Goal: Transaction & Acquisition: Purchase product/service

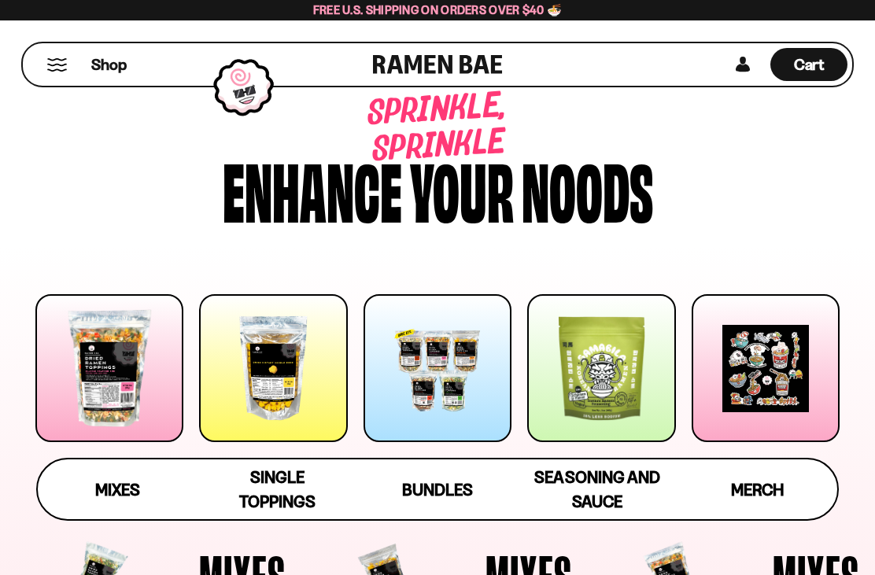
click at [817, 64] on span "Cart" at bounding box center [809, 64] width 31 height 19
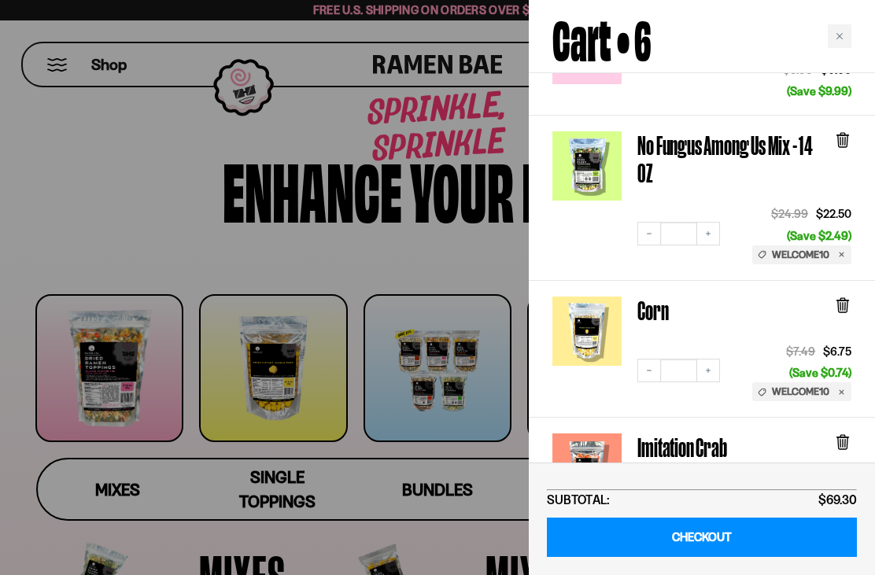
scroll to position [173, 0]
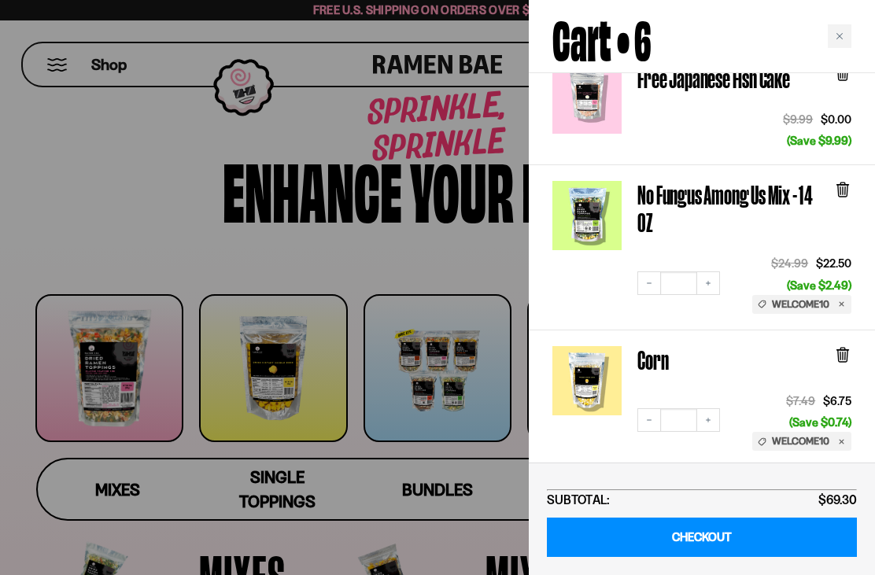
click at [849, 181] on icon at bounding box center [842, 189] width 17 height 17
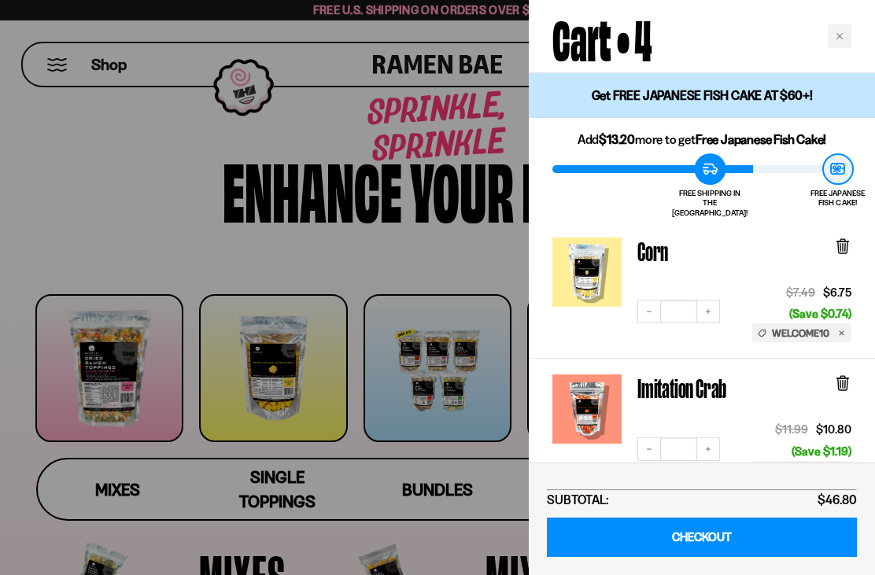
scroll to position [0, 0]
click at [835, 37] on icon "Close cart" at bounding box center [839, 36] width 8 height 8
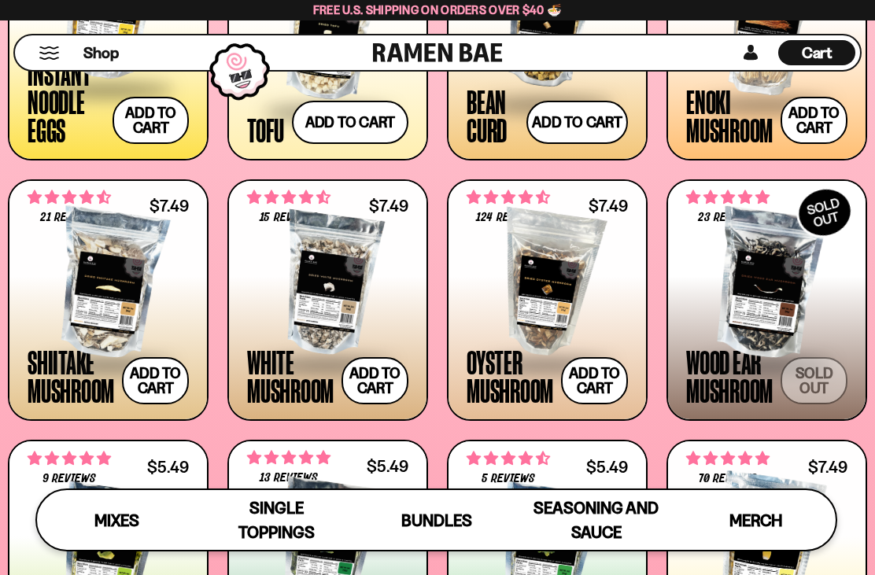
scroll to position [1585, 0]
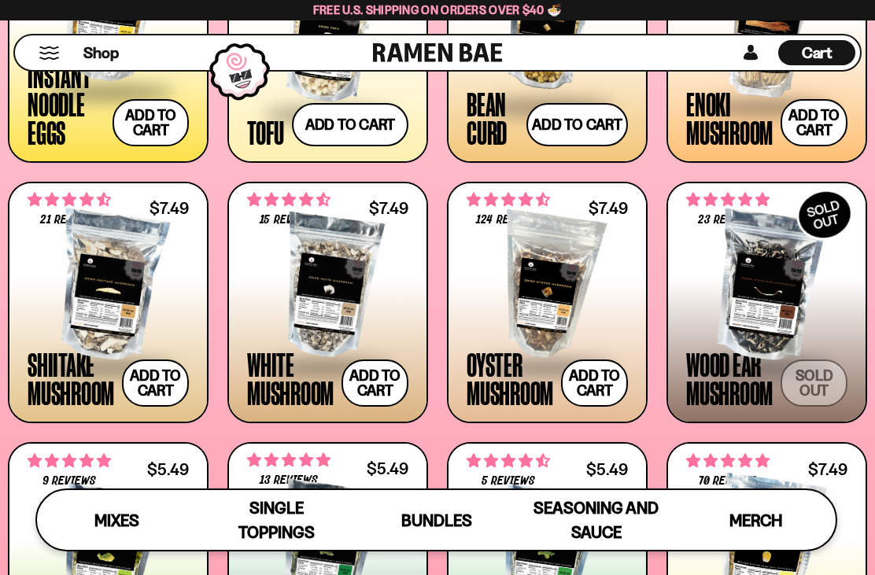
click at [157, 374] on button "Add to cart Add — Regular price $7.49 Regular price Sale price $7.49 Unit price…" at bounding box center [155, 382] width 67 height 47
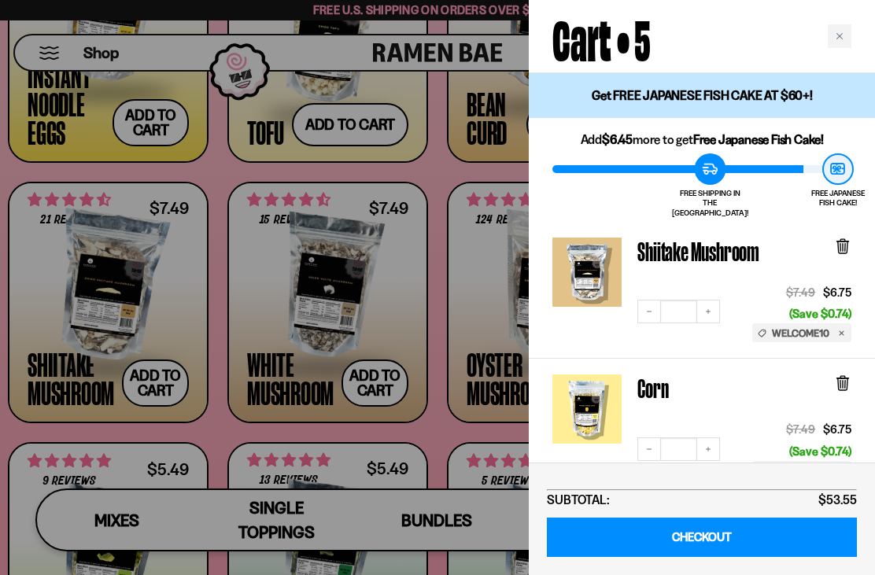
click at [374, 389] on div at bounding box center [437, 287] width 875 height 575
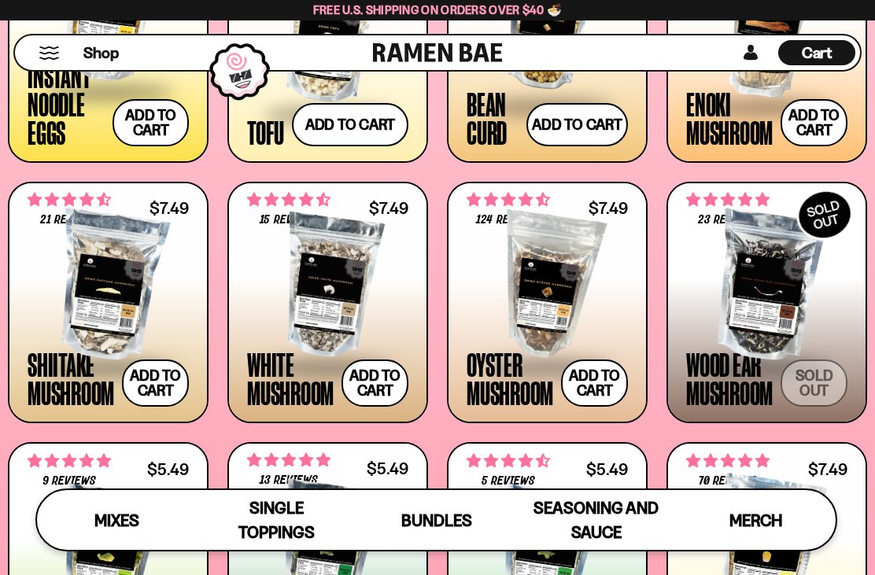
click at [605, 377] on button "Add to cart Add — Regular price $7.49 Regular price Sale price $7.49 Unit price…" at bounding box center [594, 382] width 67 height 47
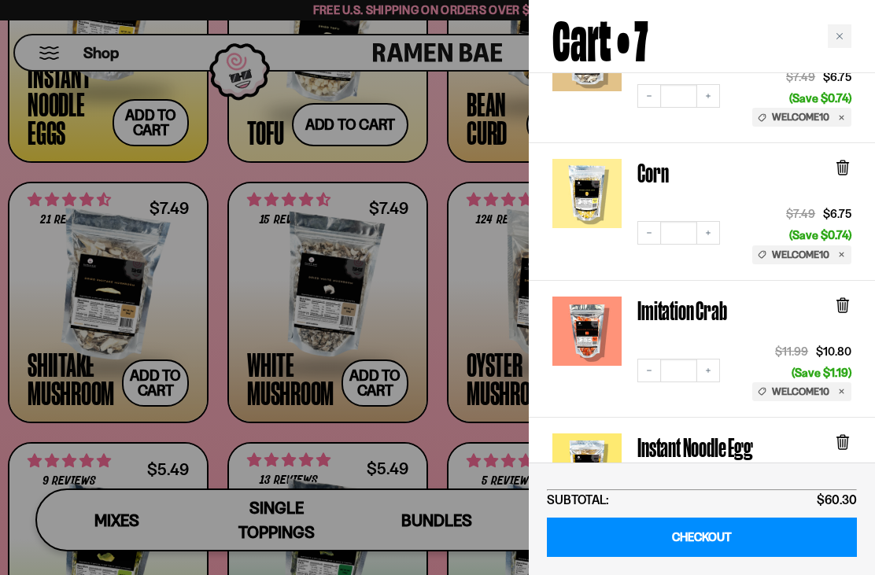
scroll to position [470, 0]
click at [372, 387] on div at bounding box center [437, 287] width 875 height 575
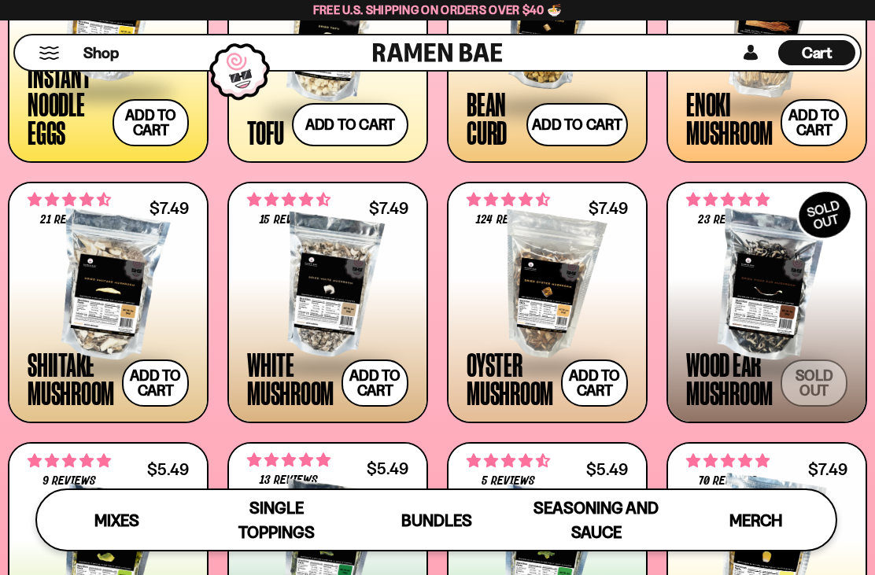
click at [385, 372] on button "Add to cart Add — Regular price $7.49 Regular price Sale price $7.49 Unit price…" at bounding box center [374, 382] width 67 height 47
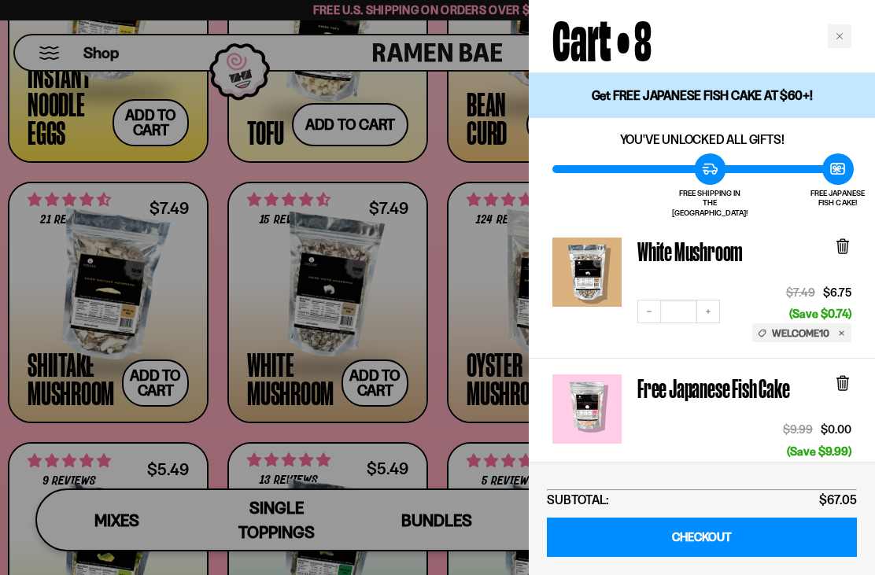
scroll to position [0, 0]
click at [841, 39] on icon "Close cart" at bounding box center [839, 36] width 8 height 8
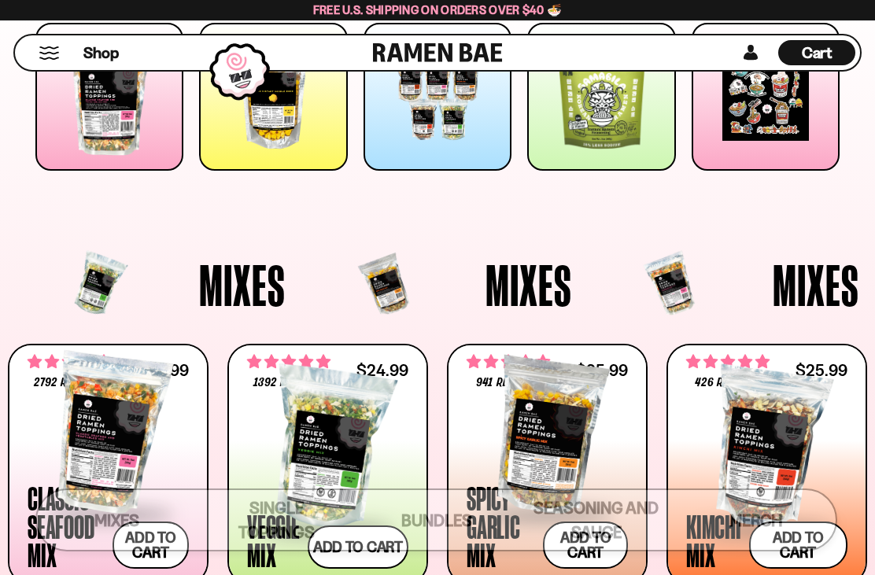
scroll to position [256, 0]
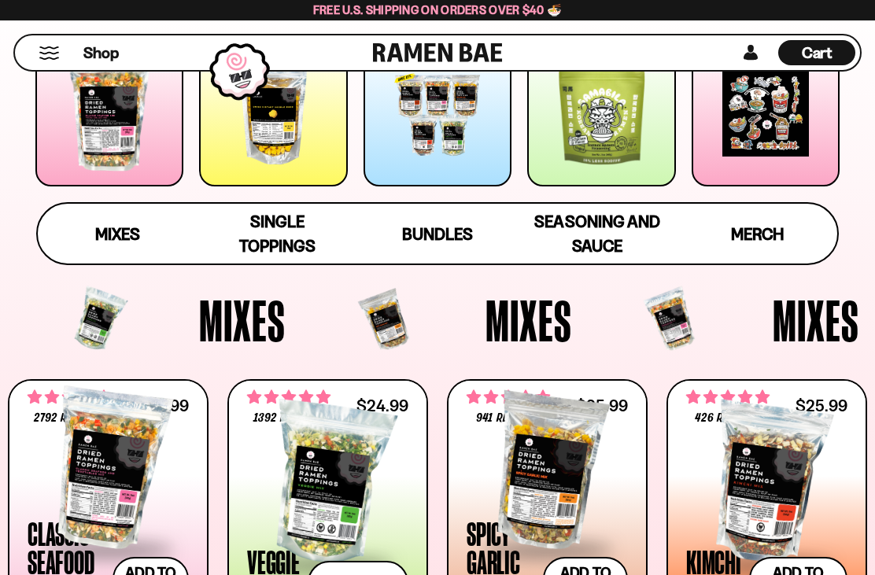
click at [843, 59] on div "Cart D0381C2F-513E-4F90-8A41-6F0A75DCBAAA" at bounding box center [816, 52] width 77 height 25
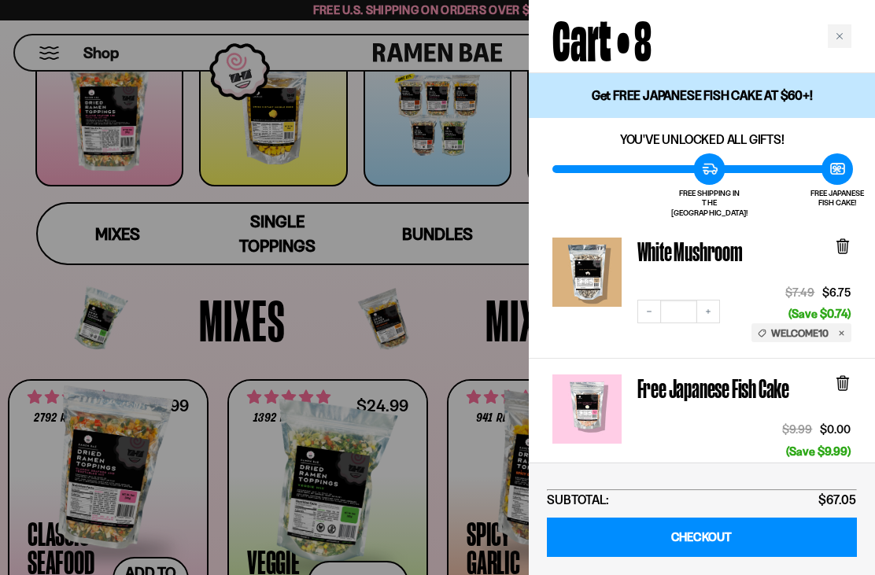
click at [844, 242] on icon at bounding box center [842, 247] width 9 height 12
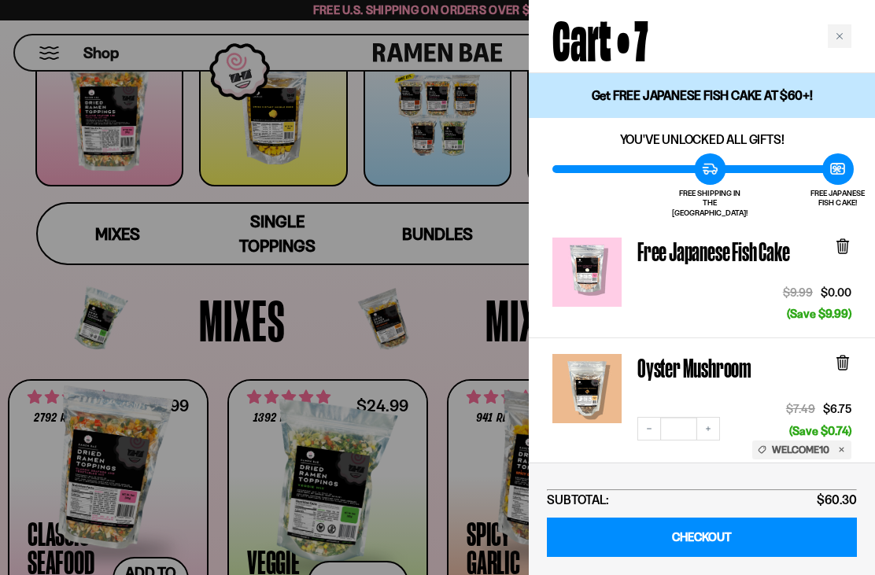
click at [845, 358] on icon at bounding box center [842, 364] width 9 height 12
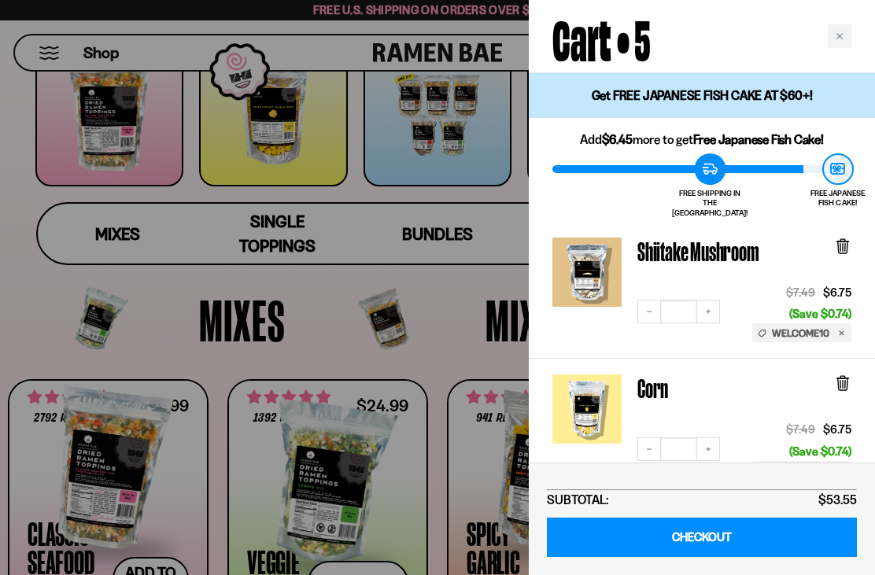
click at [834, 242] on icon at bounding box center [842, 246] width 17 height 17
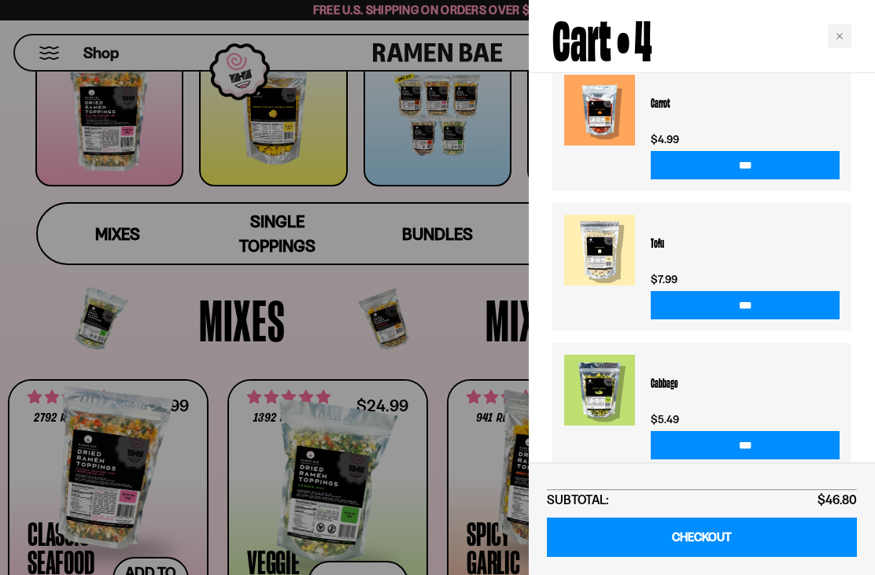
scroll to position [801, 0]
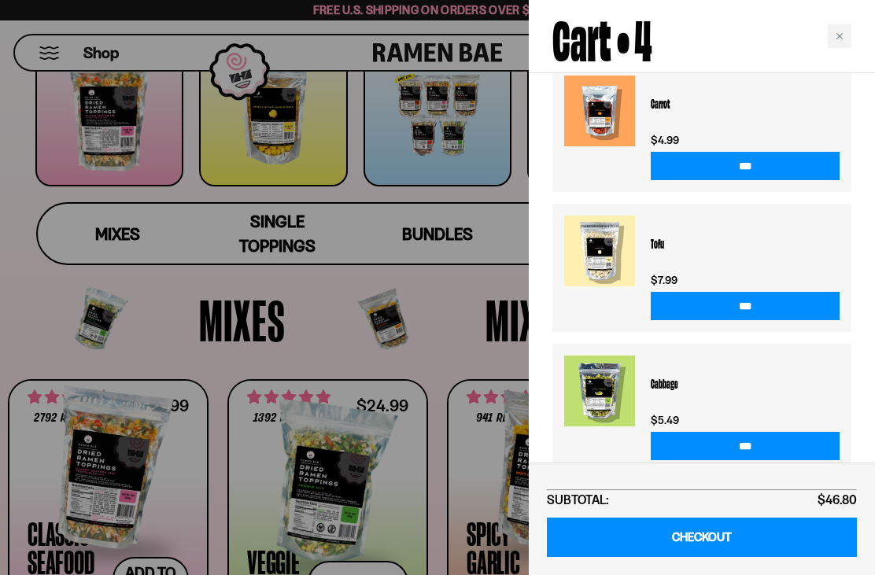
click at [838, 42] on div "Close cart" at bounding box center [839, 36] width 24 height 24
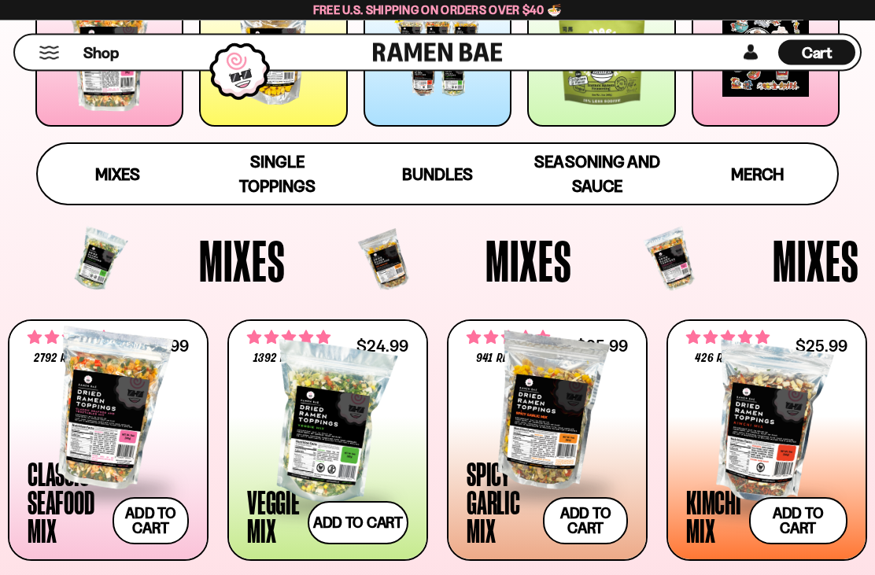
scroll to position [751, 0]
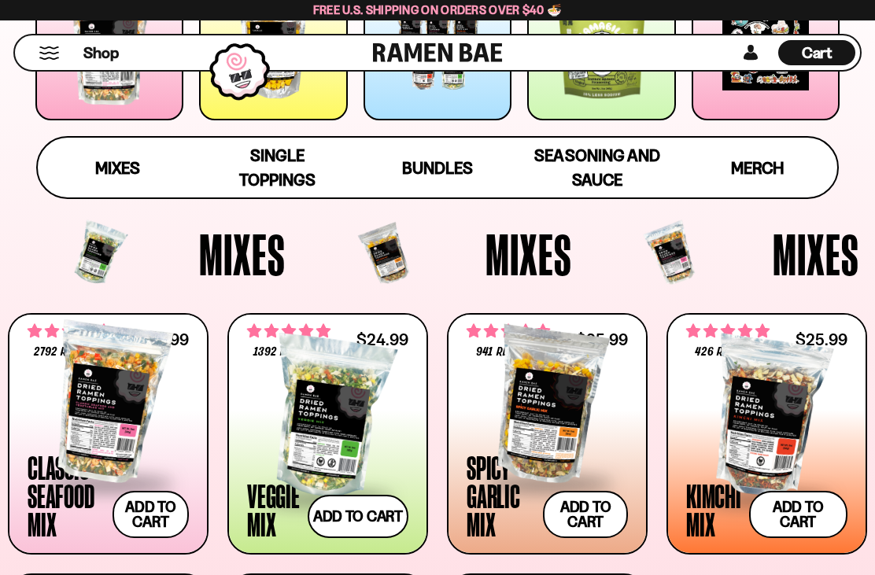
click at [351, 414] on div at bounding box center [327, 417] width 161 height 157
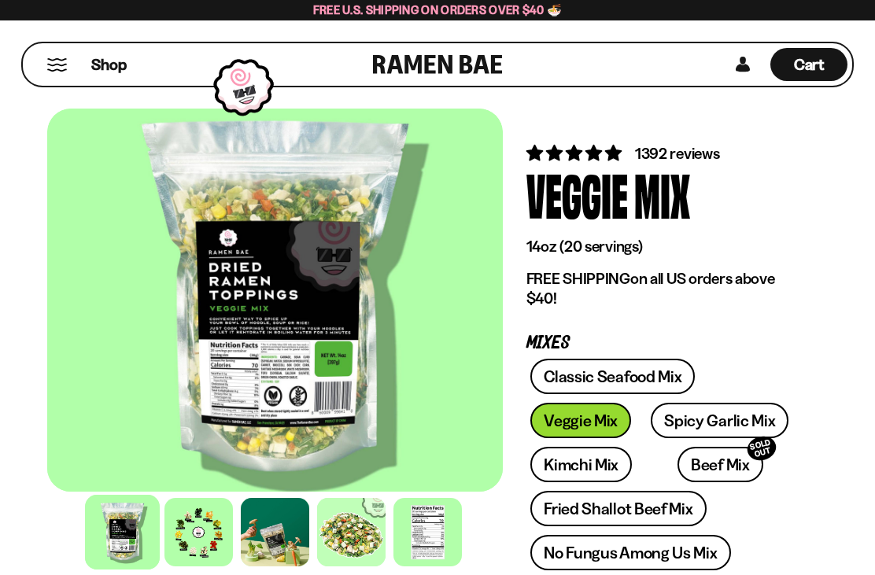
click at [61, 61] on button "Mobile Menu Trigger" at bounding box center [56, 64] width 21 height 13
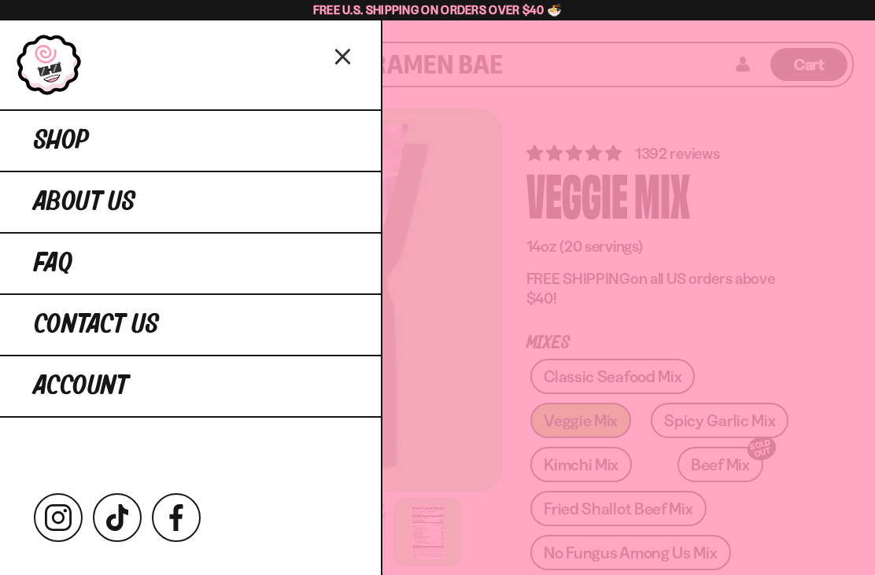
click at [727, 153] on div at bounding box center [437, 287] width 875 height 575
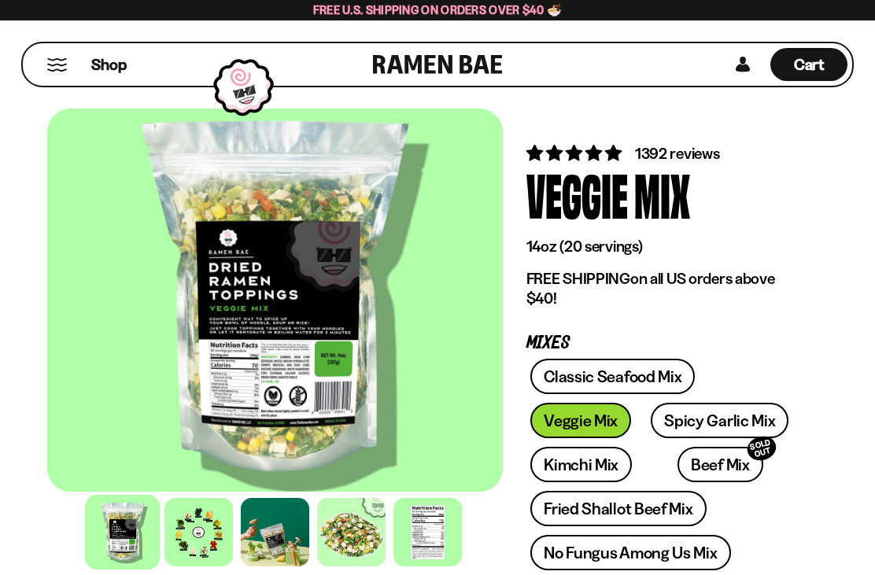
click at [208, 533] on div at bounding box center [198, 532] width 68 height 68
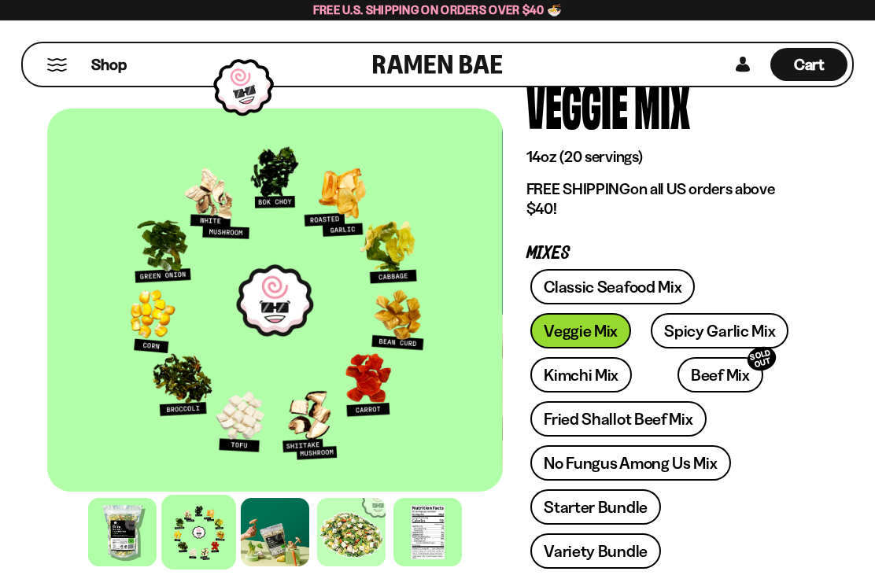
scroll to position [35, 0]
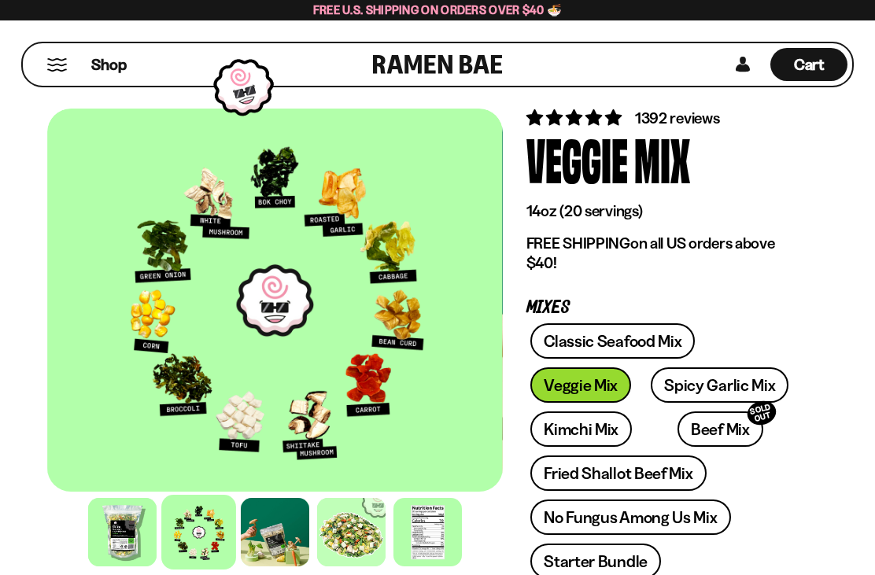
click at [823, 55] on span "Cart" at bounding box center [809, 64] width 31 height 19
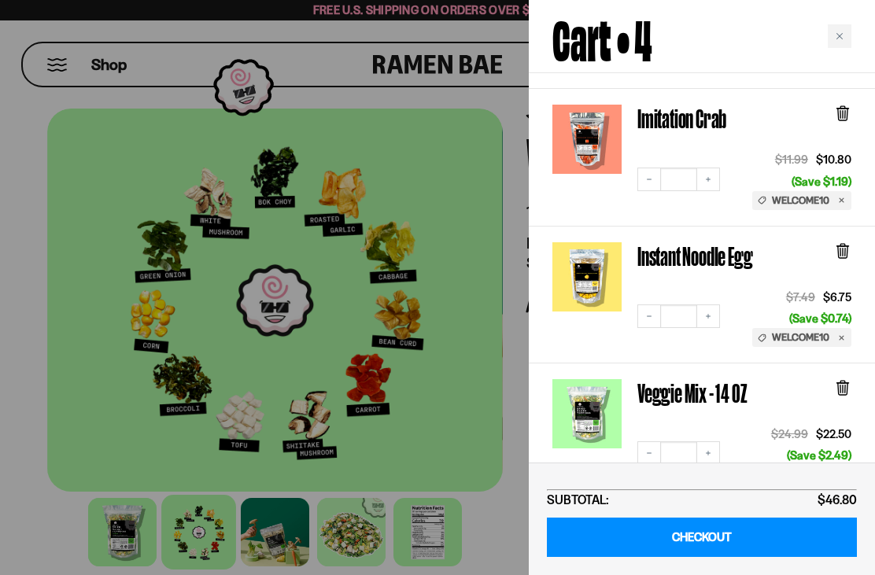
scroll to position [240, 0]
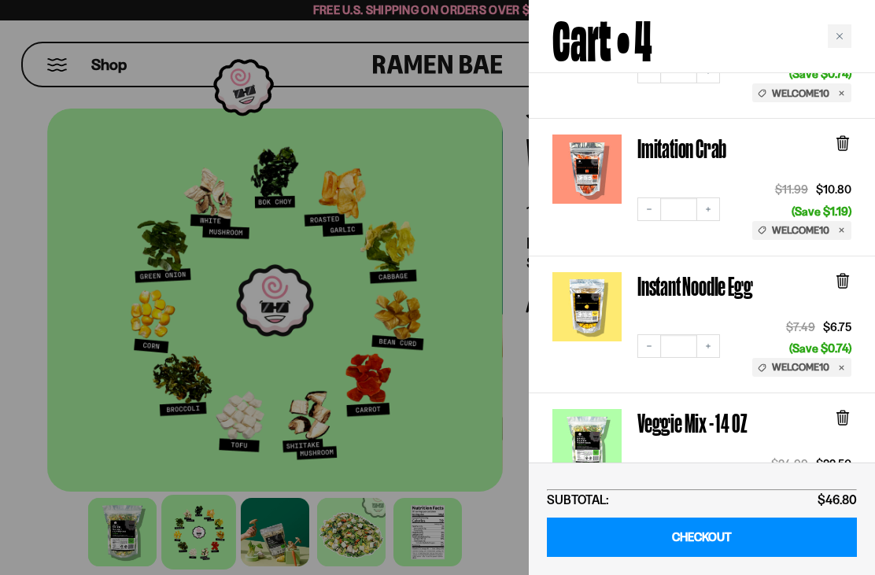
click at [713, 134] on link "Imitation Crab" at bounding box center [681, 148] width 89 height 28
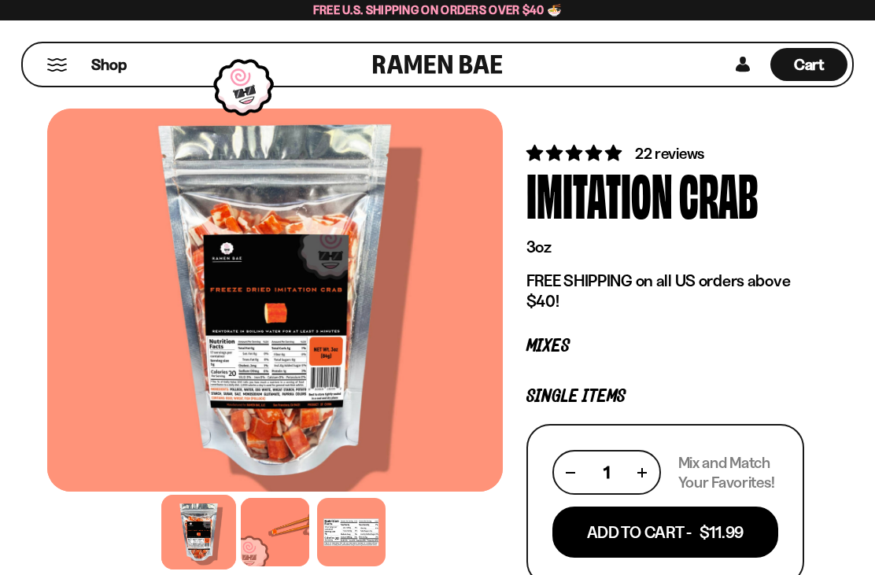
click at [114, 66] on span "Shop" at bounding box center [108, 64] width 35 height 21
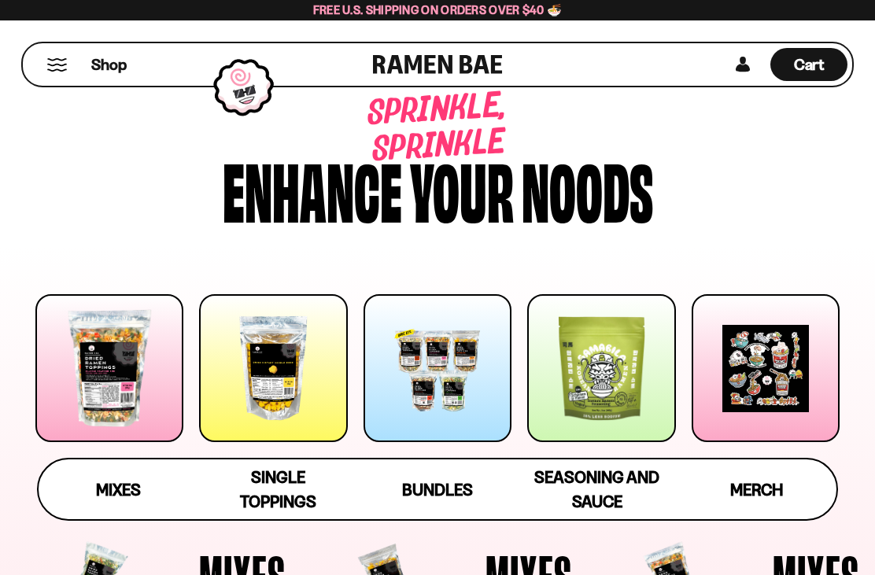
click at [608, 486] on span "Seasoning and Sauce" at bounding box center [596, 489] width 125 height 44
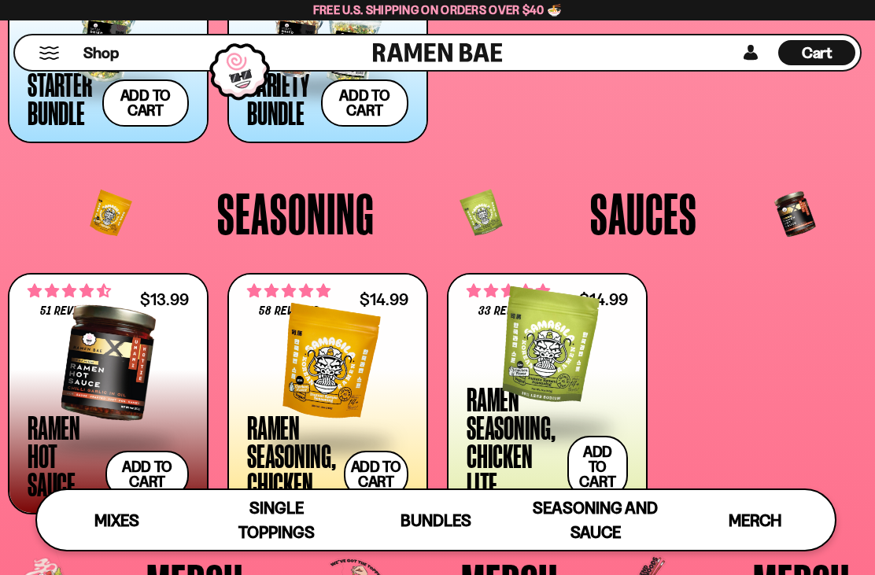
scroll to position [3033, 0]
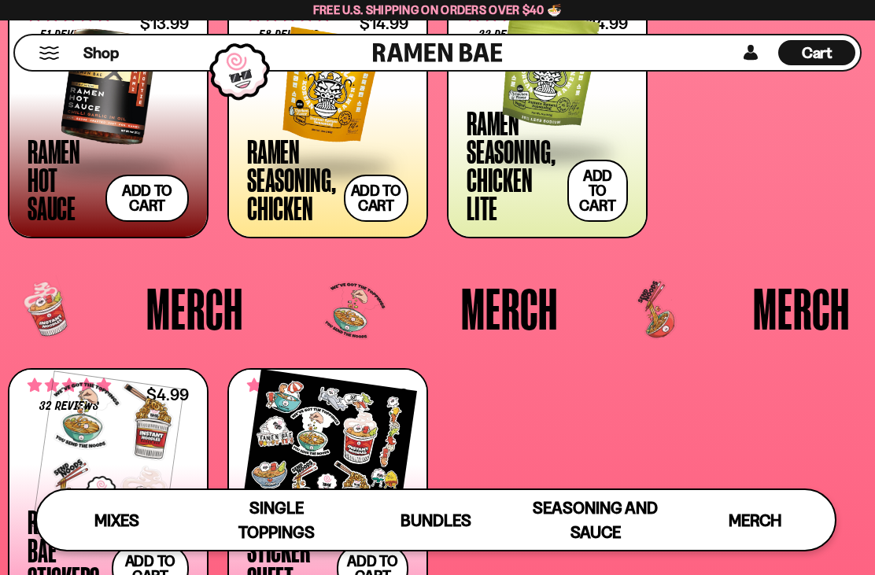
click at [601, 193] on button "Add to cart Add — Regular price $14.99 Regular price Sale price $14.99 Unit pri…" at bounding box center [597, 191] width 61 height 62
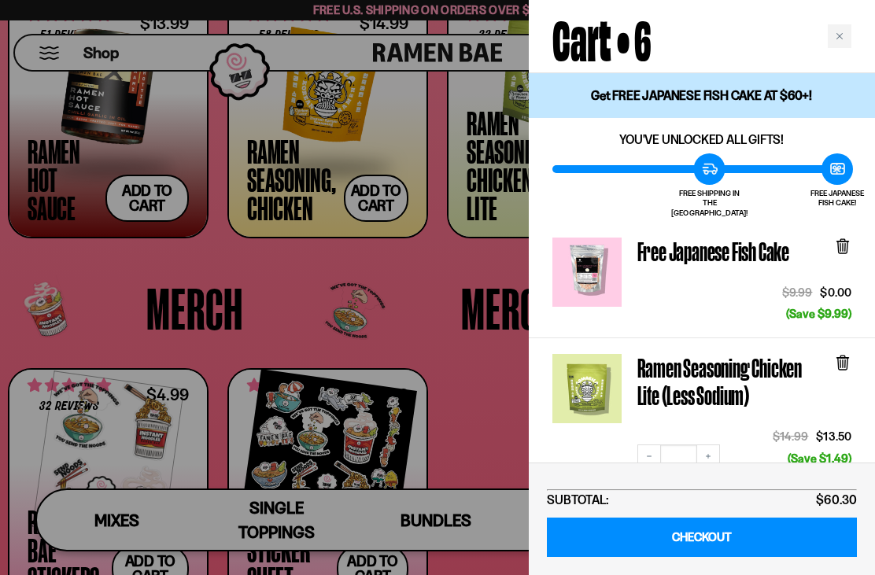
click at [837, 41] on div "Close cart" at bounding box center [839, 36] width 24 height 24
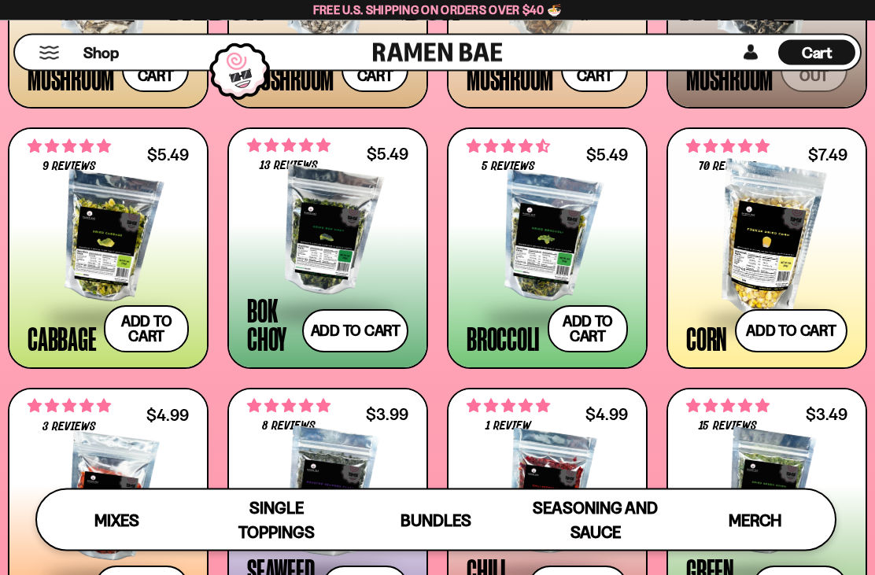
scroll to position [1807, 0]
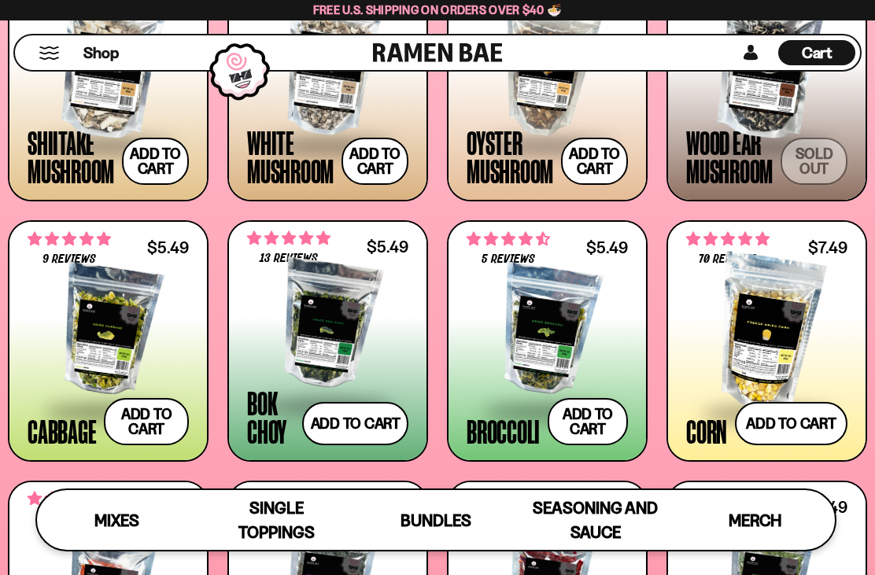
click at [836, 50] on div "Cart D0381C2F-513E-4F90-8A41-6F0A75DCBAAA" at bounding box center [816, 52] width 77 height 25
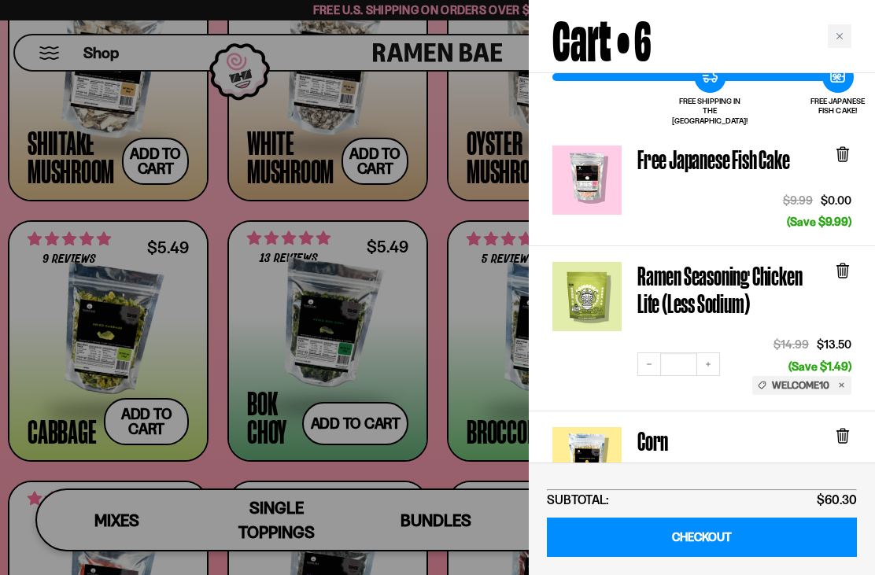
scroll to position [90, 0]
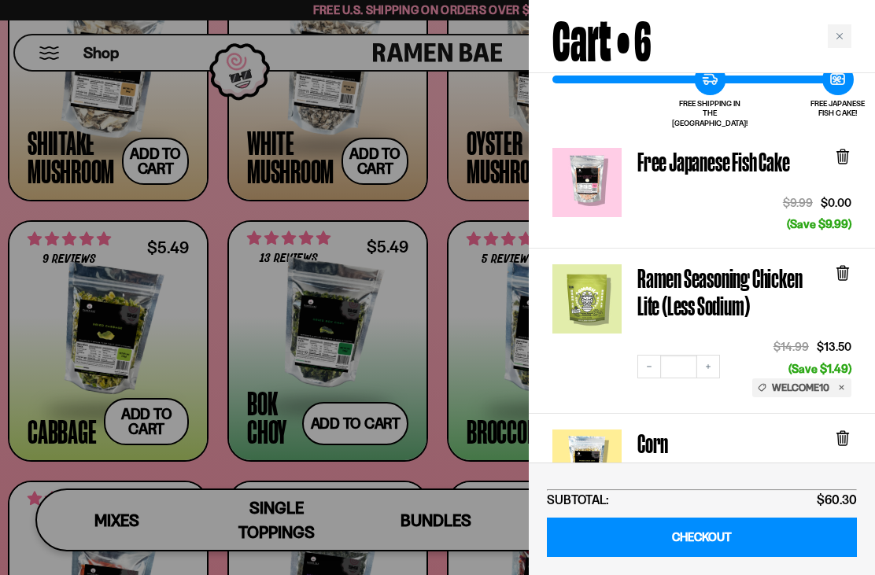
click at [846, 268] on icon at bounding box center [842, 274] width 9 height 12
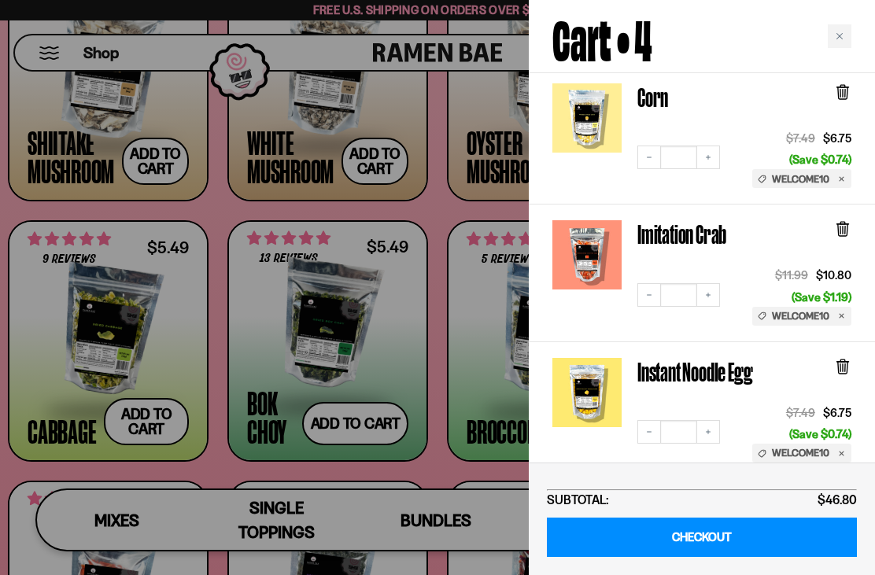
scroll to position [138, 0]
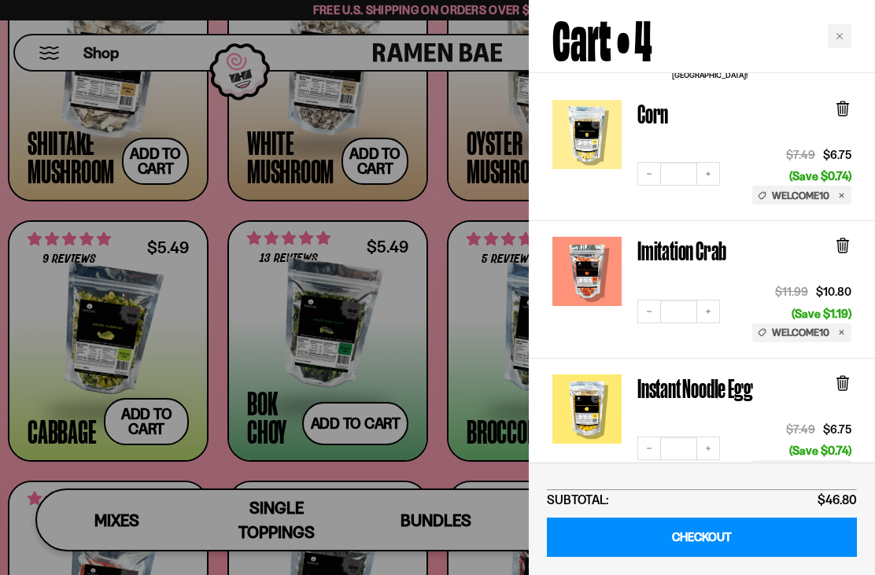
click at [846, 36] on div "Close cart" at bounding box center [839, 36] width 24 height 24
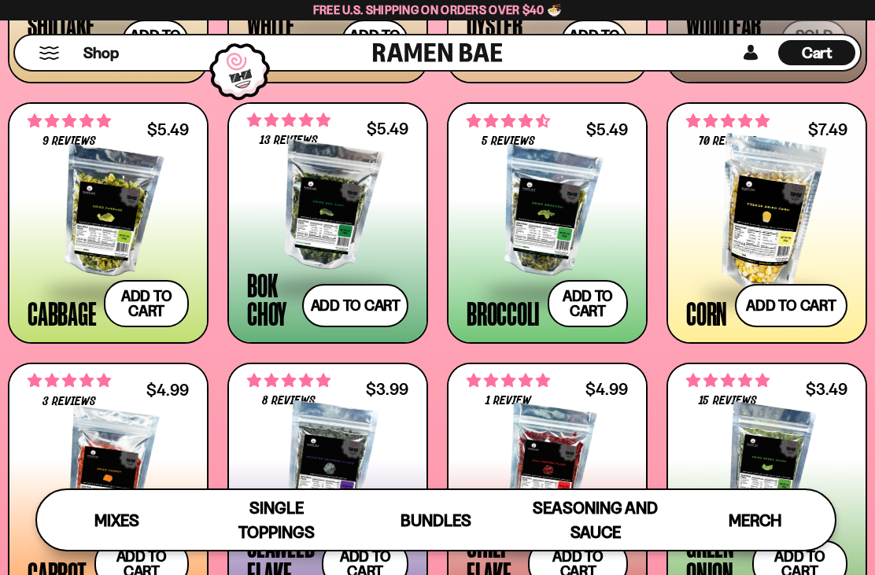
scroll to position [1894, 0]
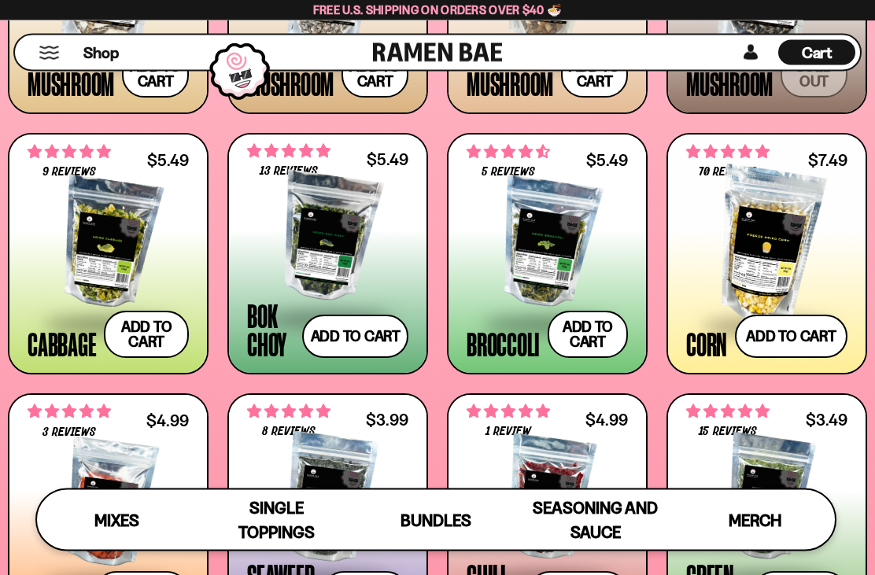
click at [331, 230] on div at bounding box center [327, 238] width 161 height 157
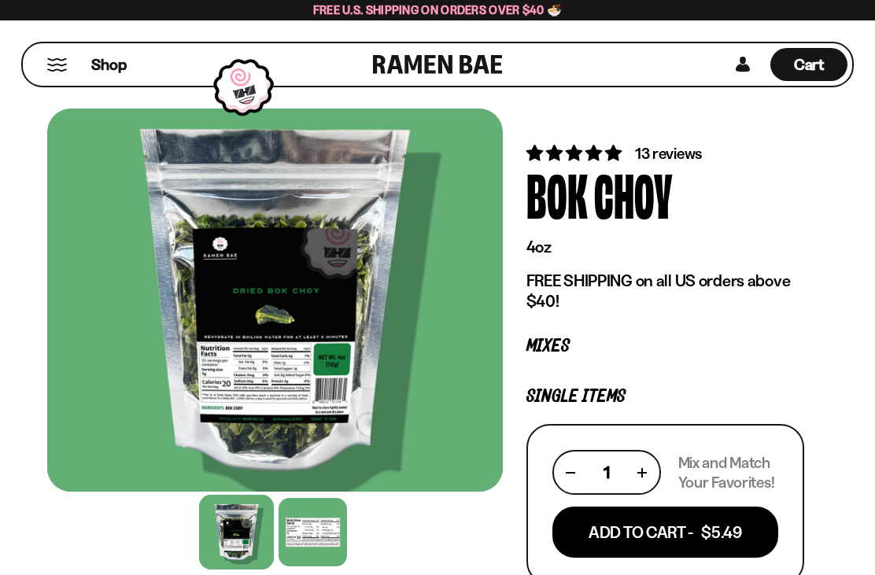
click at [687, 155] on span "13 reviews" at bounding box center [668, 153] width 67 height 19
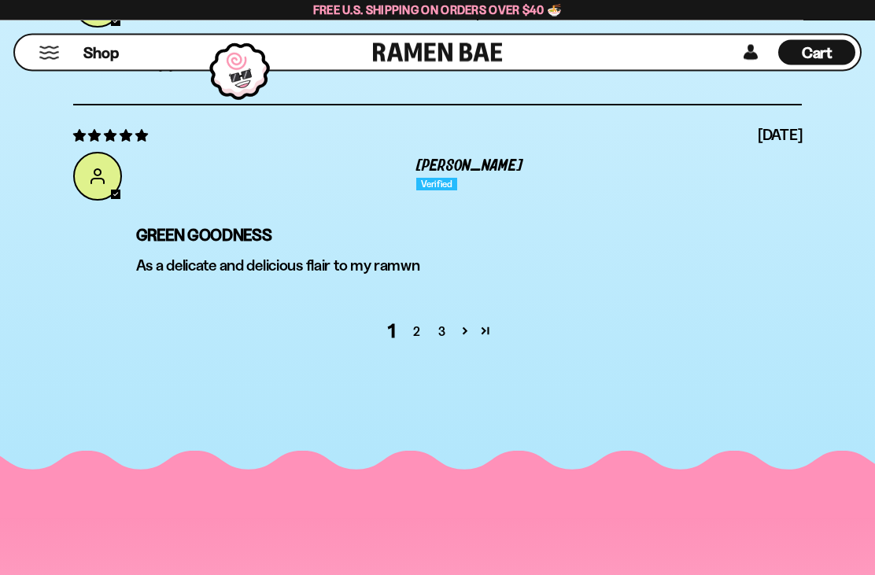
scroll to position [5143, 0]
click at [420, 330] on link "2" at bounding box center [416, 331] width 25 height 19
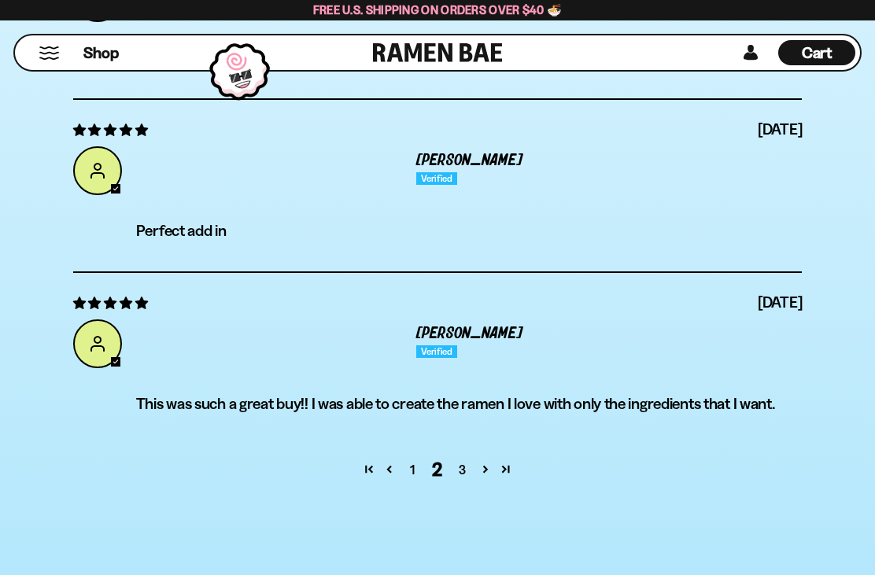
scroll to position [5062, 0]
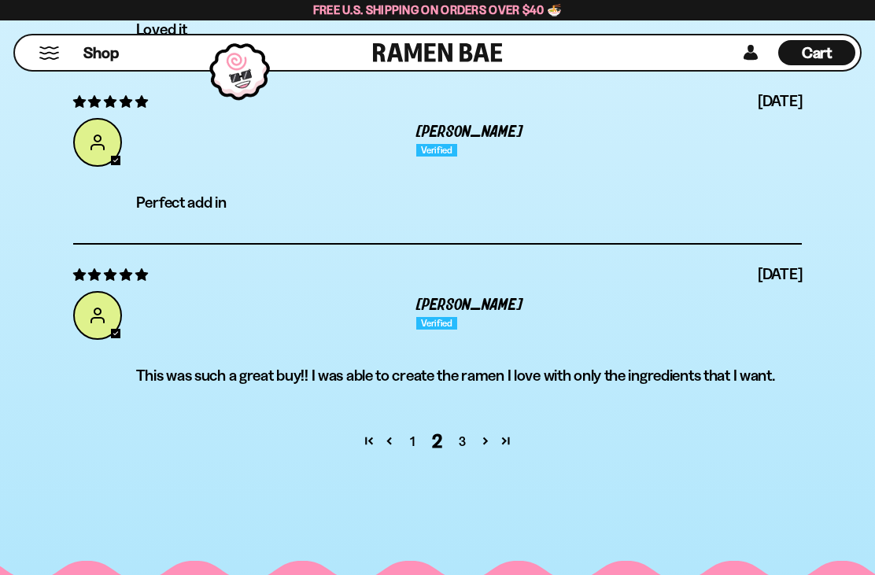
click at [462, 448] on link "3" at bounding box center [462, 441] width 25 height 19
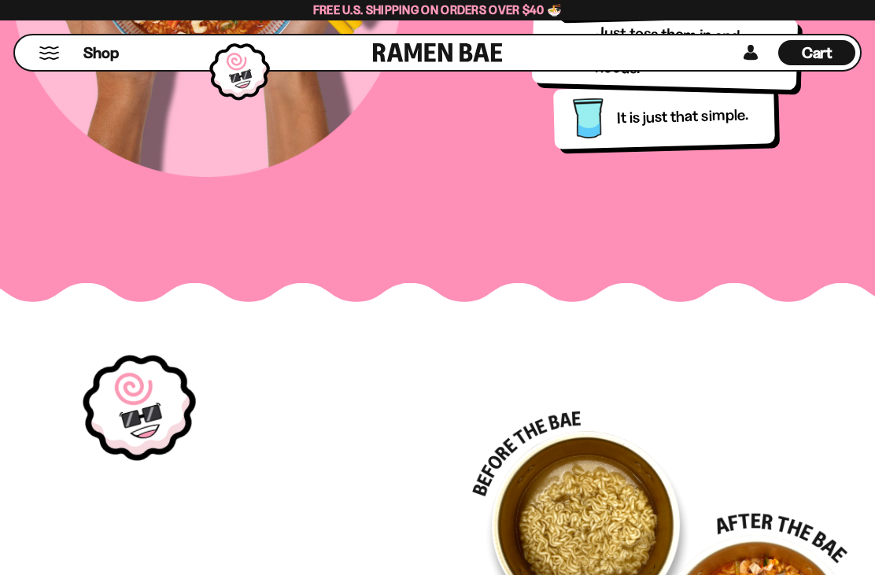
scroll to position [1299, 0]
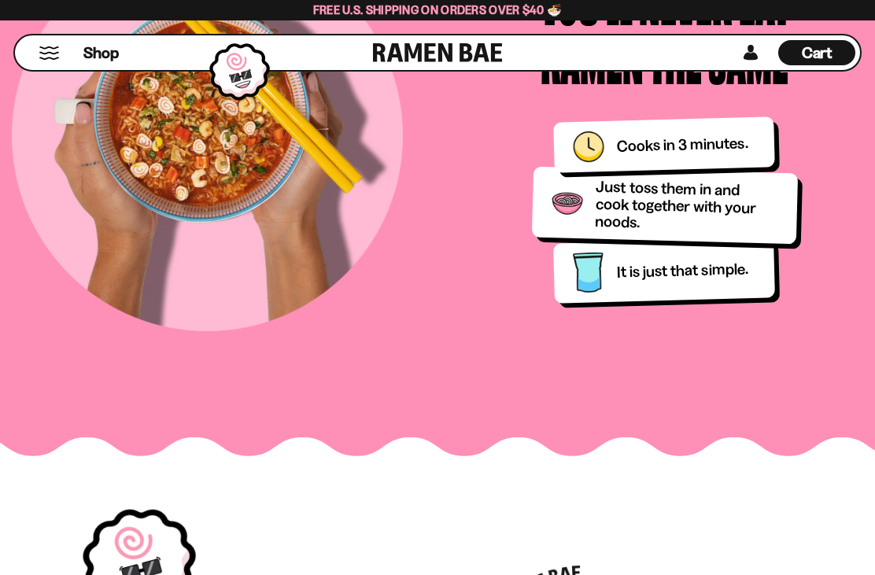
click at [53, 49] on button "Mobile Menu Trigger" at bounding box center [49, 52] width 21 height 13
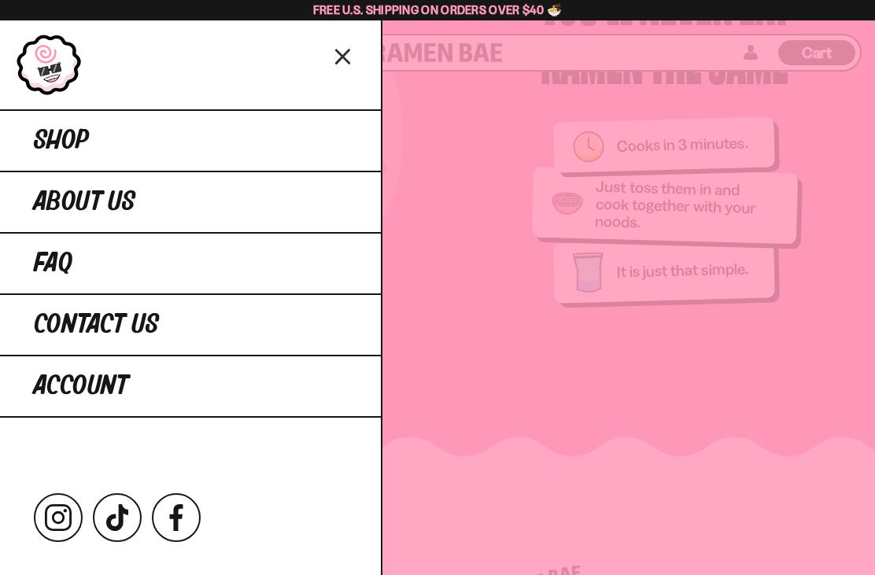
click at [98, 147] on link "Shop" at bounding box center [190, 139] width 381 height 61
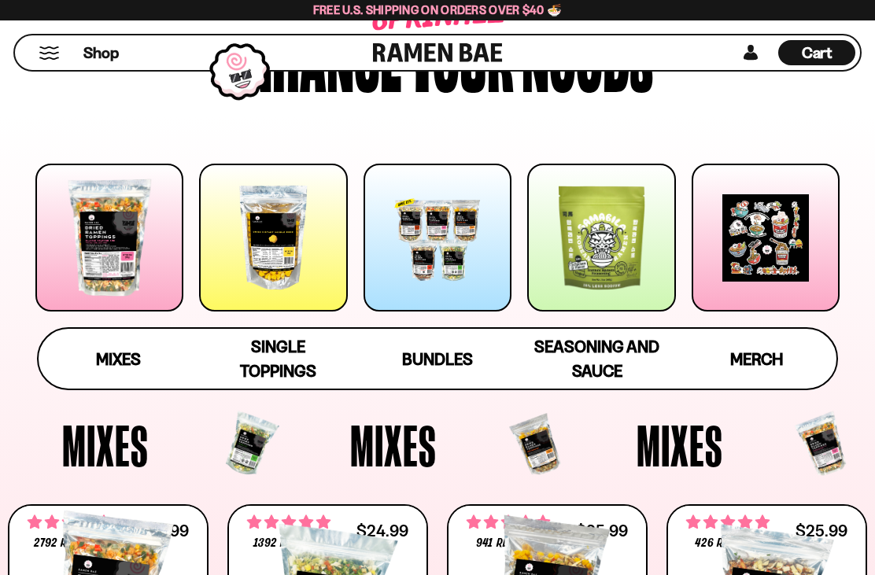
click at [305, 260] on div at bounding box center [273, 238] width 148 height 148
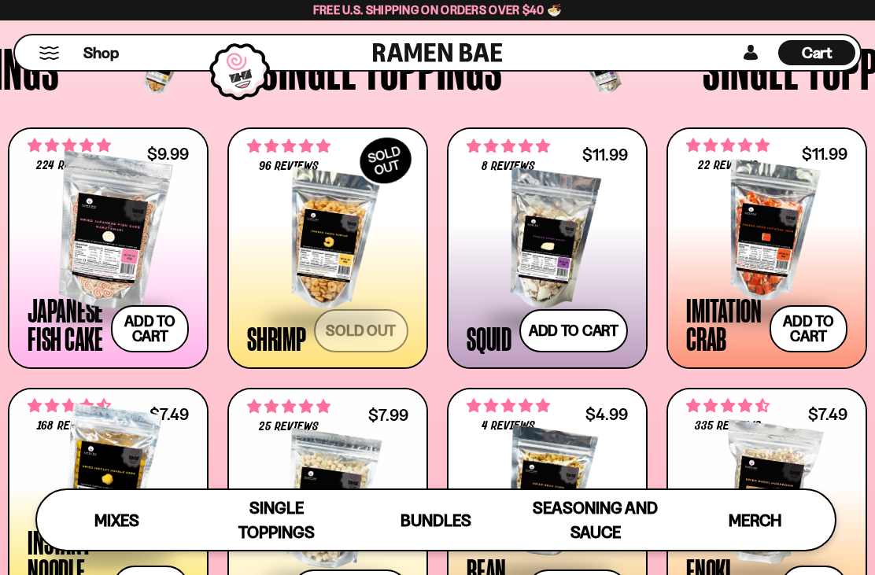
scroll to position [1097, 0]
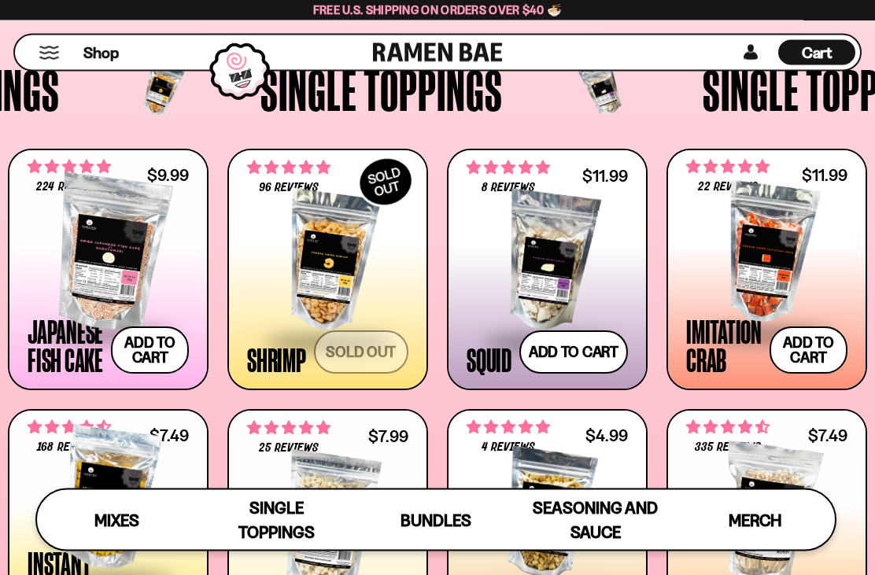
click at [162, 350] on button "Add to cart Add — Regular price $9.99 Regular price Sale price $9.99 Unit price…" at bounding box center [150, 350] width 78 height 47
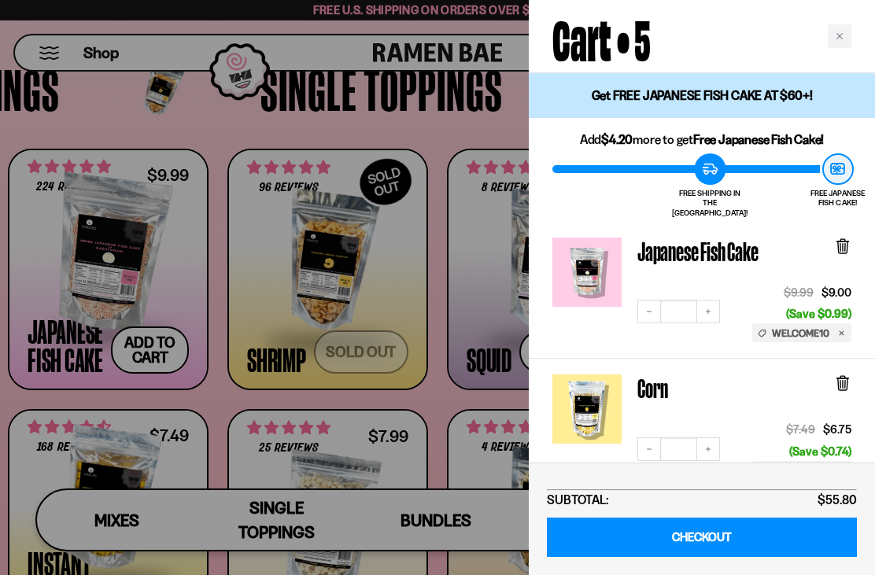
scroll to position [0, 0]
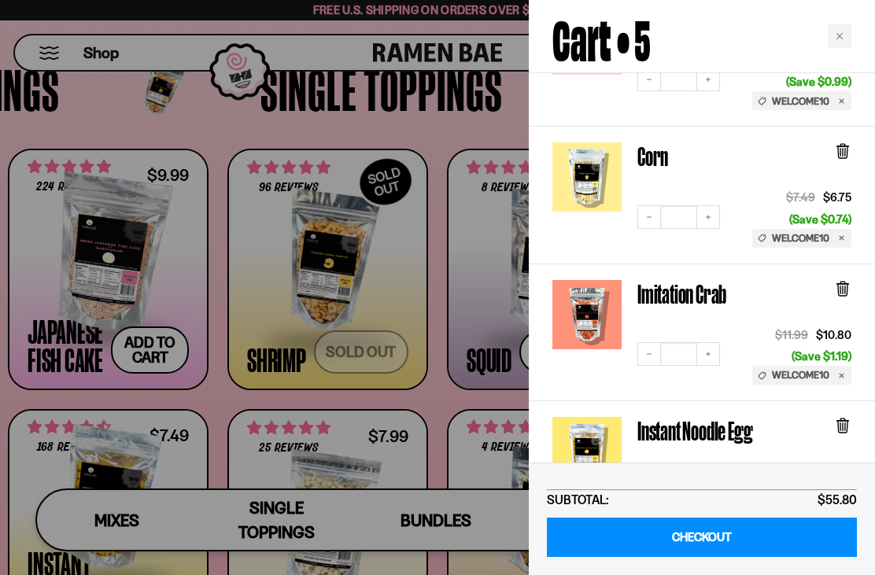
click at [833, 46] on div "Close cart" at bounding box center [839, 36] width 24 height 24
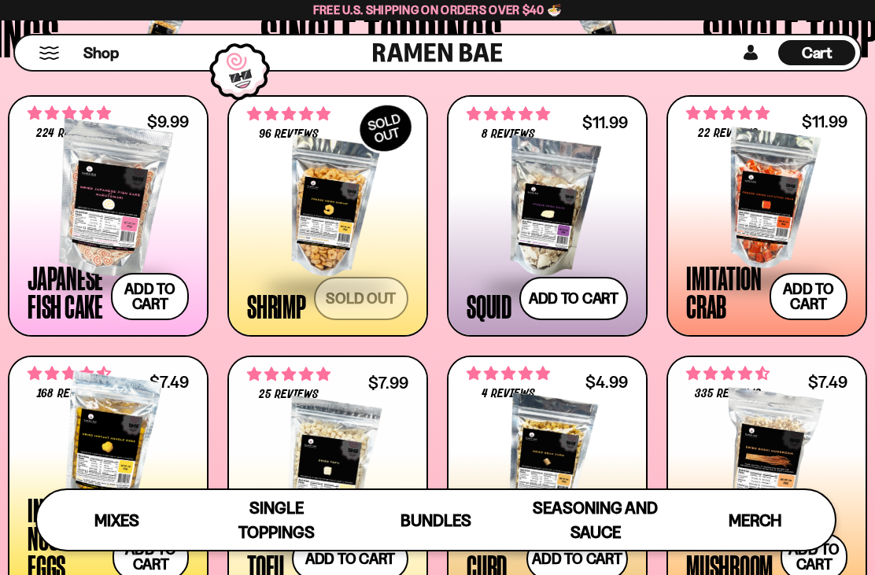
scroll to position [1061, 0]
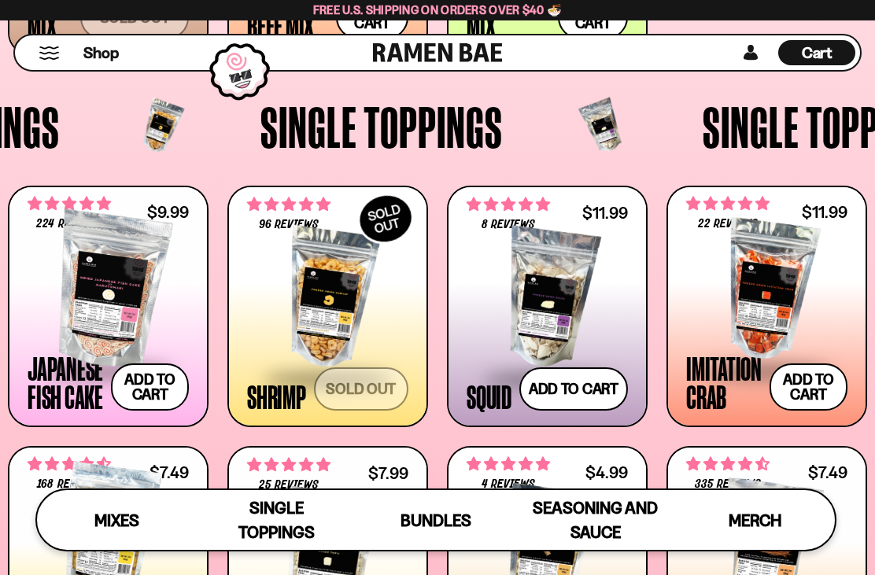
click at [824, 53] on span "Cart" at bounding box center [816, 52] width 31 height 19
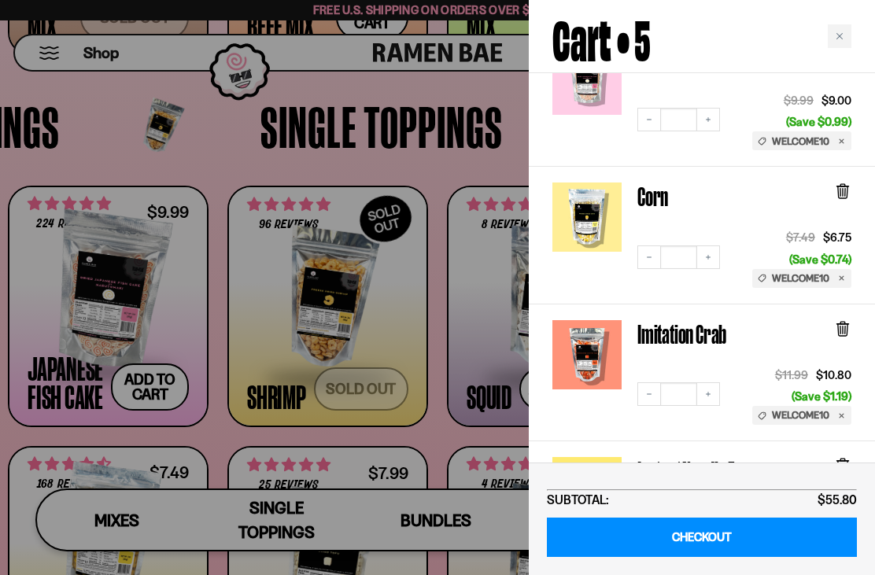
scroll to position [193, 0]
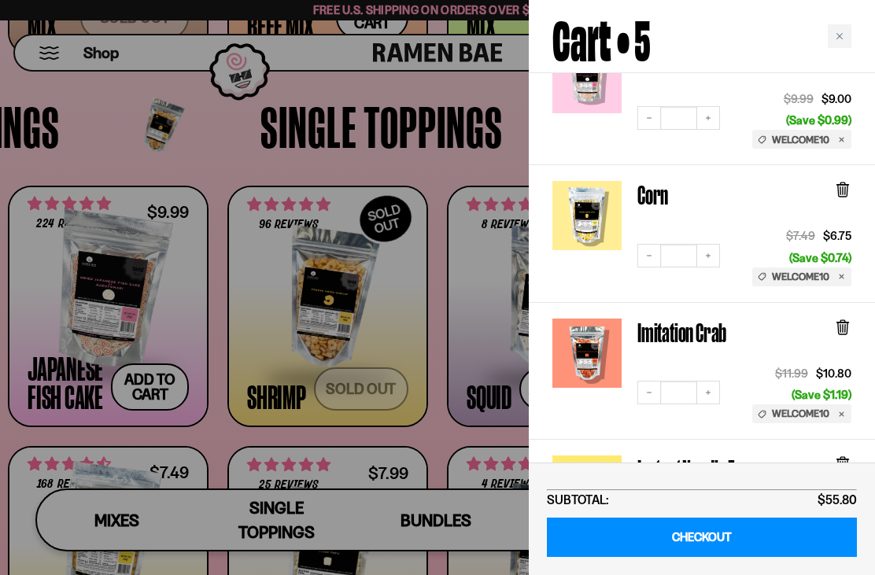
click at [830, 44] on div "Close cart" at bounding box center [839, 36] width 24 height 24
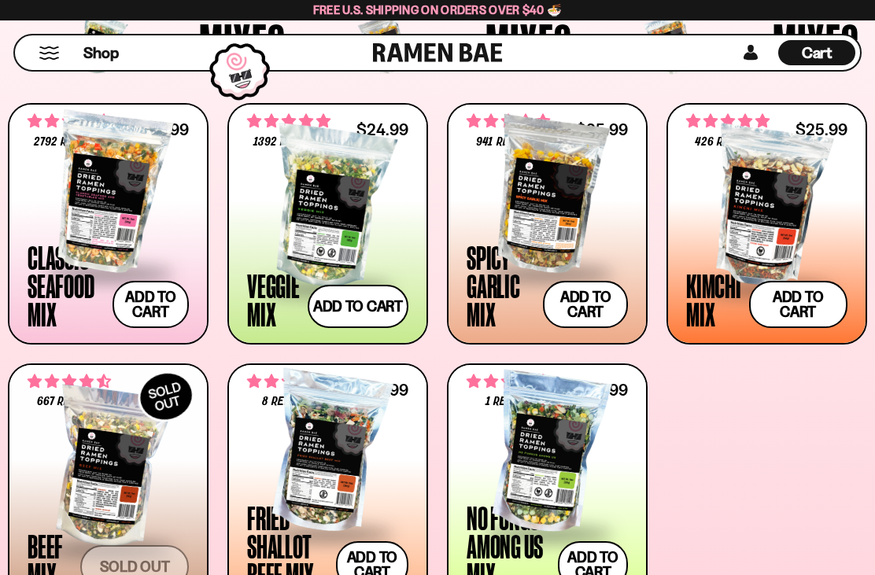
scroll to position [624, 0]
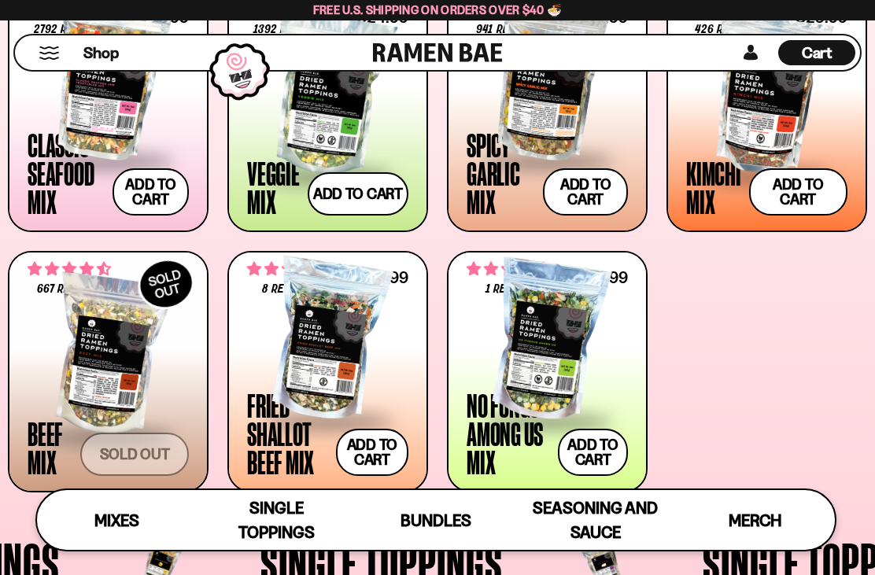
click at [101, 120] on div at bounding box center [108, 80] width 161 height 157
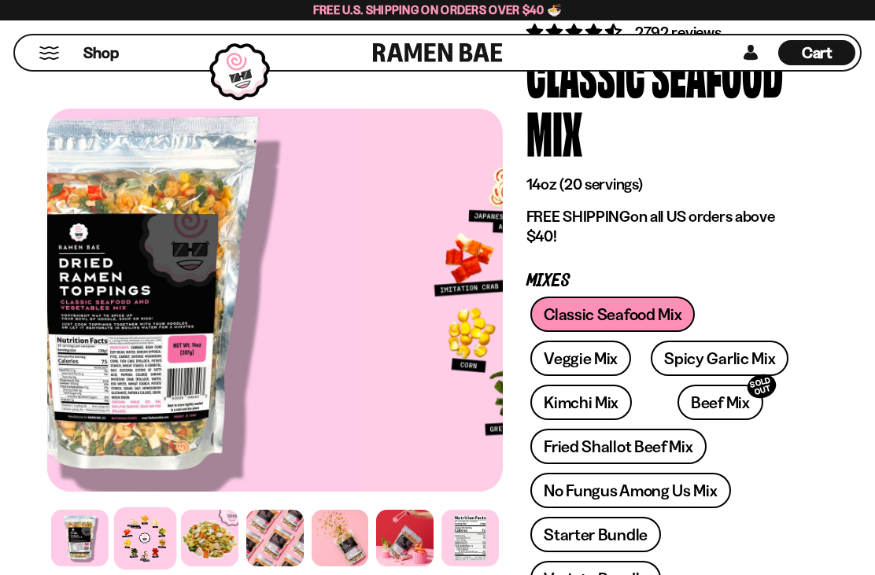
scroll to position [121, 0]
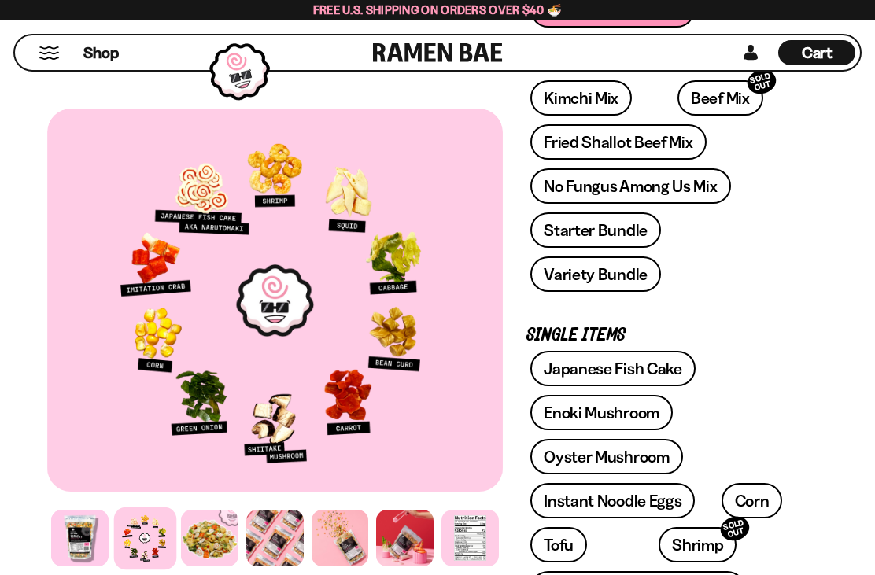
click at [757, 201] on div "Classic Seafood Mix Veggie Mix Spicy Garlic Mix Kimchi Mix Beef Mix SOLD OUT" at bounding box center [665, 146] width 278 height 308
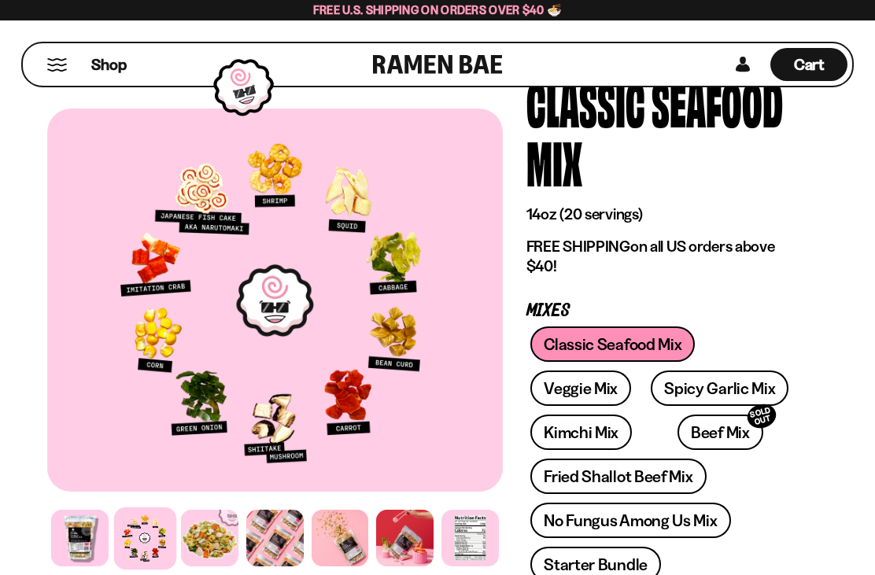
scroll to position [87, 0]
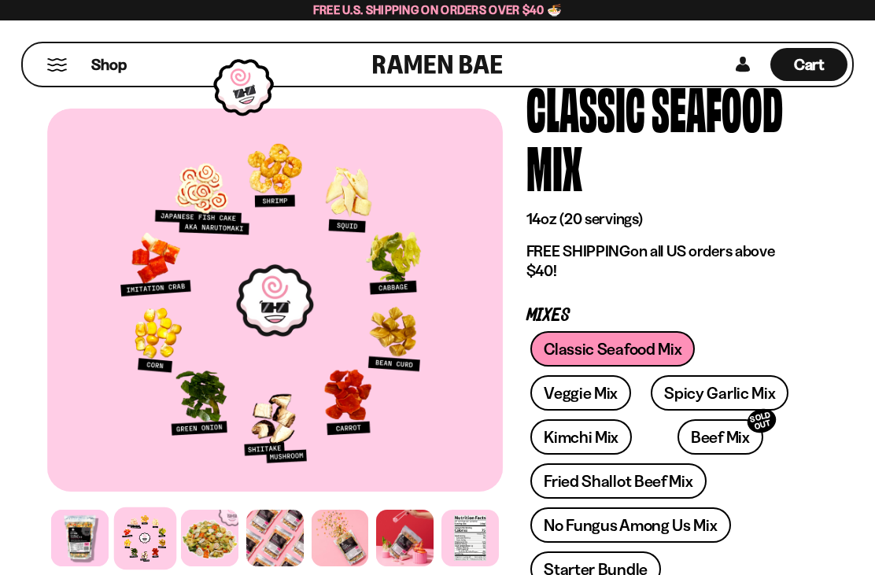
click at [52, 66] on button "Mobile Menu Trigger" at bounding box center [56, 64] width 21 height 13
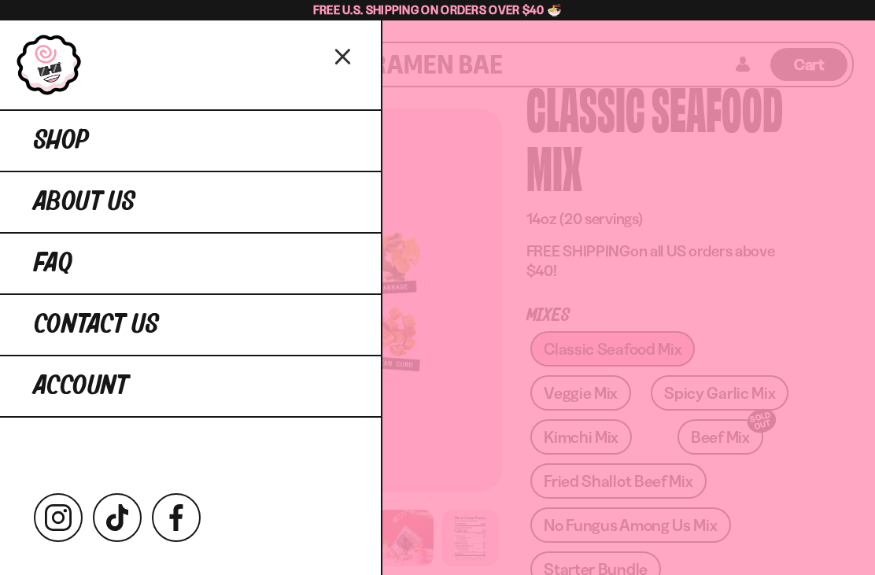
click at [93, 130] on link "Shop" at bounding box center [190, 139] width 381 height 61
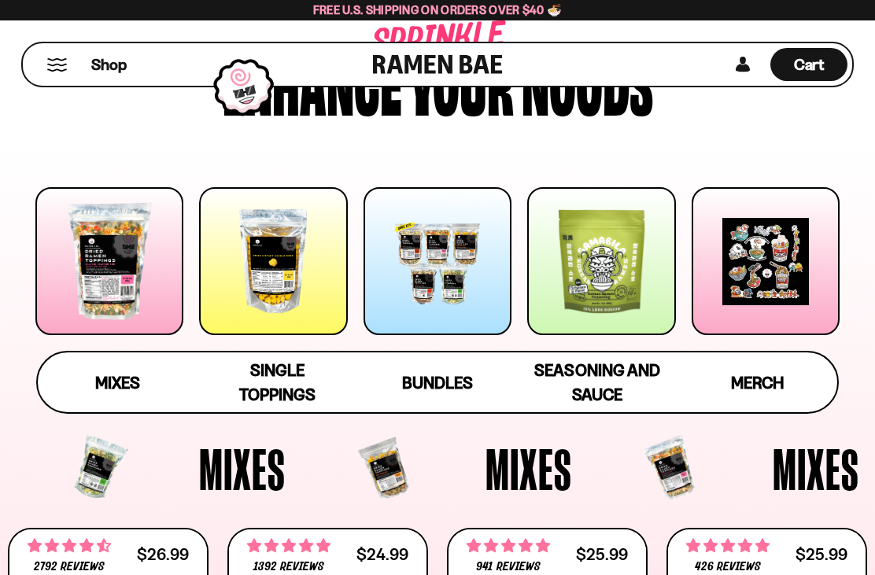
click at [298, 379] on span "Single Toppings" at bounding box center [277, 382] width 76 height 44
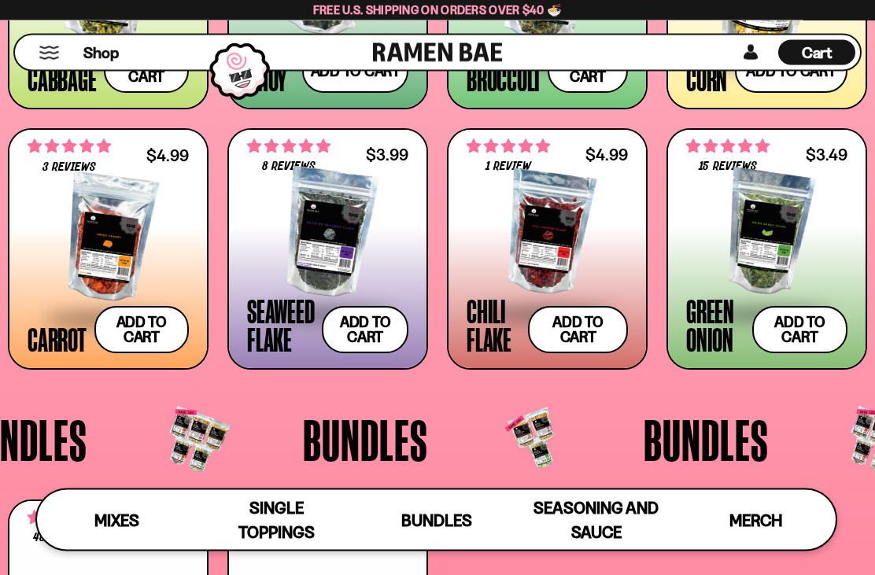
scroll to position [2160, 0]
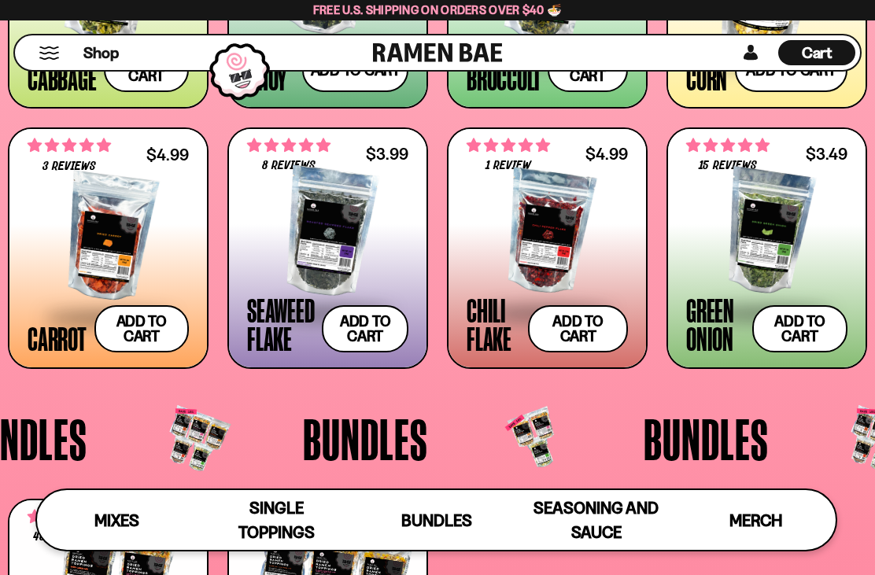
click at [156, 322] on button "Add to cart Add — Regular price $4.99 Regular price Sale price $4.99 Unit price…" at bounding box center [141, 328] width 95 height 47
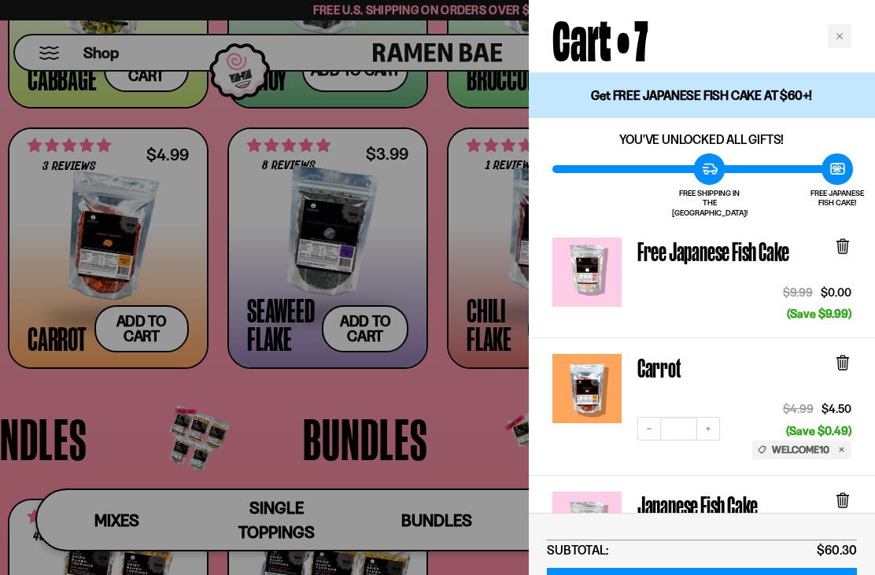
scroll to position [0, 0]
click at [827, 48] on div "Cart • 7" at bounding box center [701, 36] width 346 height 73
click at [846, 35] on div "Close cart" at bounding box center [839, 36] width 24 height 24
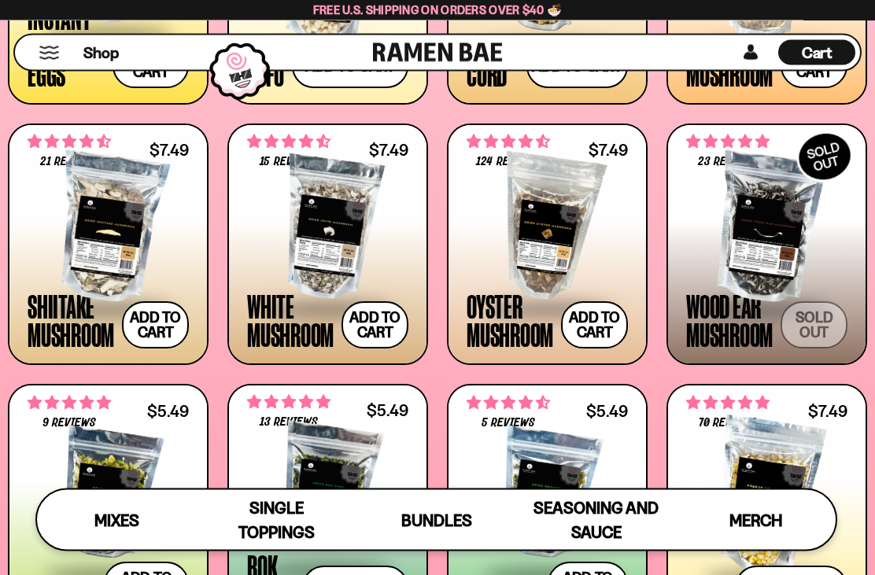
scroll to position [1644, 0]
click at [843, 51] on div "Cart D0381C2F-513E-4F90-8A41-6F0A75DCBAAA" at bounding box center [816, 52] width 77 height 25
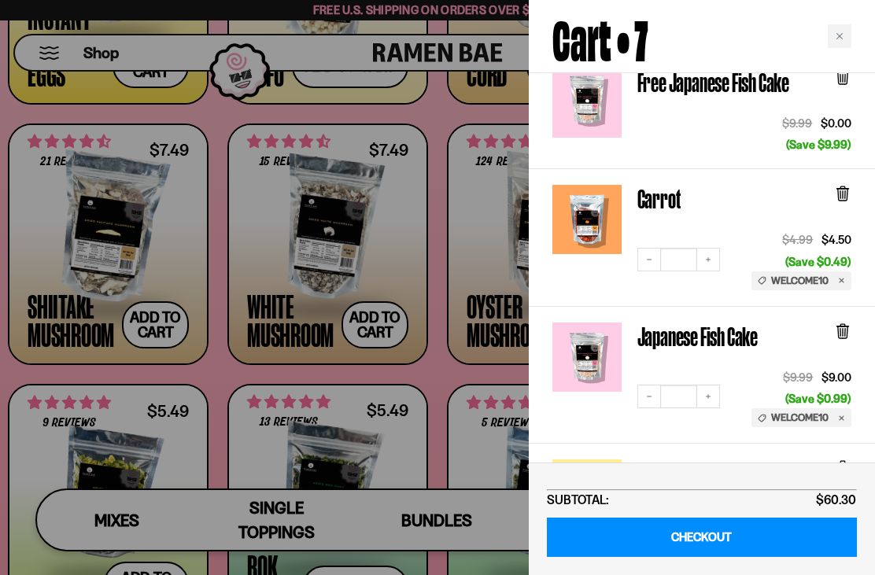
scroll to position [250, 0]
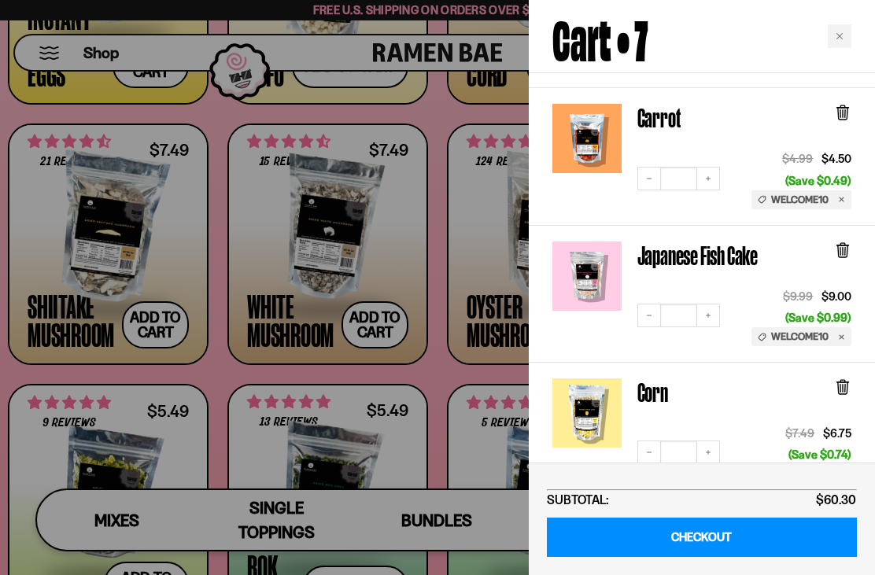
click at [849, 241] on icon at bounding box center [842, 249] width 17 height 17
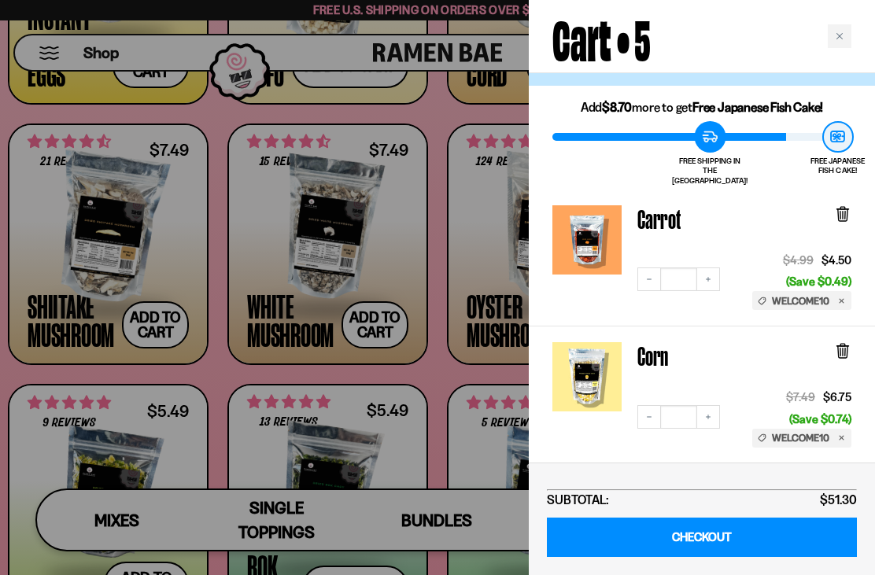
scroll to position [59, 0]
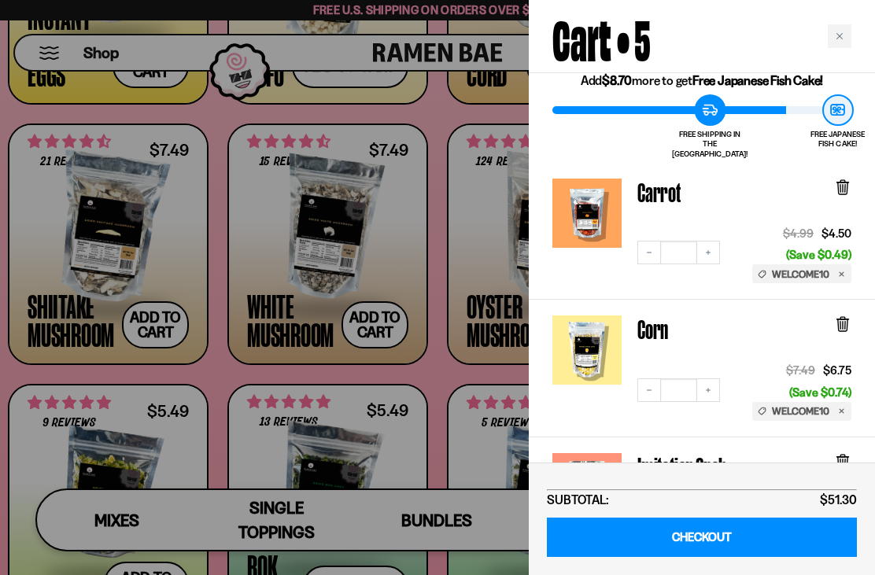
click at [834, 37] on div "Close cart" at bounding box center [839, 36] width 24 height 24
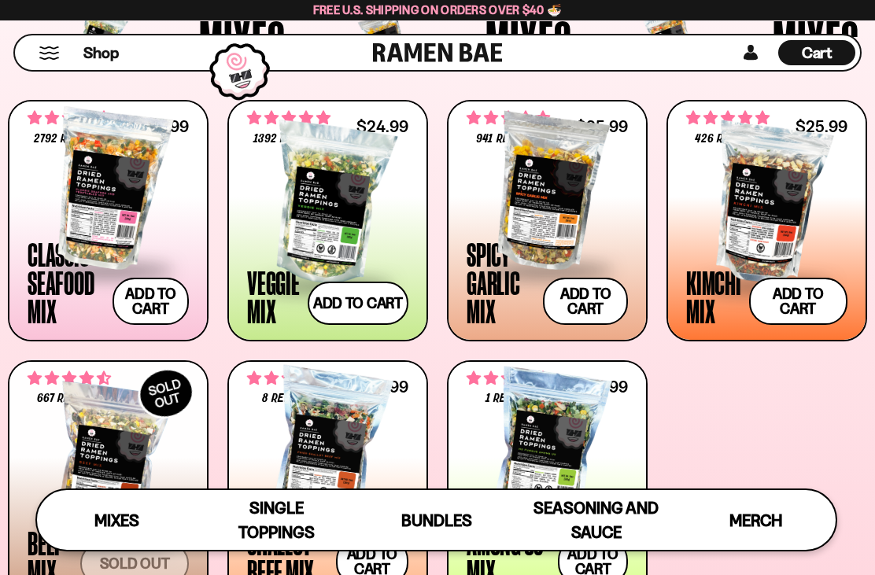
scroll to position [514, 0]
click at [782, 195] on div at bounding box center [766, 205] width 161 height 157
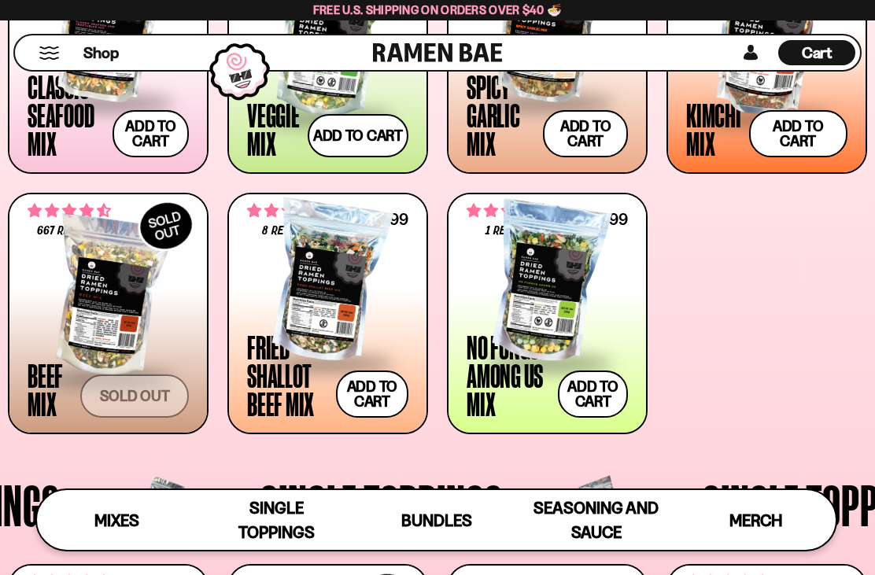
scroll to position [681, 0]
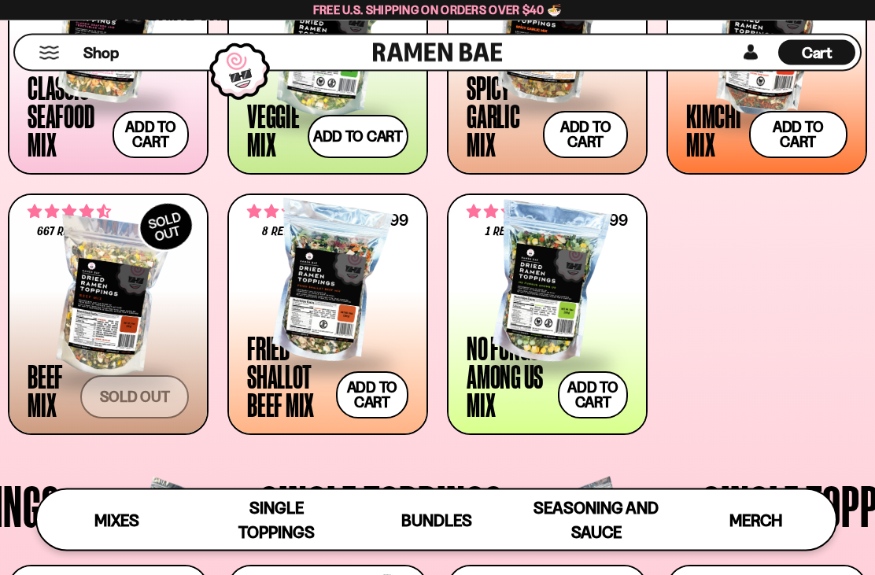
click at [94, 308] on div at bounding box center [108, 298] width 161 height 157
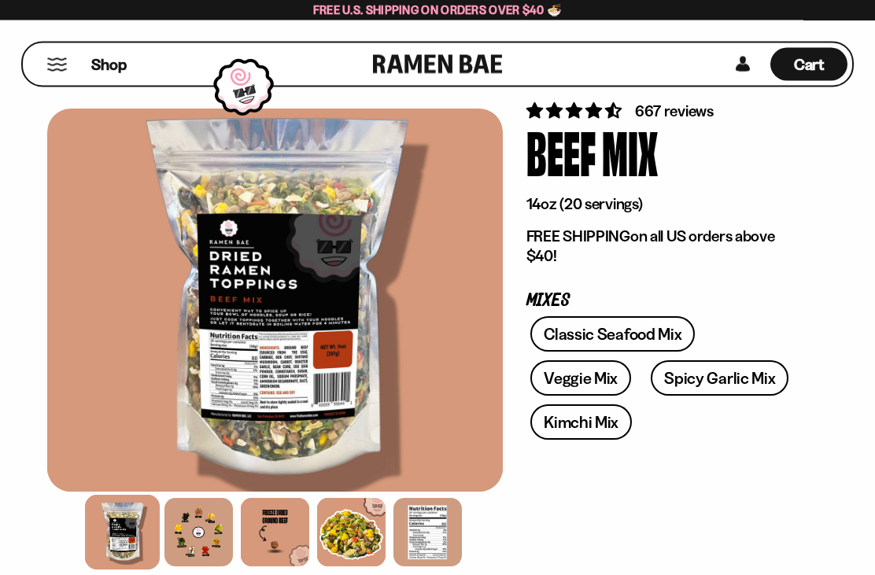
scroll to position [71, 0]
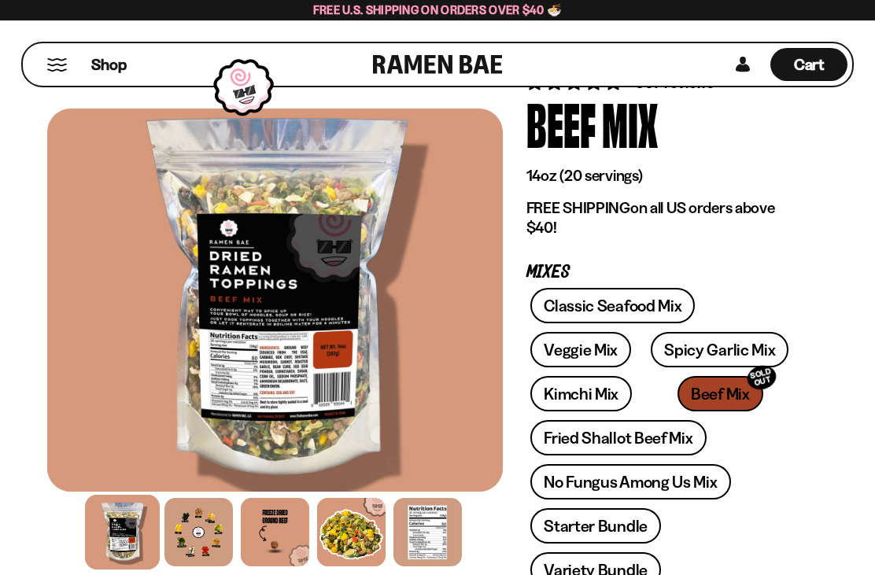
click at [203, 543] on div at bounding box center [198, 532] width 68 height 68
click at [827, 62] on div "Cart D0381C2F-513E-4F90-8A41-6F0A75DCBAAA" at bounding box center [808, 64] width 77 height 33
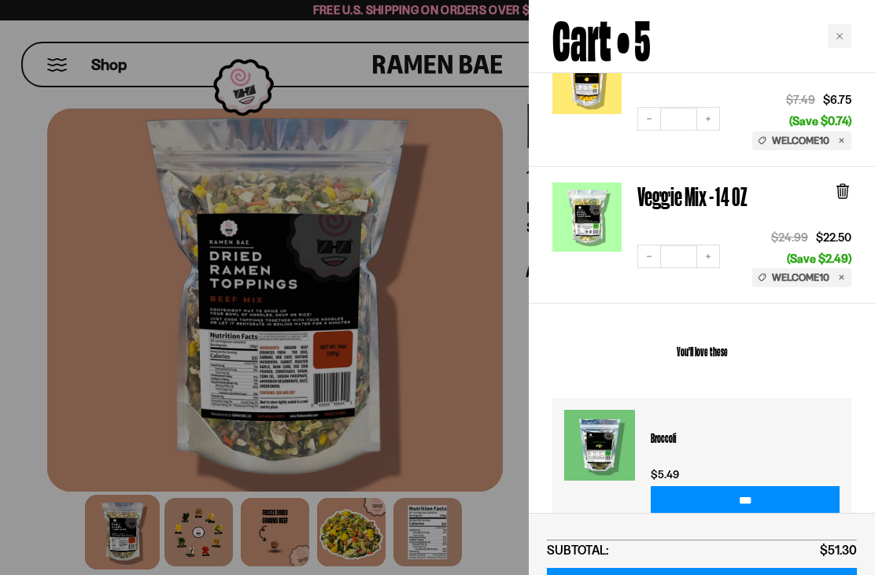
scroll to position [618, 0]
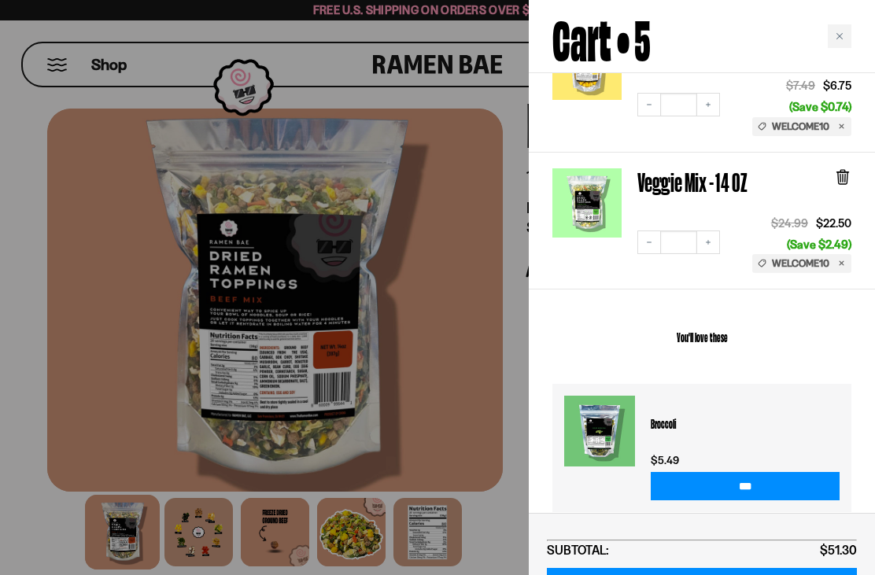
click at [729, 168] on link "Veggie Mix - 14 OZ" at bounding box center [691, 182] width 109 height 28
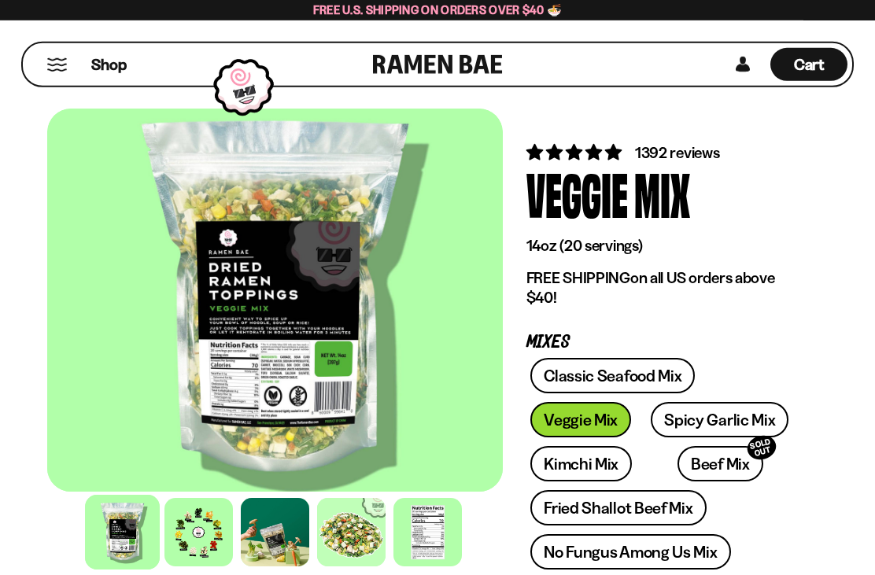
scroll to position [14, 0]
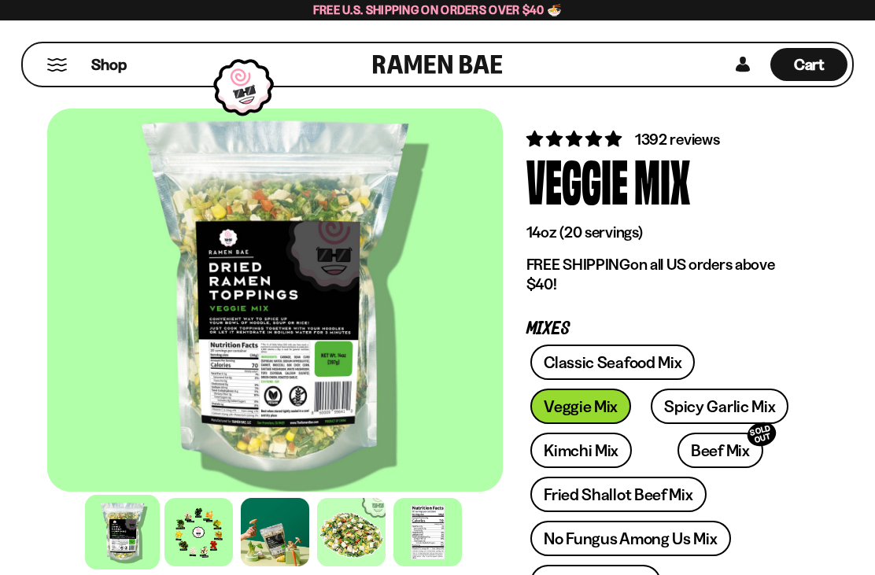
click at [129, 542] on div at bounding box center [122, 532] width 75 height 75
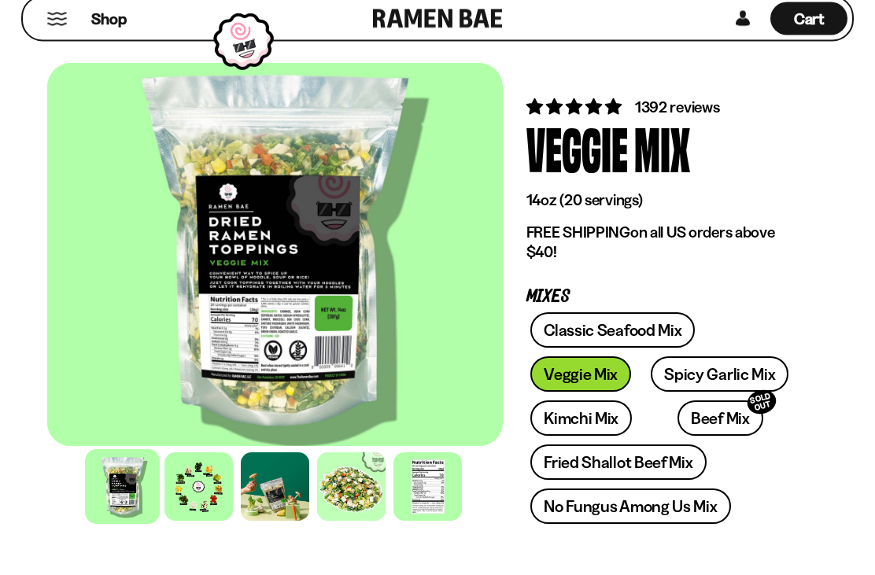
scroll to position [47, 0]
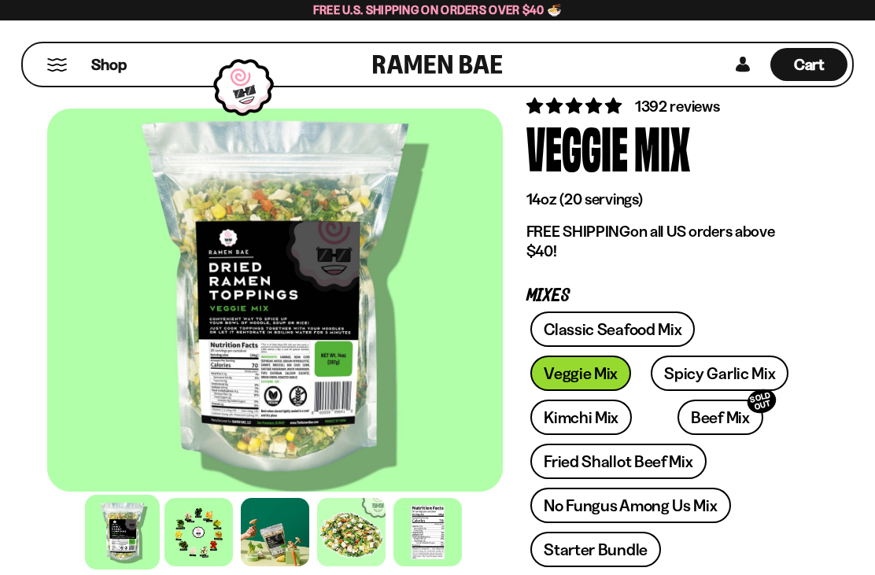
click at [691, 98] on div "Shop Cart D0381C2F-513E-4F90-8A41-6F0A75DCBAAA" at bounding box center [437, 64] width 875 height 88
click at [692, 112] on span "1392 reviews" at bounding box center [677, 106] width 85 height 19
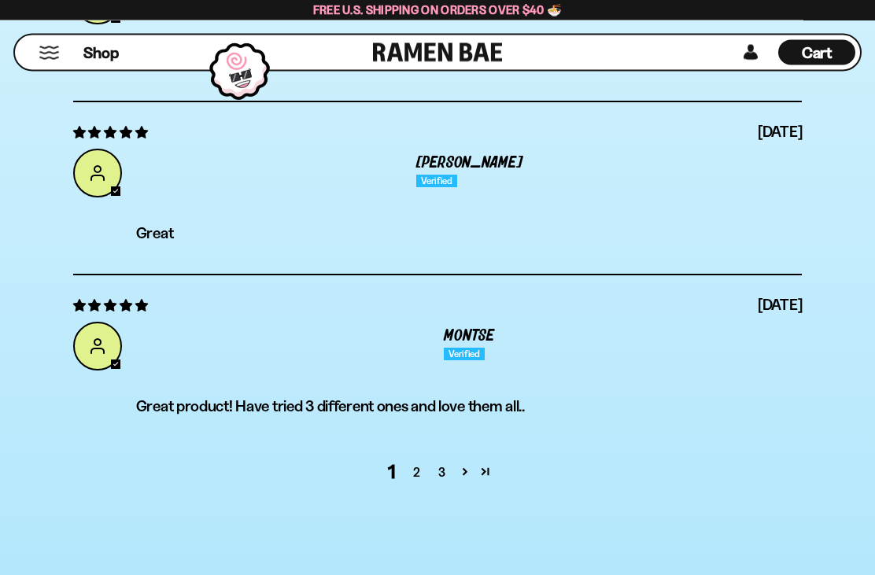
scroll to position [6406, 0]
click at [415, 462] on link "2" at bounding box center [416, 471] width 25 height 19
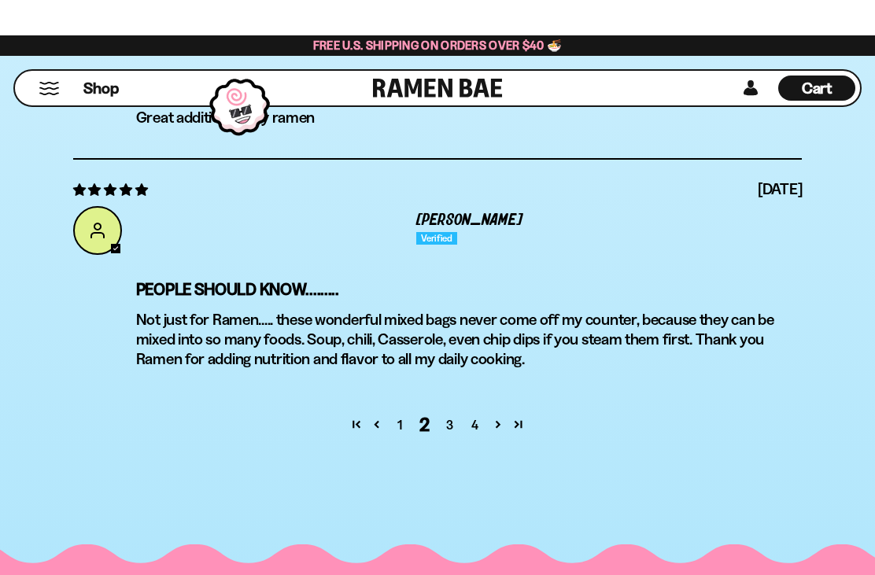
scroll to position [6630, 0]
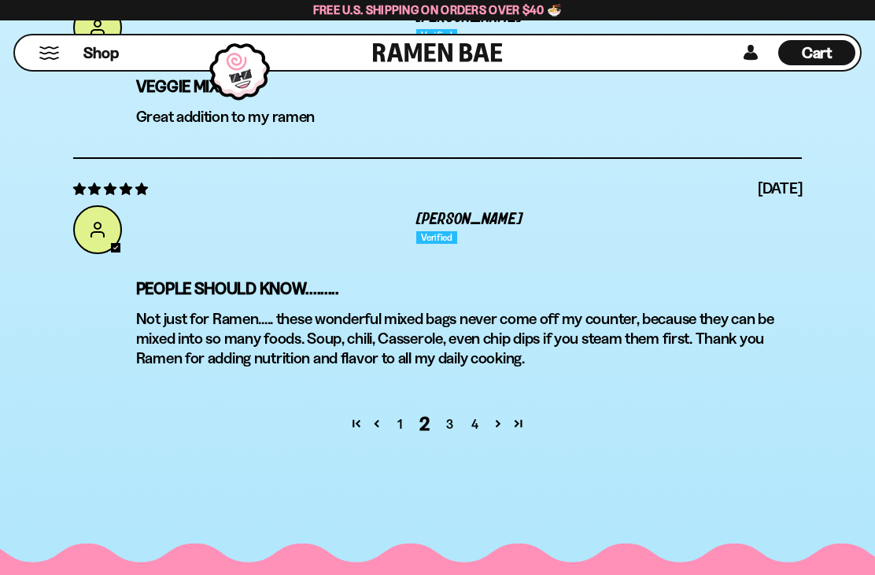
click at [445, 414] on link "3" at bounding box center [449, 423] width 25 height 19
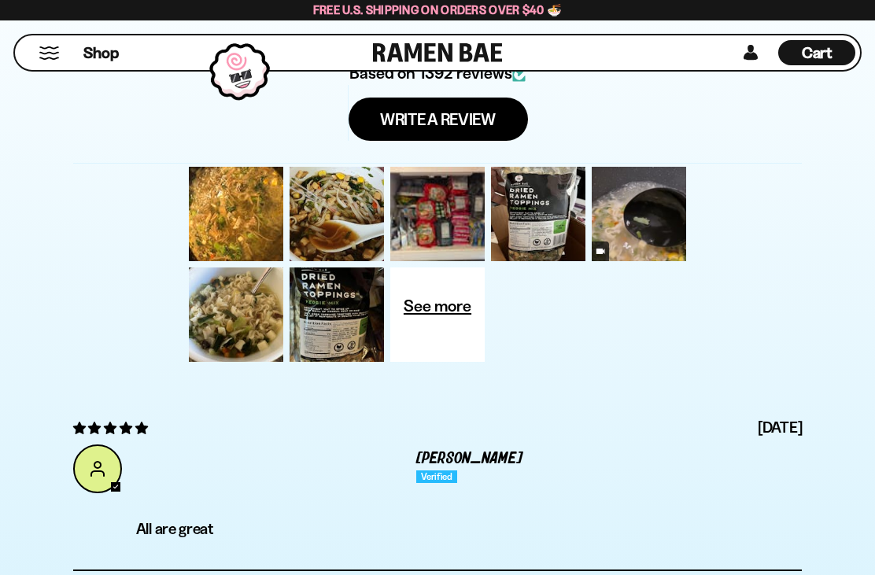
scroll to position [5574, 0]
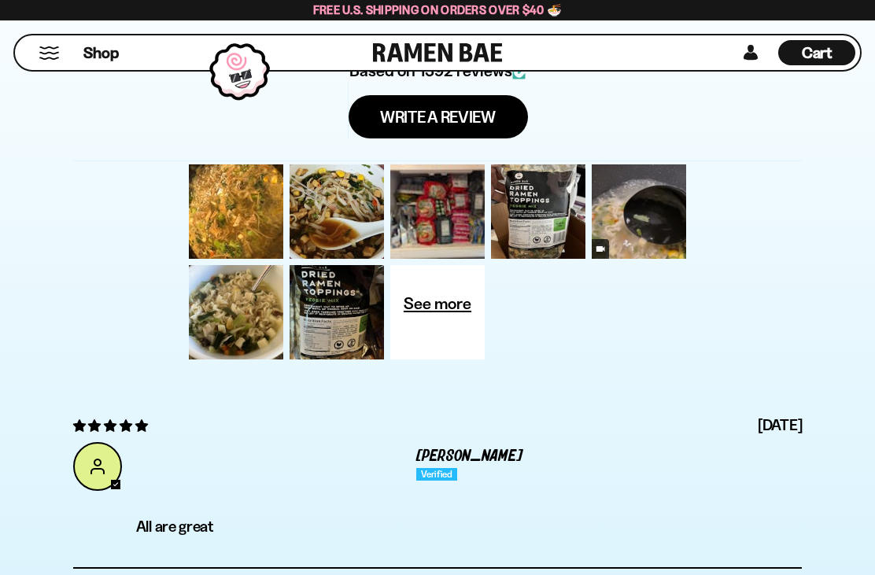
click at [453, 174] on div at bounding box center [437, 211] width 101 height 101
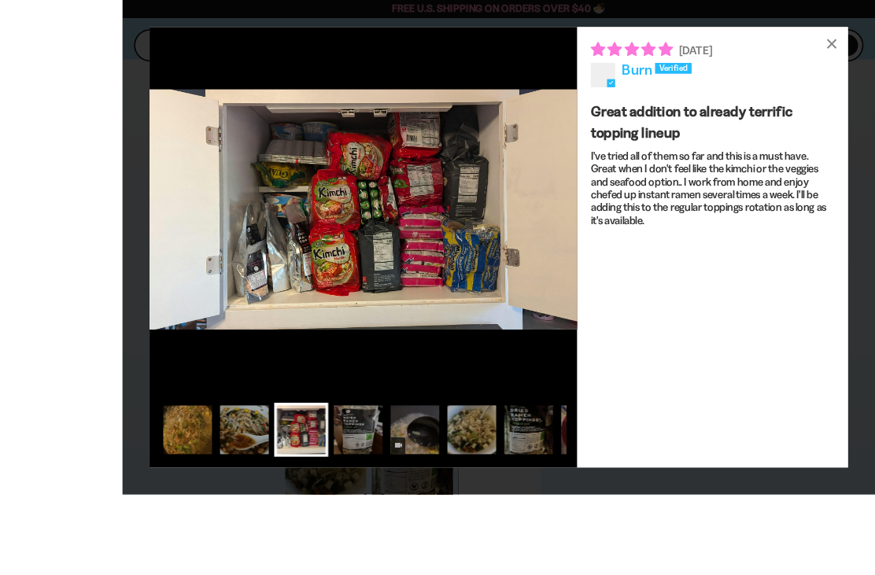
scroll to position [5577, 0]
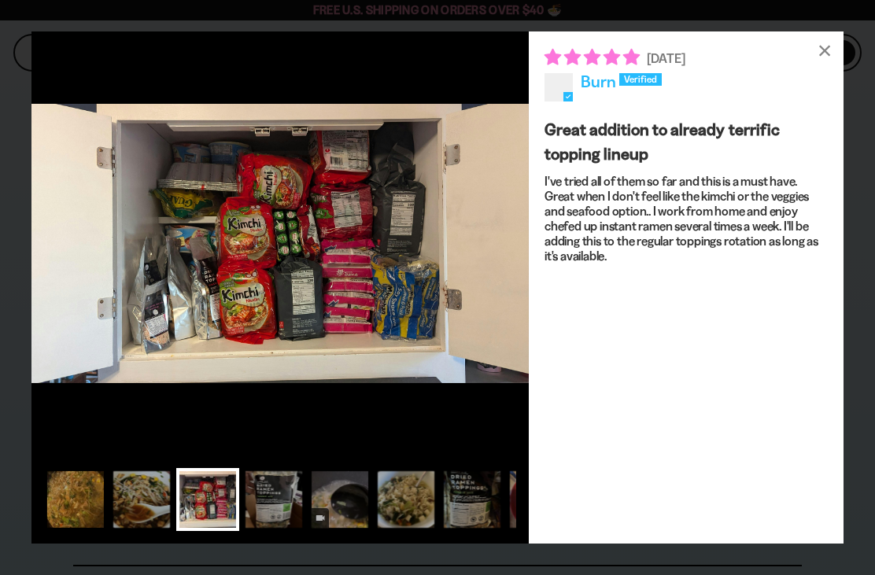
click at [835, 42] on div "×" at bounding box center [824, 50] width 38 height 38
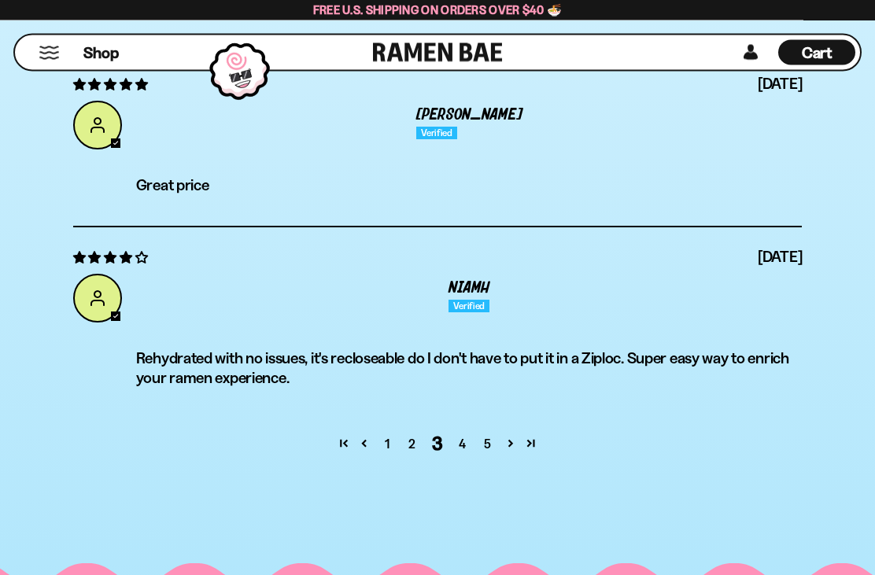
scroll to position [6474, 0]
click at [461, 434] on link "4" at bounding box center [462, 443] width 25 height 19
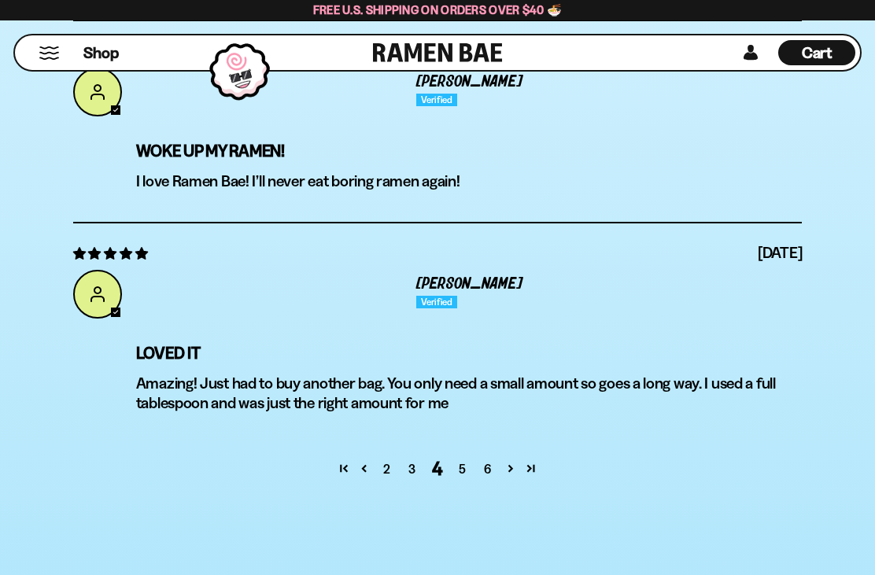
scroll to position [6486, 0]
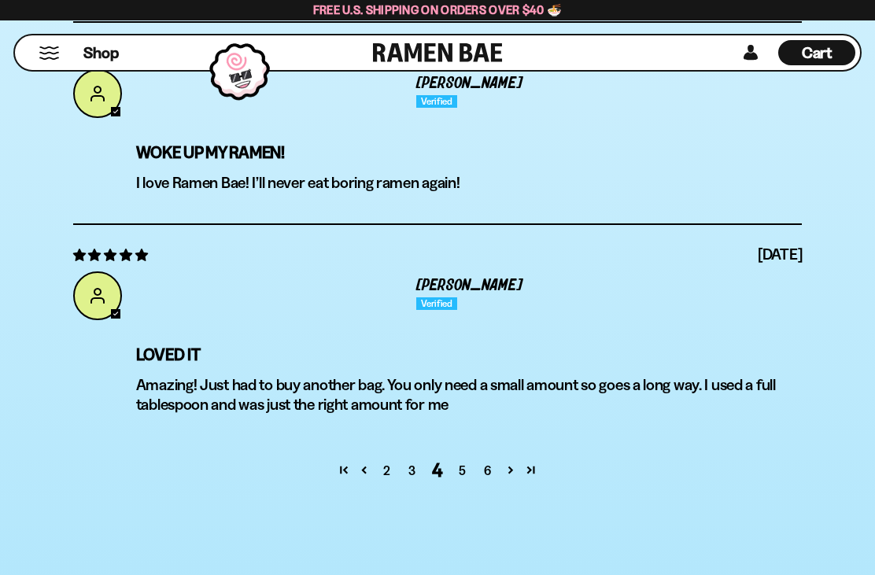
click at [462, 461] on link "5" at bounding box center [462, 470] width 25 height 19
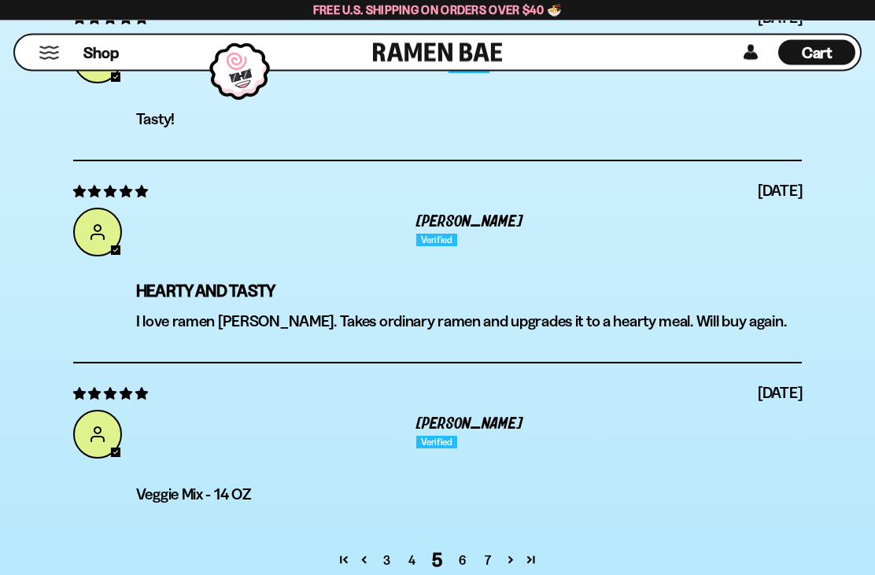
scroll to position [6417, 0]
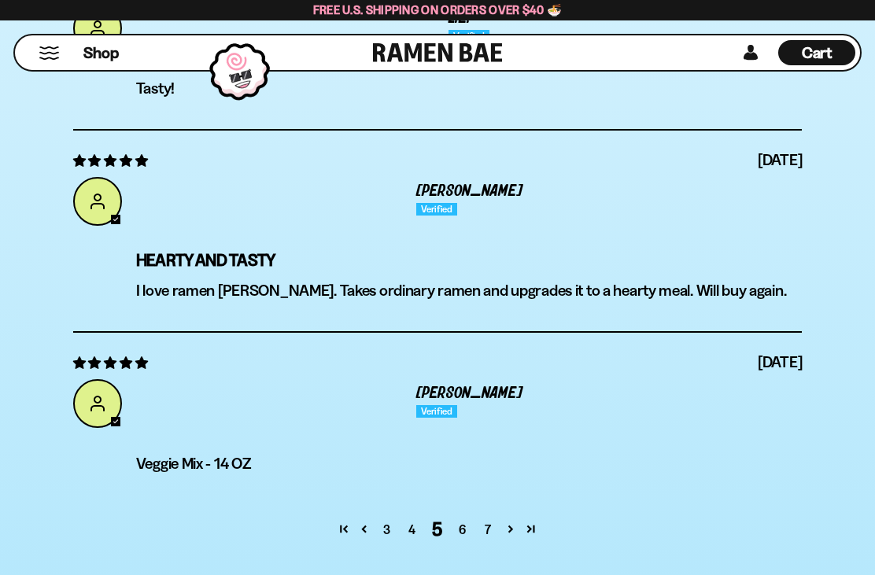
click at [458, 520] on link "6" at bounding box center [462, 529] width 25 height 19
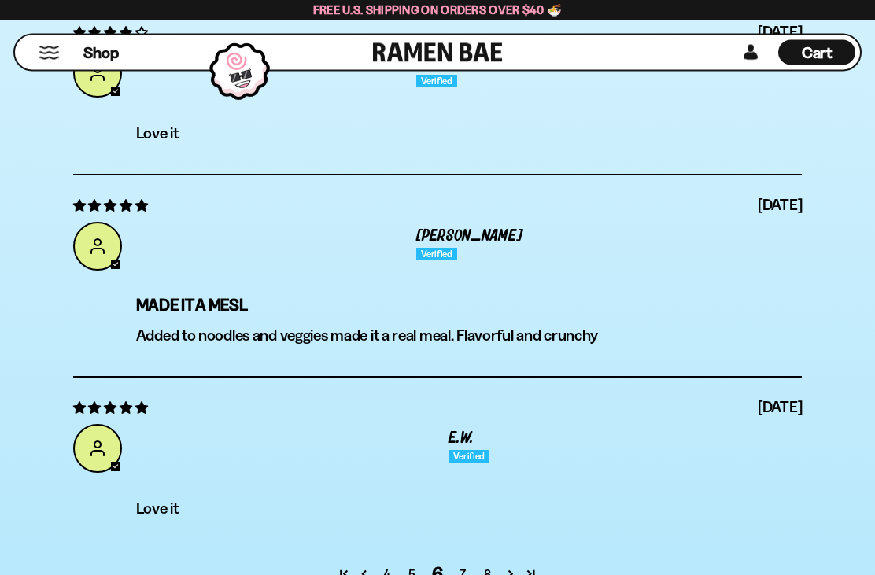
scroll to position [6400, 0]
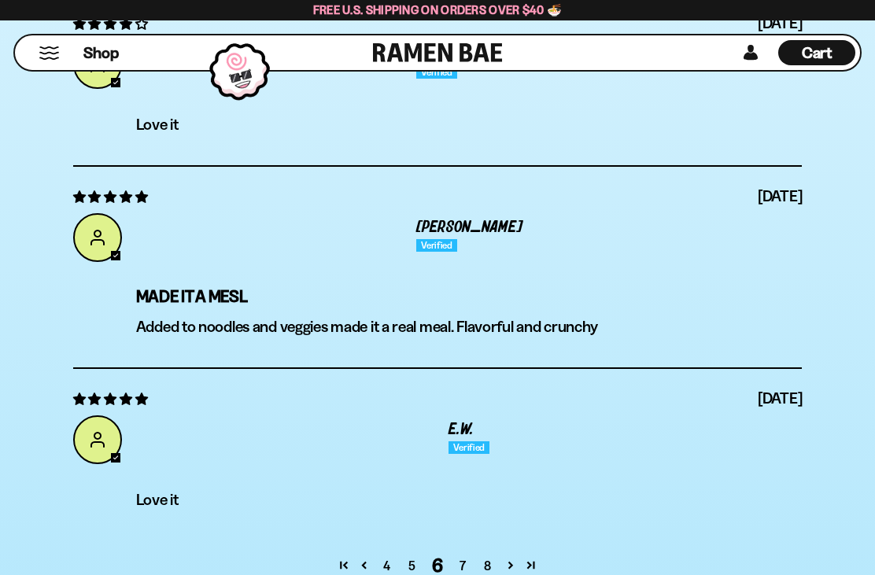
click at [458, 556] on link "7" at bounding box center [462, 565] width 25 height 19
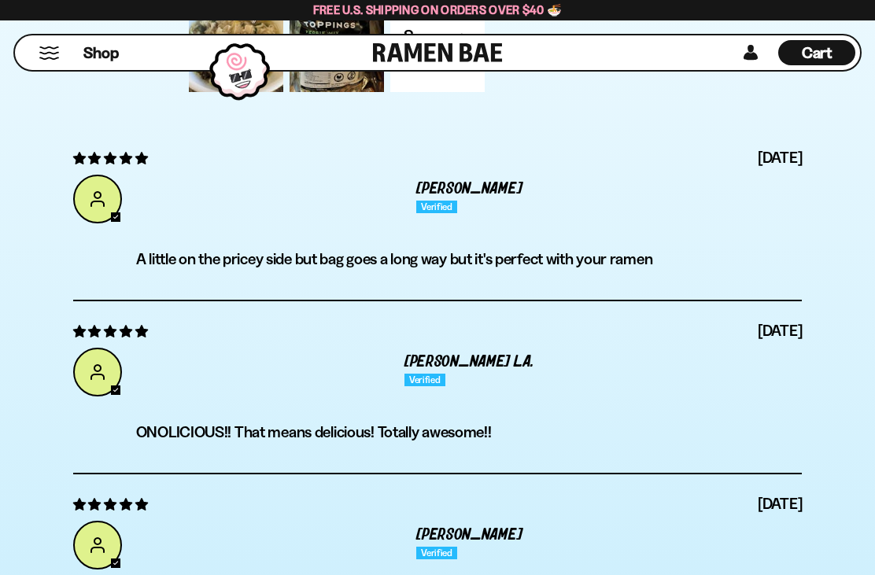
scroll to position [5840, 0]
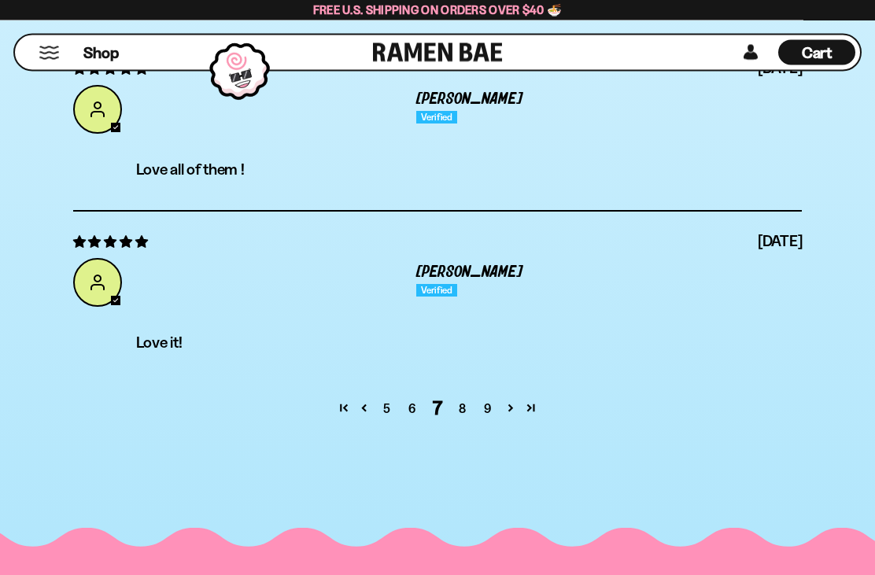
click at [455, 400] on link "8" at bounding box center [462, 409] width 25 height 19
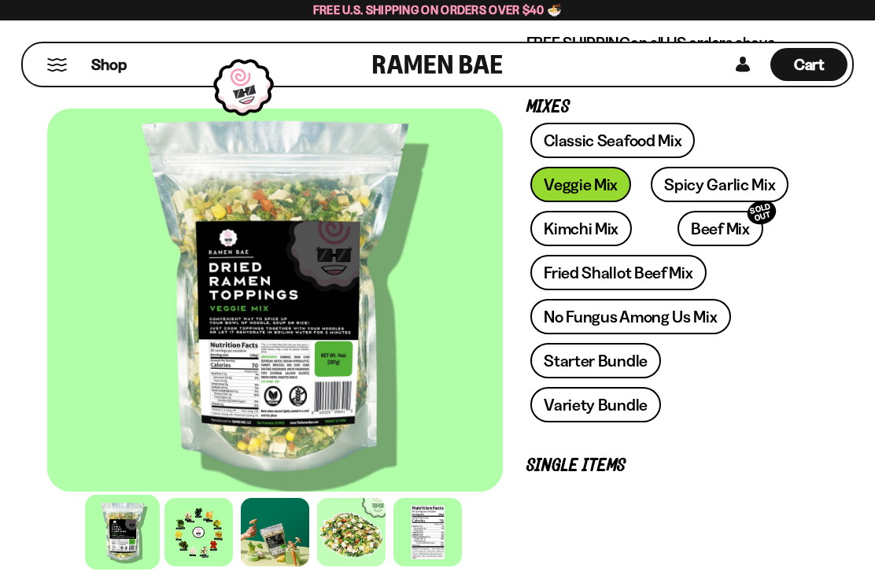
scroll to position [0, 0]
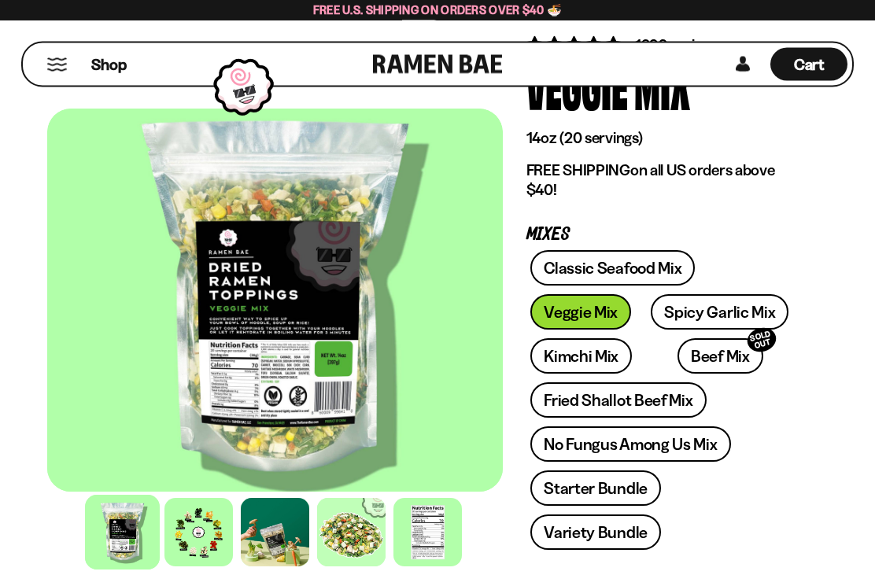
click at [219, 540] on div at bounding box center [198, 532] width 68 height 68
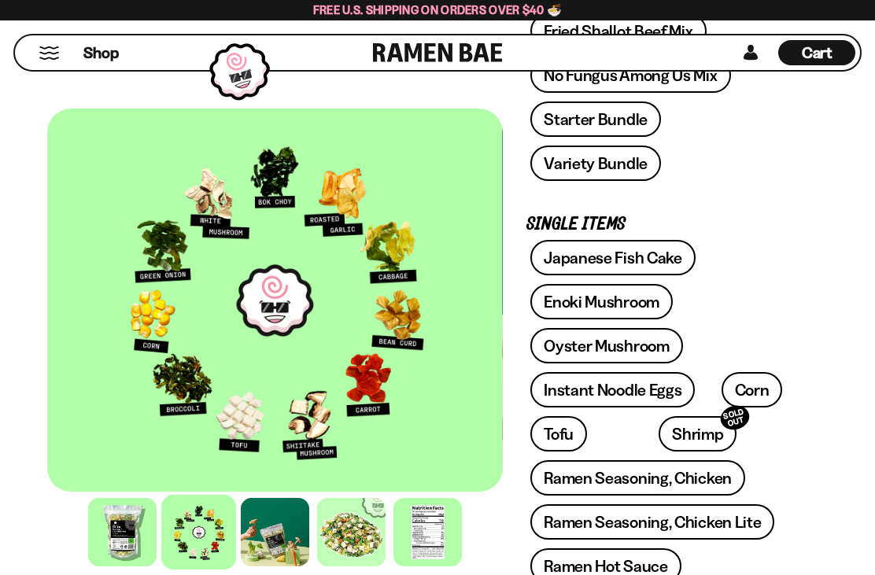
scroll to position [464, 0]
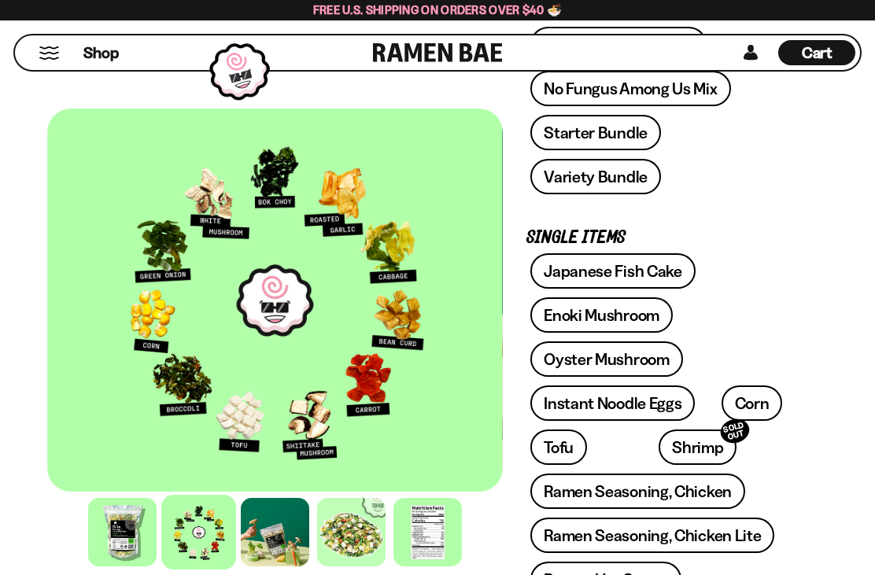
click at [626, 341] on link "Oyster Mushroom" at bounding box center [606, 358] width 153 height 35
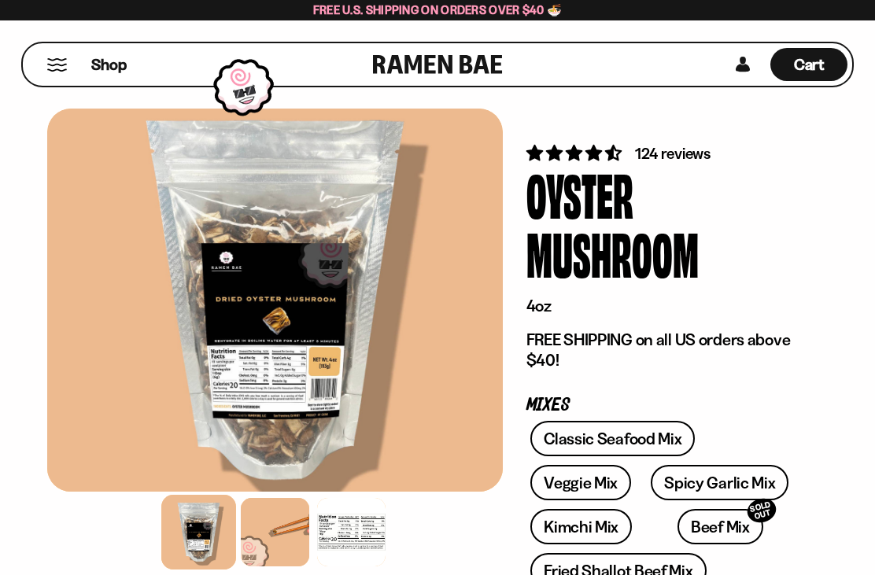
click at [61, 68] on button "Mobile Menu Trigger" at bounding box center [56, 64] width 21 height 13
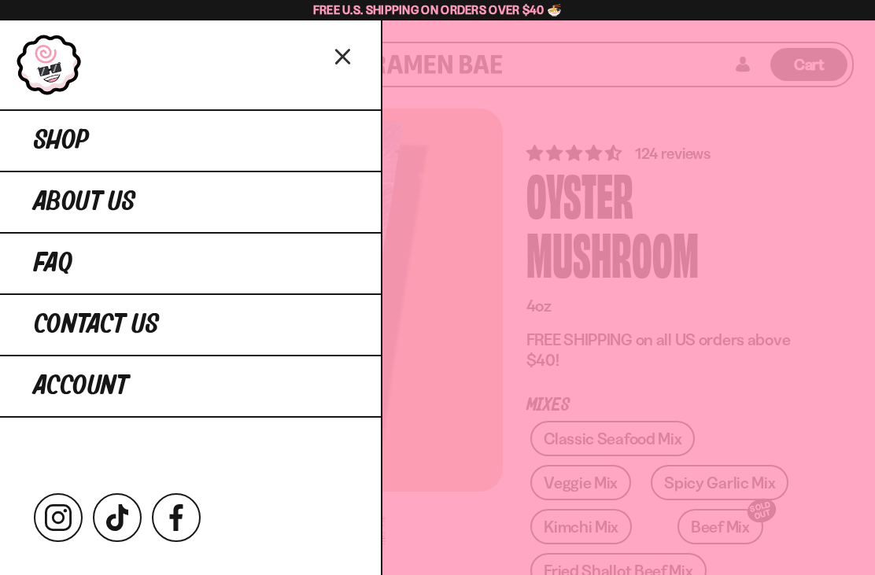
click at [122, 143] on link "Shop" at bounding box center [190, 139] width 381 height 61
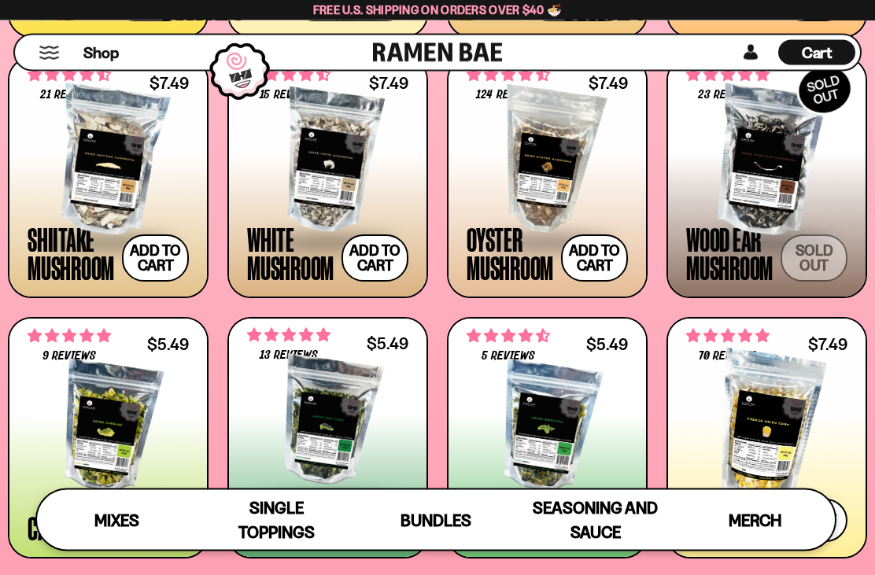
scroll to position [1711, 0]
click at [149, 269] on button "Add to cart Add — Regular price $7.49 Regular price Sale price $7.49 Unit price…" at bounding box center [155, 257] width 67 height 47
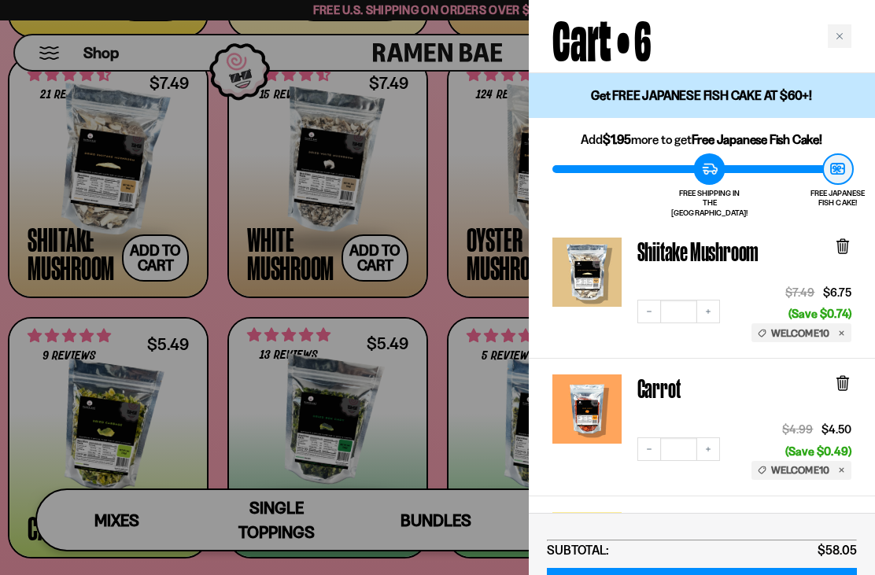
click at [381, 264] on div at bounding box center [437, 287] width 875 height 575
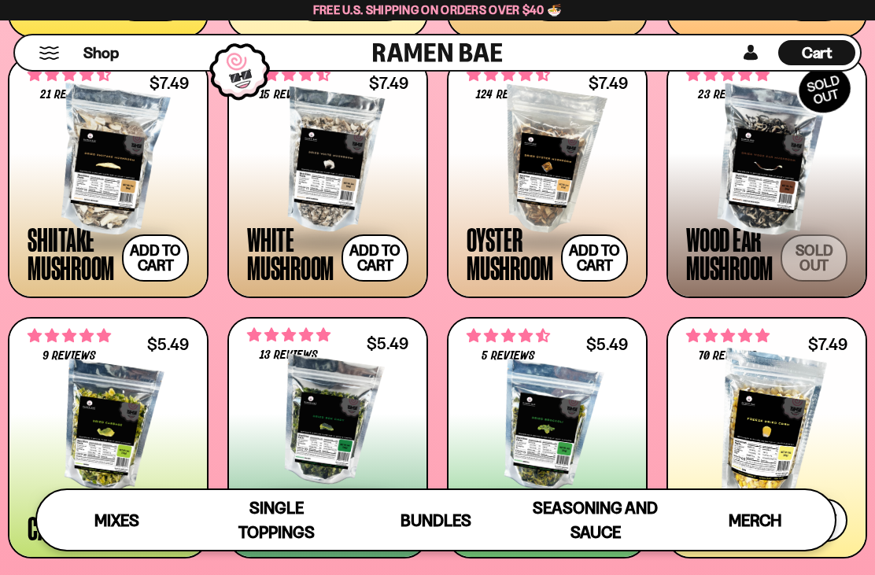
click at [378, 260] on button "Add to cart Add — Regular price $7.49 Regular price Sale price $7.49 Unit price…" at bounding box center [374, 257] width 67 height 47
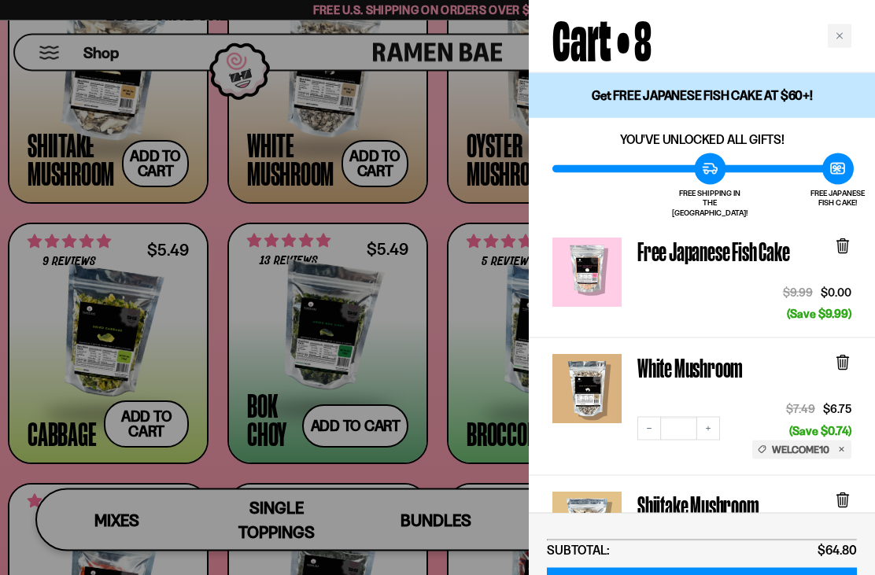
scroll to position [1807, 0]
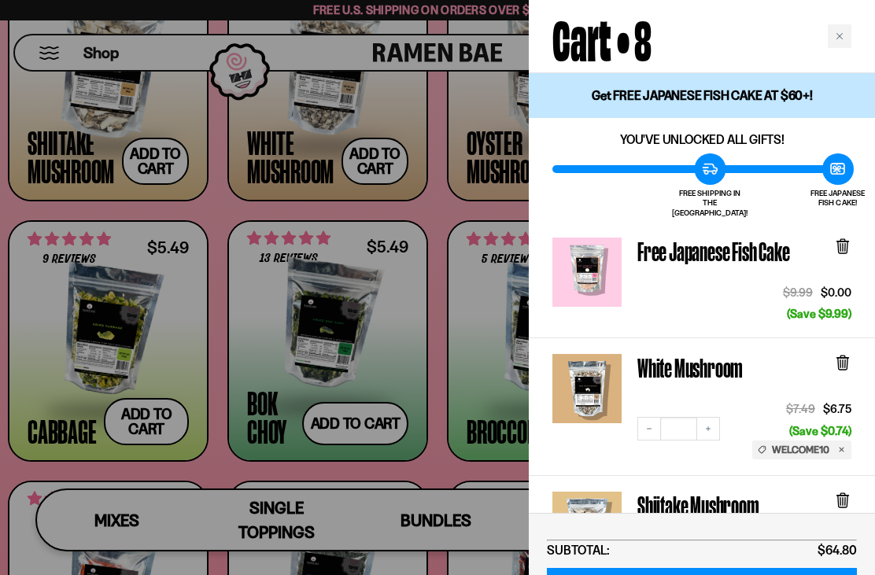
click at [499, 166] on div at bounding box center [437, 287] width 875 height 575
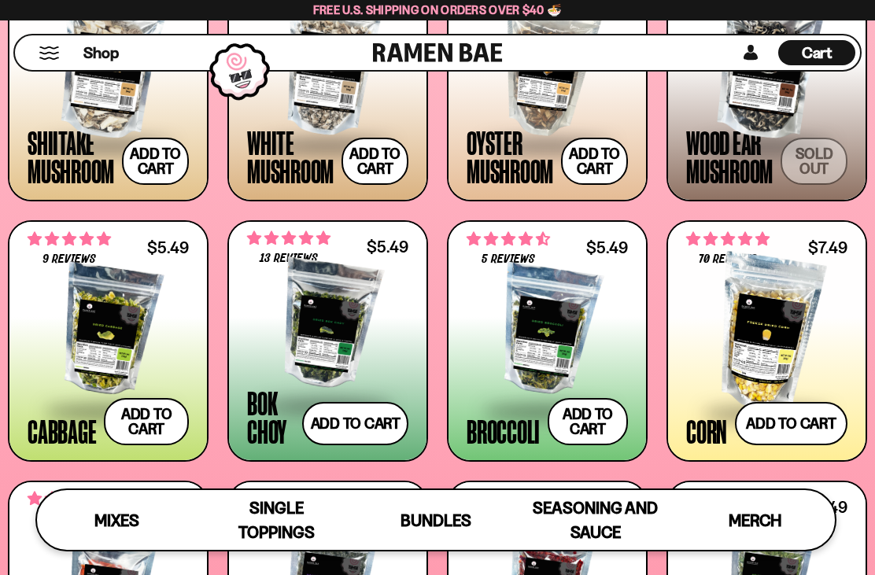
click at [598, 158] on button "Add to cart Add — Regular price $7.49 Regular price Sale price $7.49 Unit price…" at bounding box center [594, 161] width 67 height 47
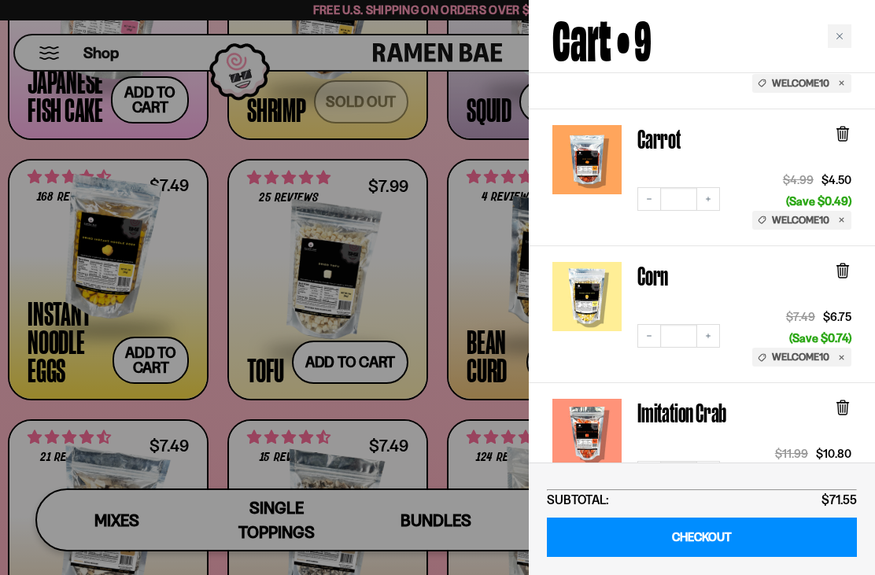
scroll to position [643, 0]
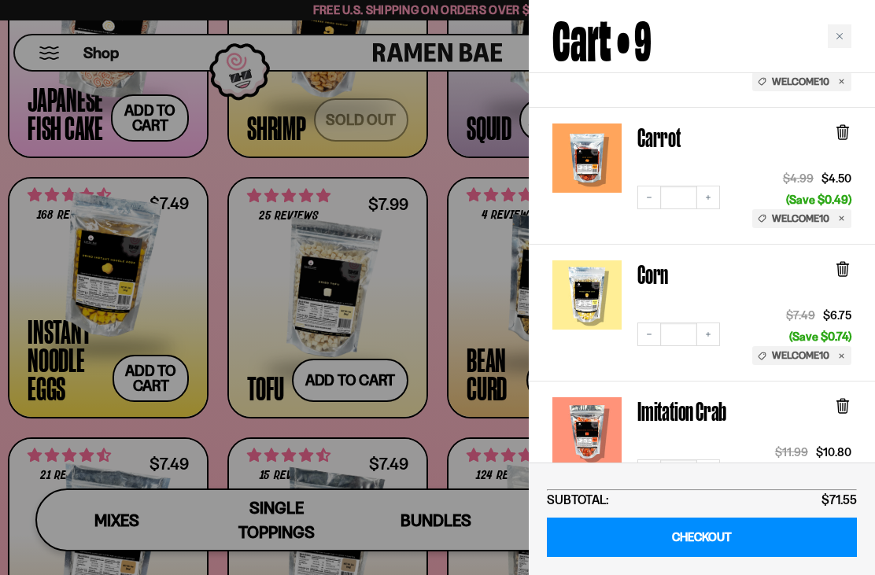
click at [846, 35] on div "Close cart" at bounding box center [839, 36] width 24 height 24
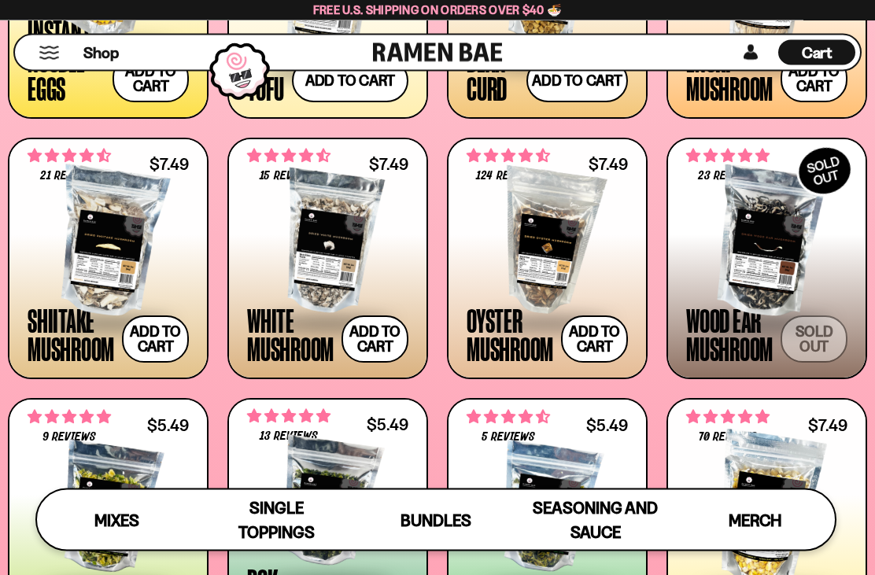
scroll to position [1641, 0]
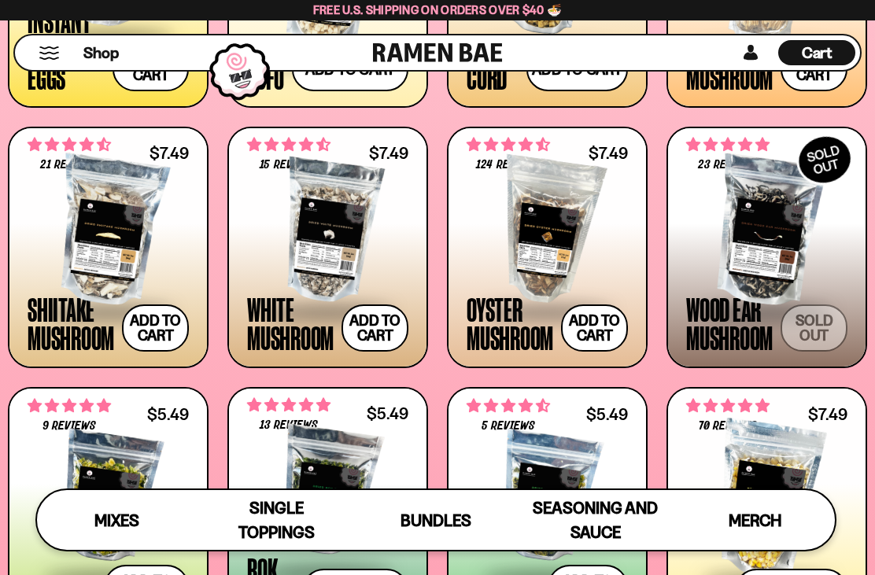
click at [804, 298] on span at bounding box center [766, 312] width 161 height 55
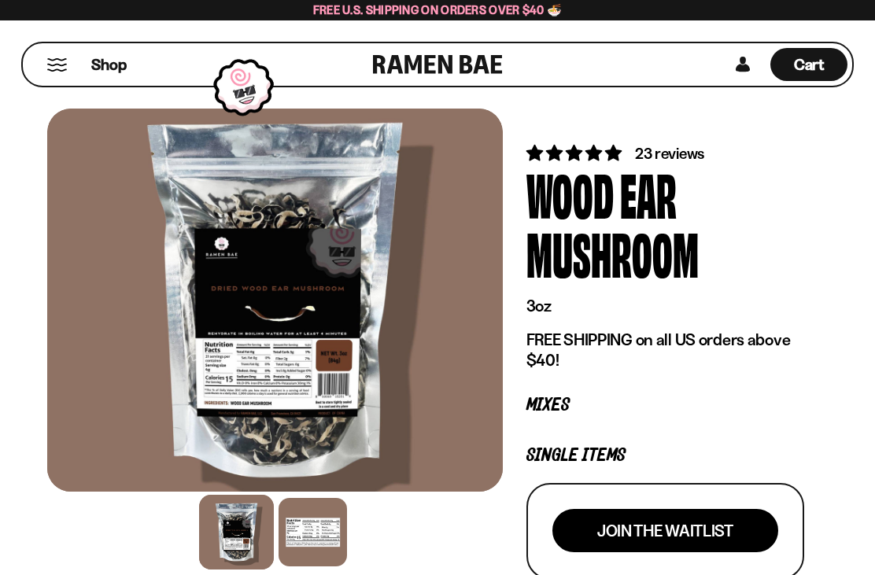
click at [823, 61] on span "Cart" at bounding box center [809, 64] width 31 height 19
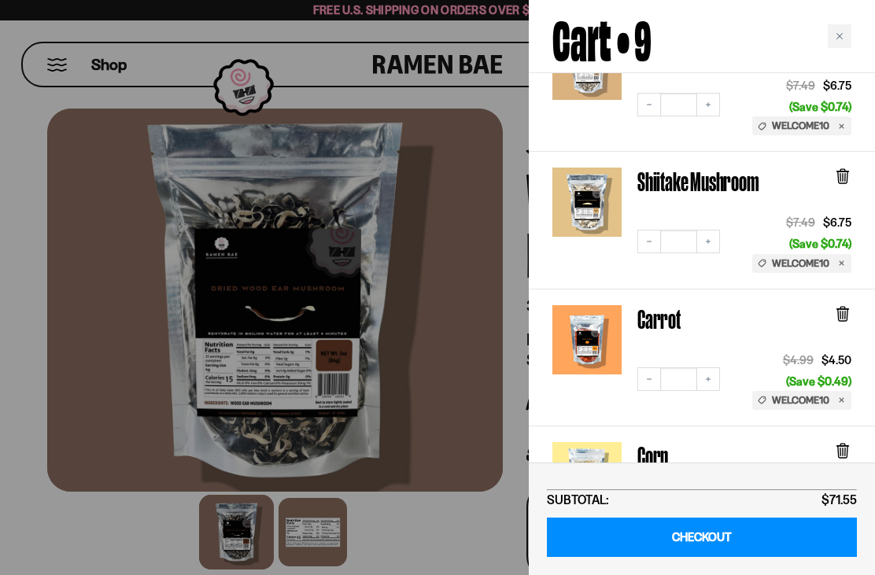
scroll to position [495, 0]
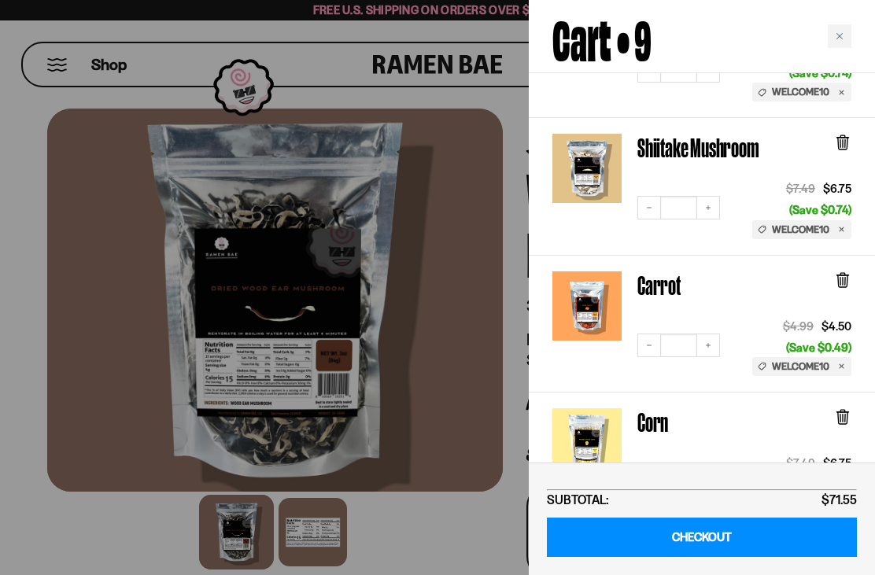
click at [841, 274] on icon at bounding box center [842, 280] width 9 height 12
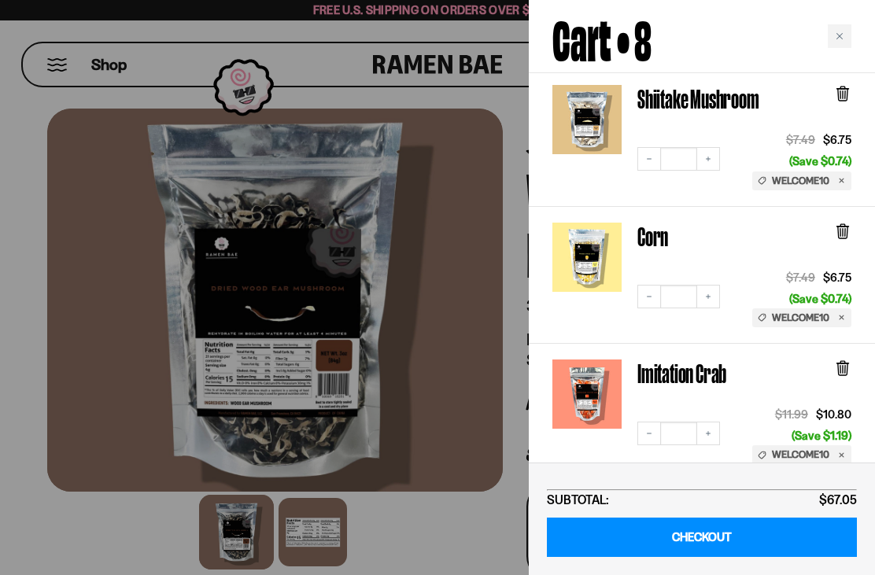
scroll to position [543, 0]
click at [620, 223] on link "Corn" at bounding box center [586, 257] width 69 height 69
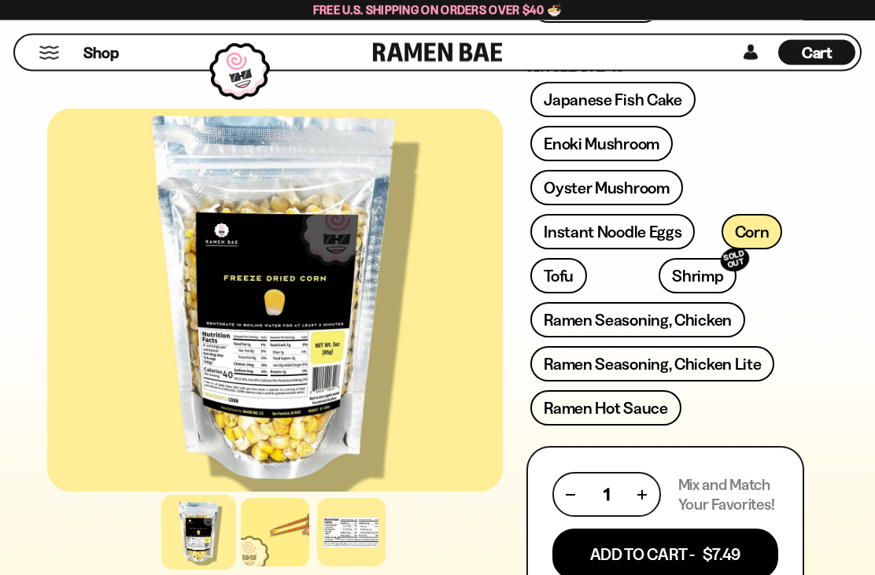
click at [701, 529] on button "Add To Cart - $7.49" at bounding box center [665, 554] width 226 height 51
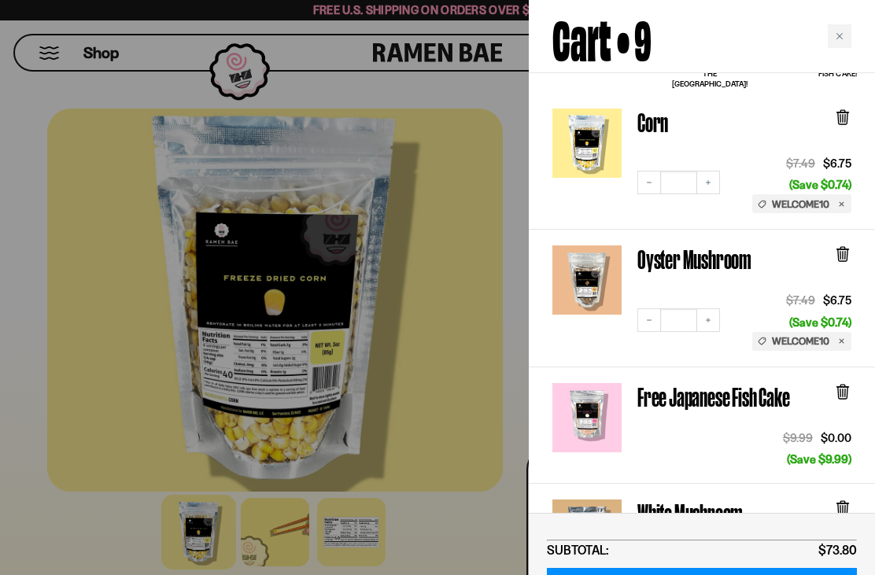
scroll to position [124, 0]
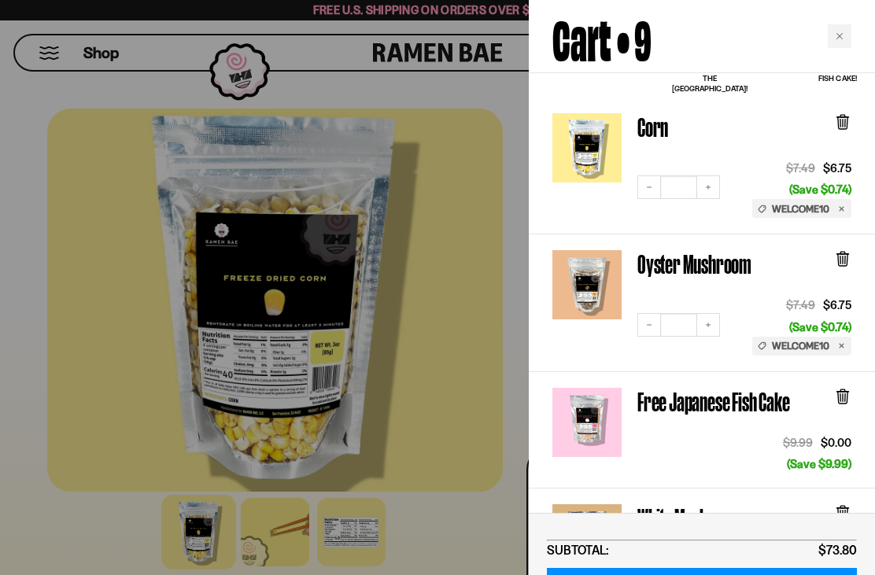
click at [845, 254] on icon at bounding box center [842, 260] width 9 height 12
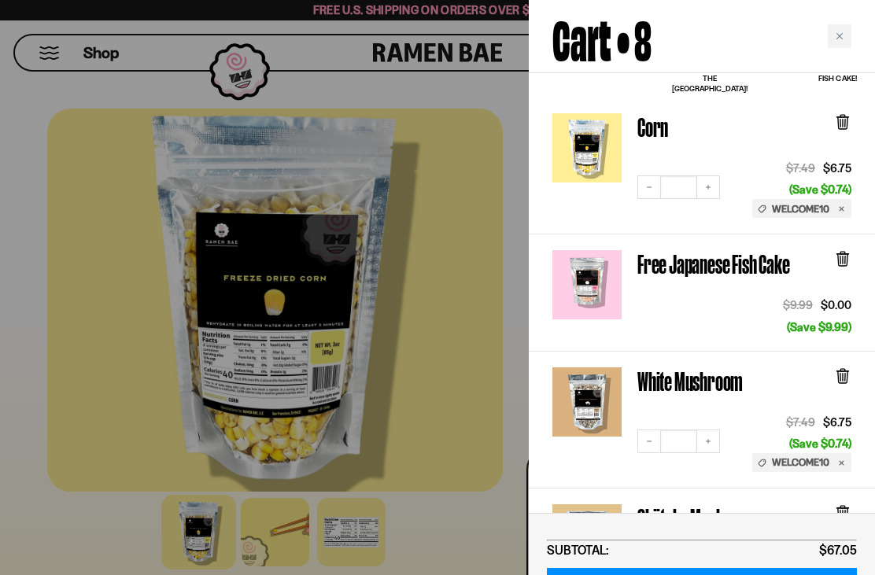
click at [847, 371] on icon at bounding box center [842, 377] width 9 height 12
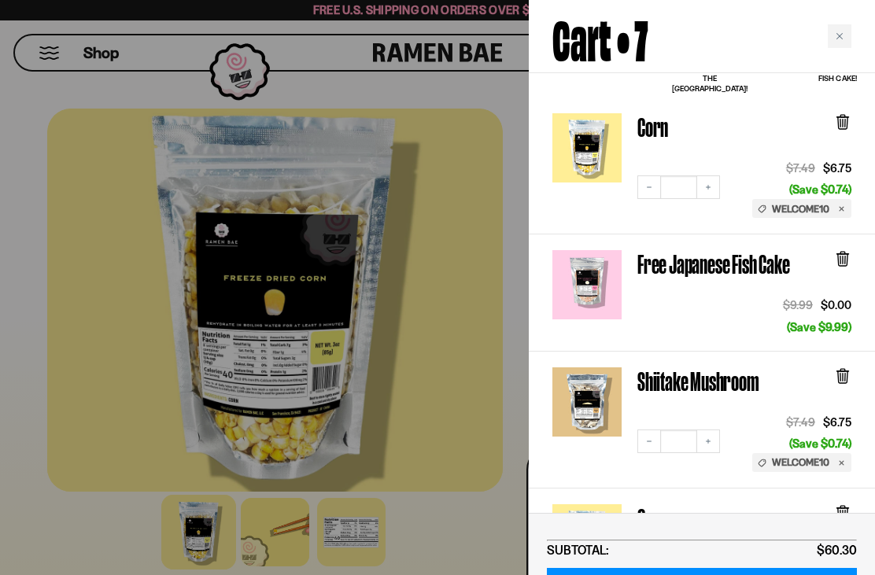
click at [845, 371] on icon at bounding box center [842, 377] width 9 height 12
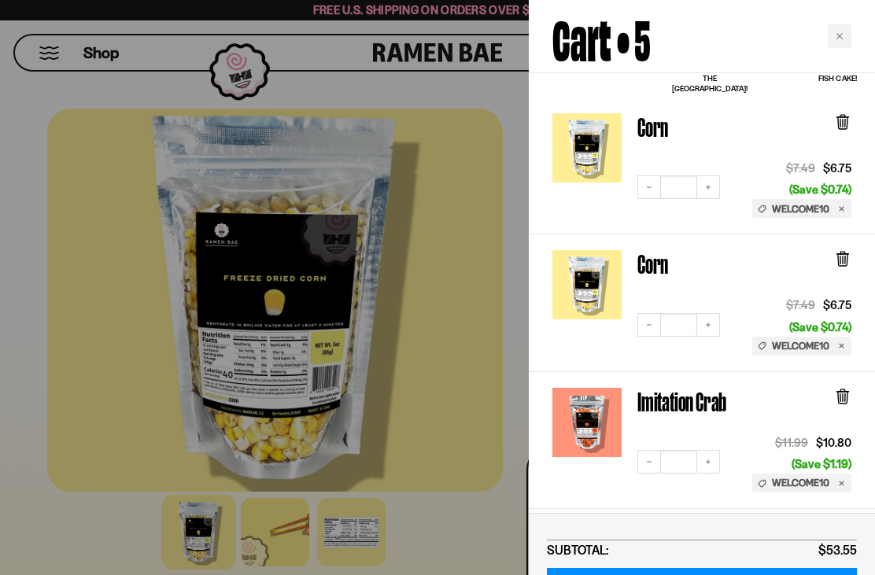
click at [849, 251] on icon at bounding box center [842, 258] width 17 height 17
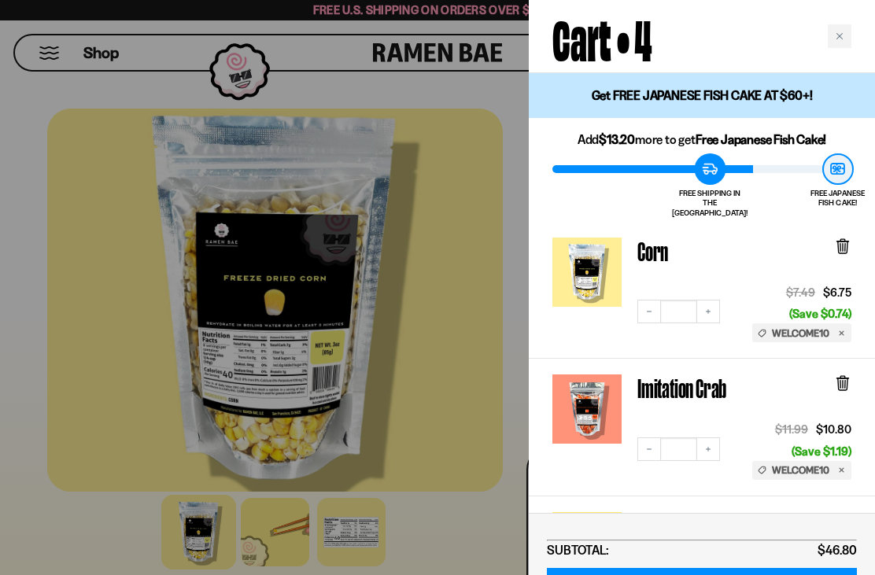
click at [842, 38] on icon "Close cart" at bounding box center [839, 36] width 8 height 8
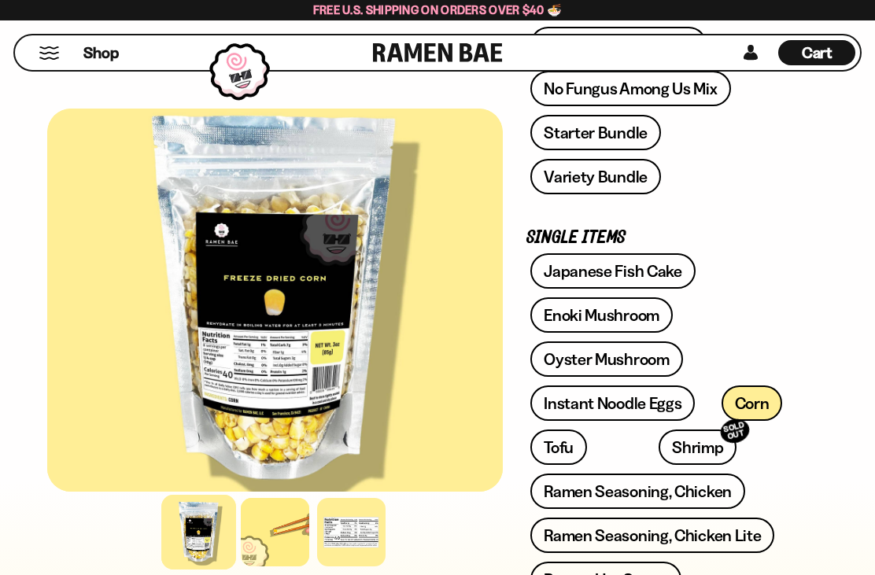
scroll to position [466, 0]
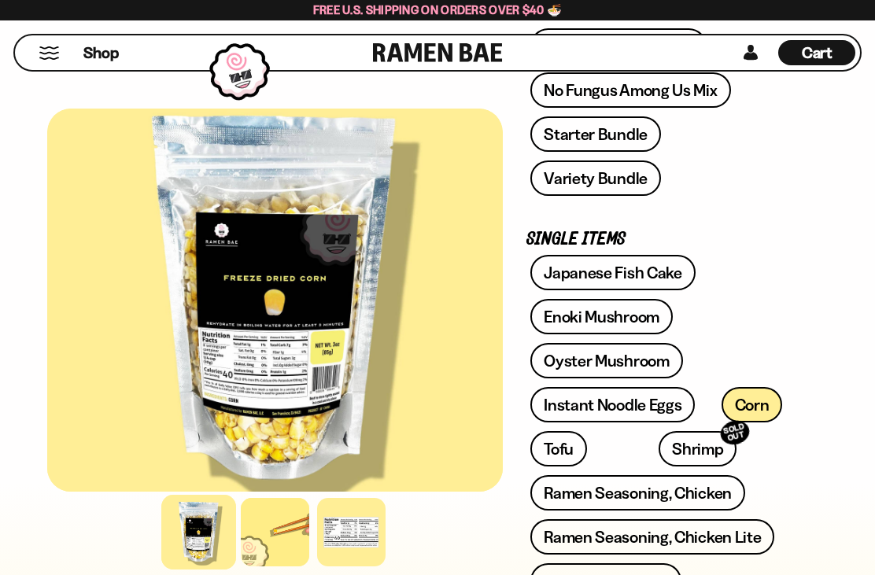
click at [662, 255] on link "Japanese Fish Cake" at bounding box center [612, 272] width 165 height 35
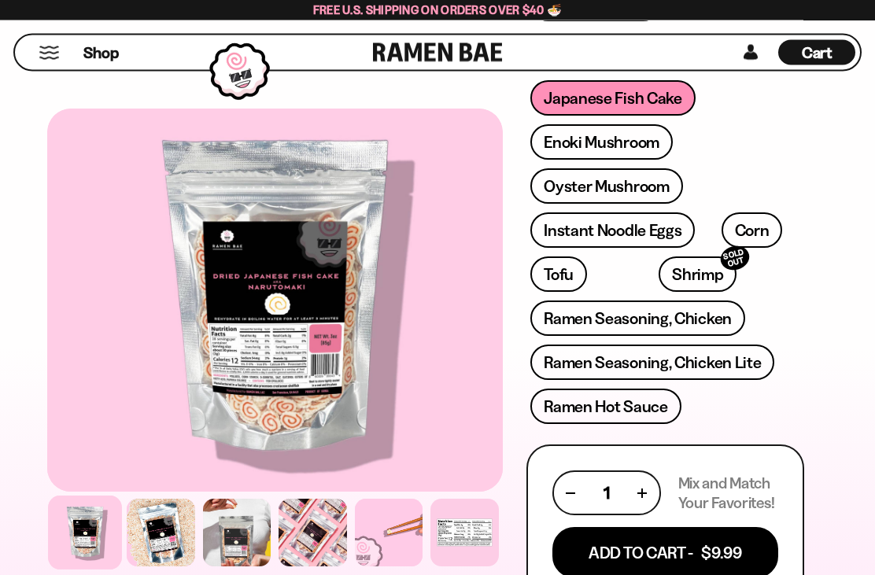
scroll to position [731, 0]
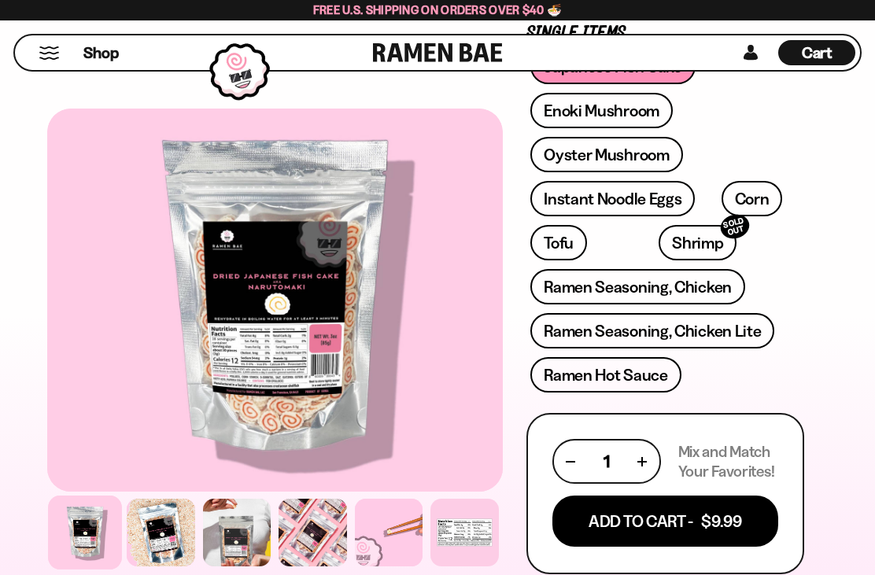
click at [721, 495] on button "Add To Cart - $9.99" at bounding box center [665, 520] width 226 height 51
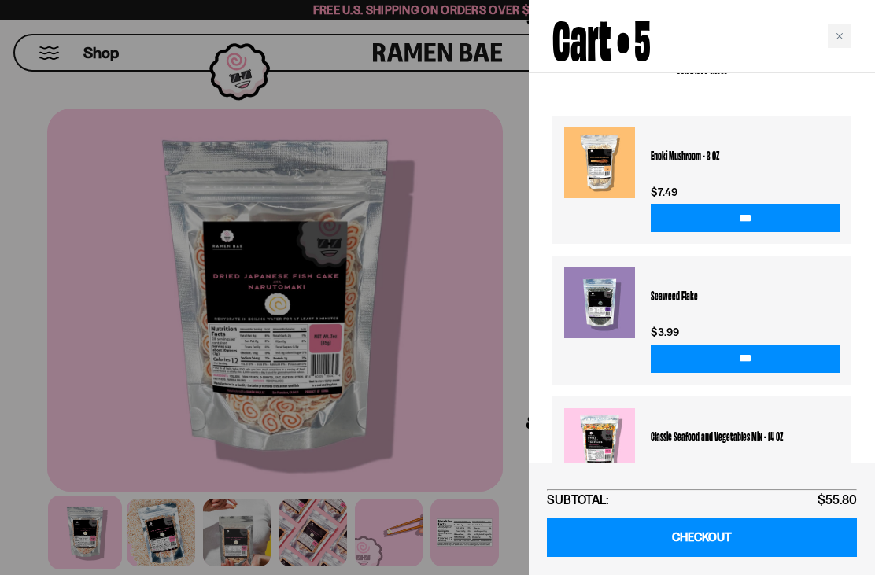
scroll to position [355, 0]
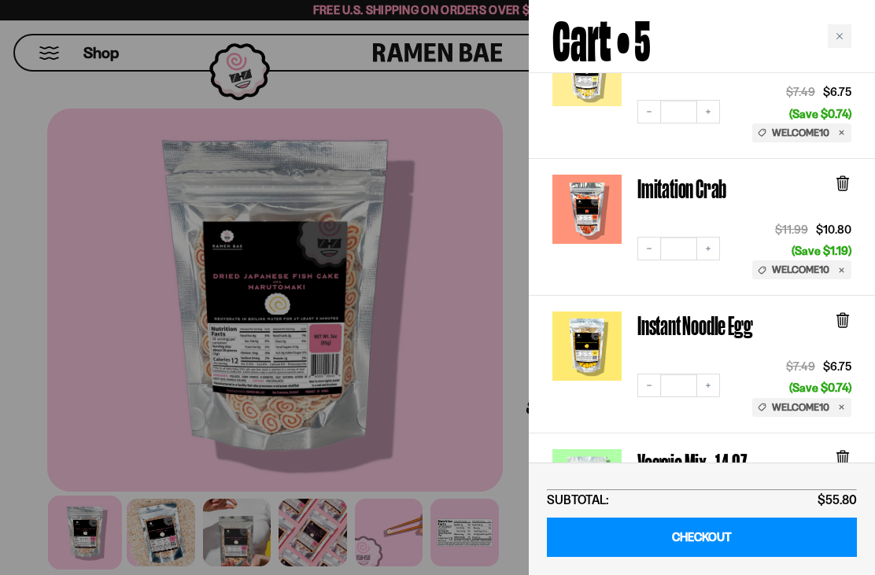
click at [730, 543] on link "CHECKOUT" at bounding box center [702, 537] width 310 height 40
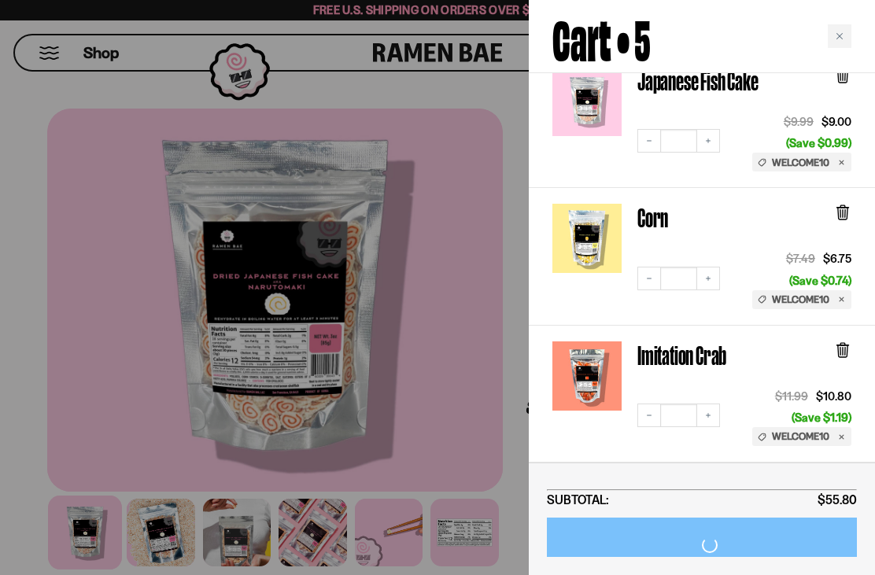
scroll to position [165, 0]
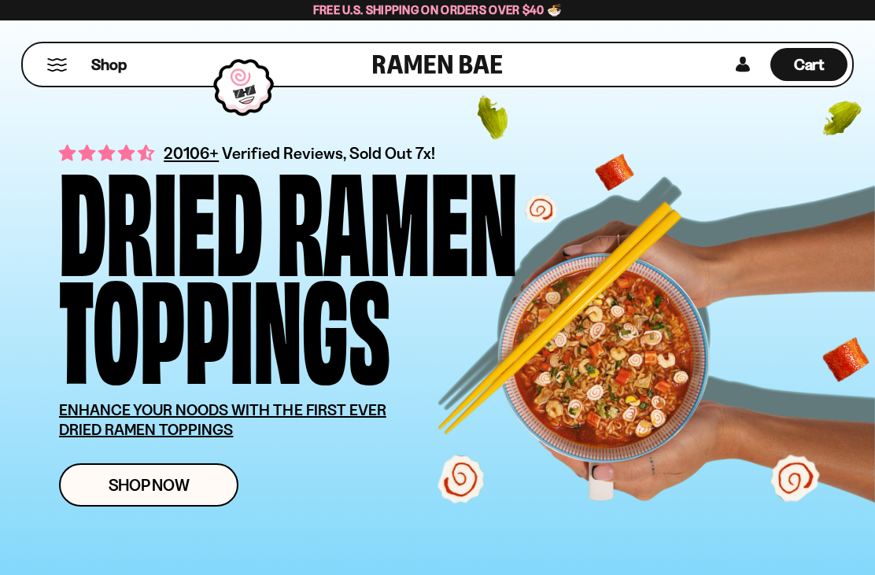
click at [48, 70] on button "Mobile Menu Trigger" at bounding box center [56, 64] width 21 height 13
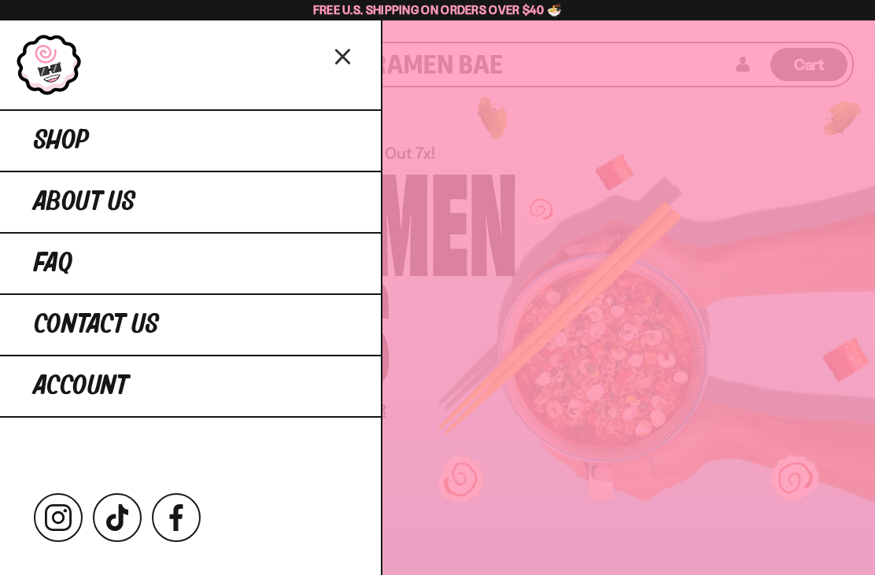
click at [32, 140] on link "Shop" at bounding box center [190, 139] width 381 height 61
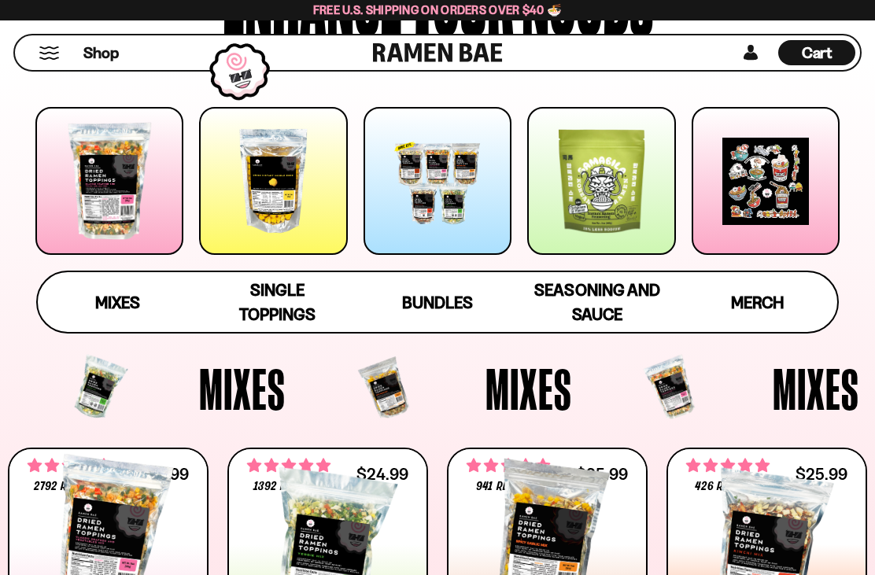
click at [108, 293] on span "Mixes" at bounding box center [117, 303] width 45 height 20
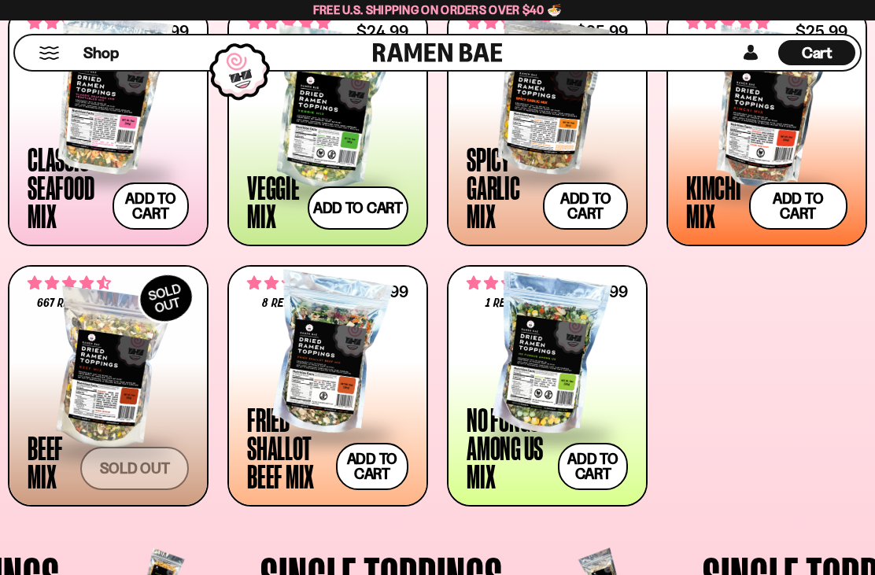
scroll to position [619, 0]
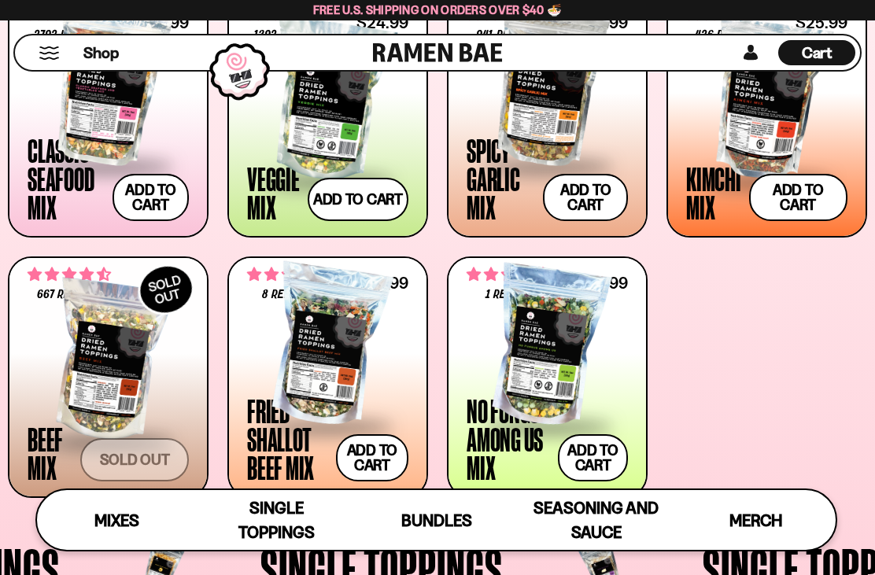
click at [289, 148] on div at bounding box center [327, 100] width 161 height 157
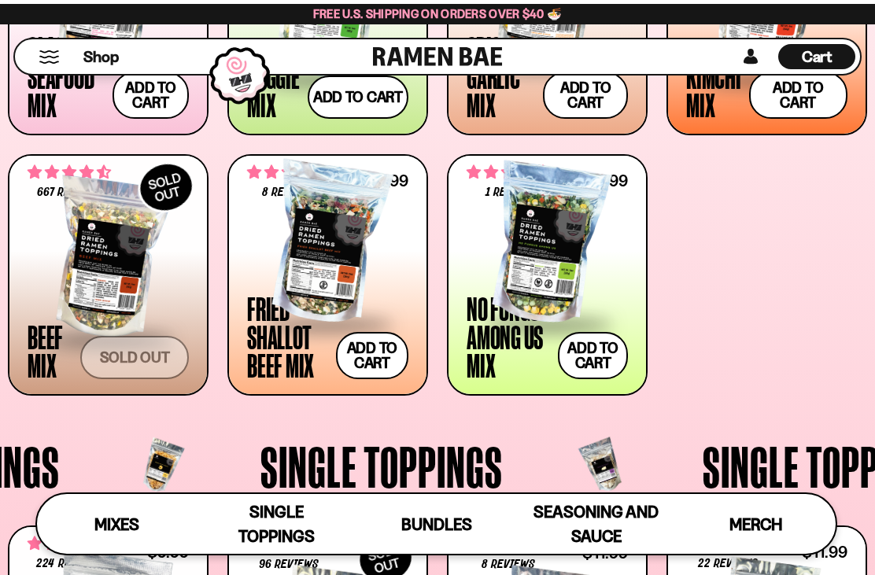
scroll to position [696, 0]
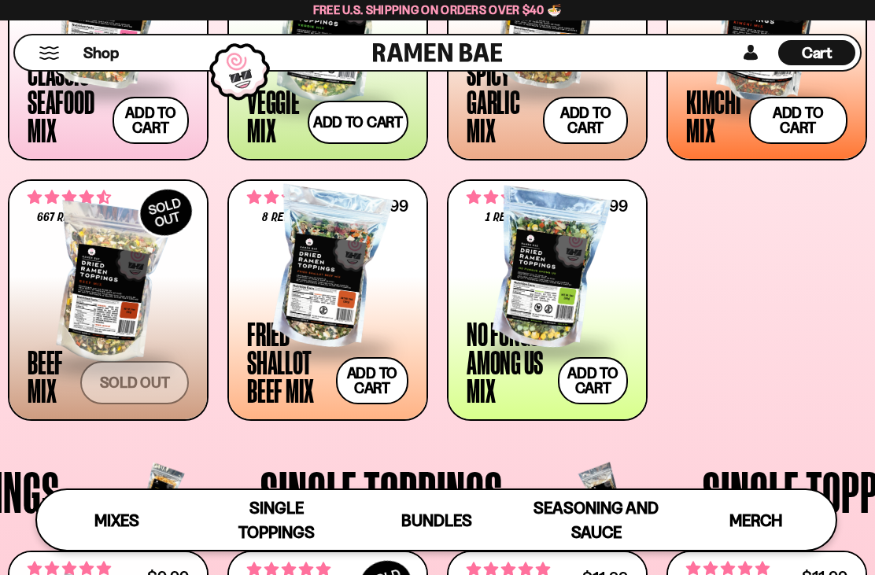
click at [571, 292] on div at bounding box center [546, 268] width 161 height 157
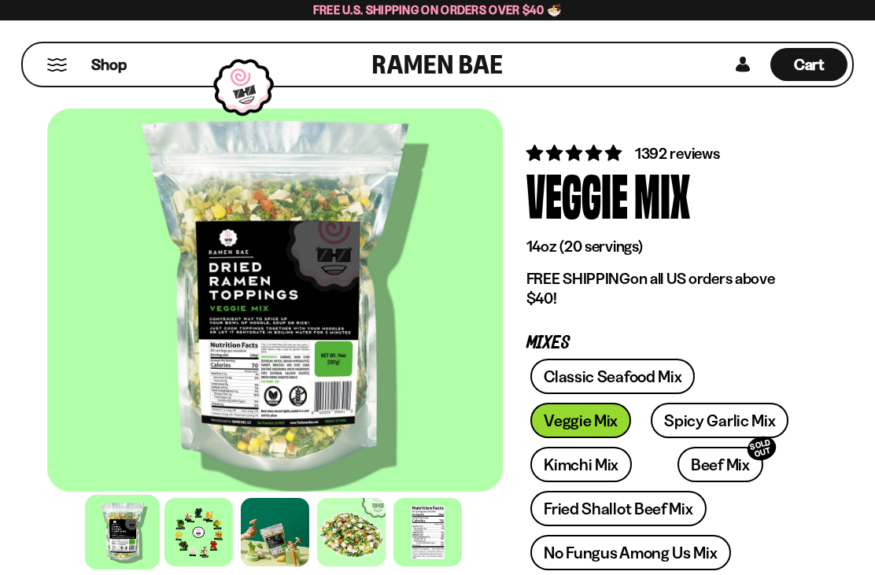
click at [204, 523] on div at bounding box center [198, 532] width 68 height 68
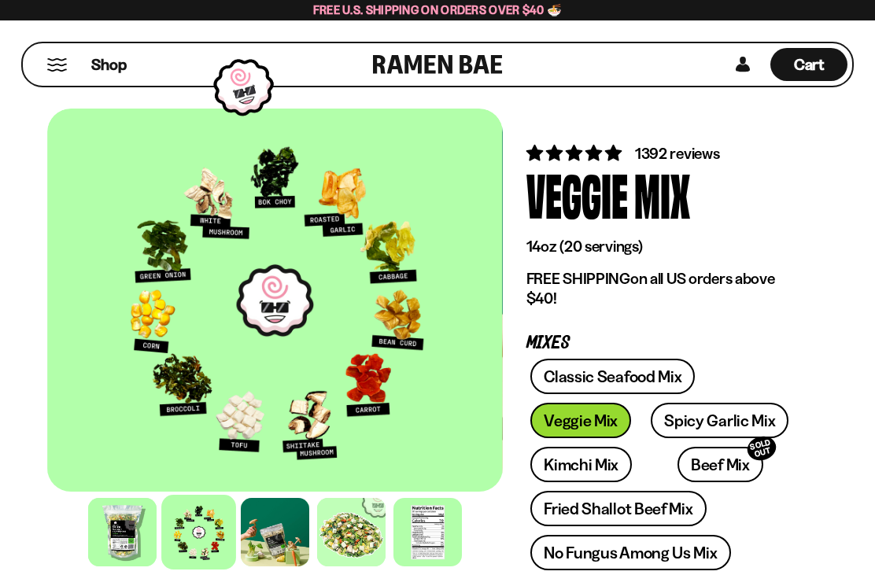
click at [802, 61] on span "Cart" at bounding box center [809, 64] width 31 height 19
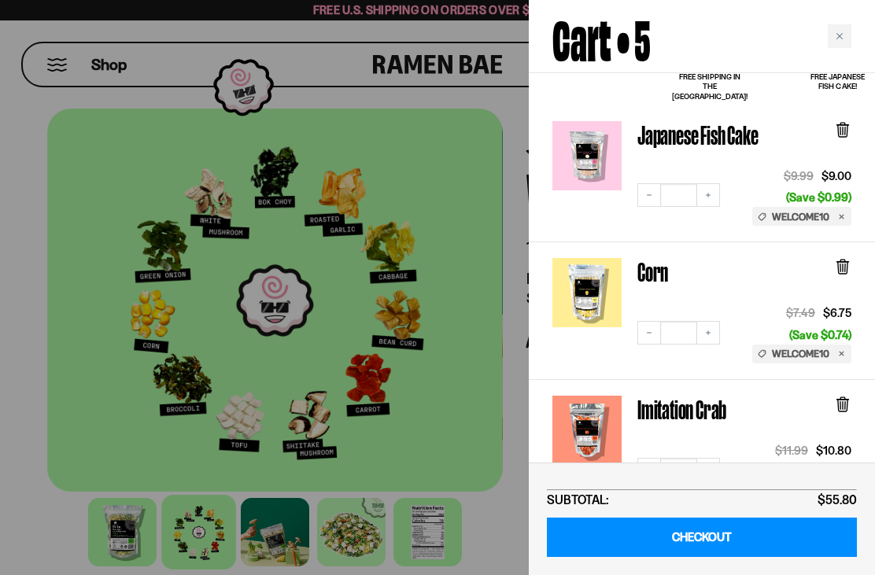
click at [838, 45] on div "Close cart" at bounding box center [839, 36] width 24 height 24
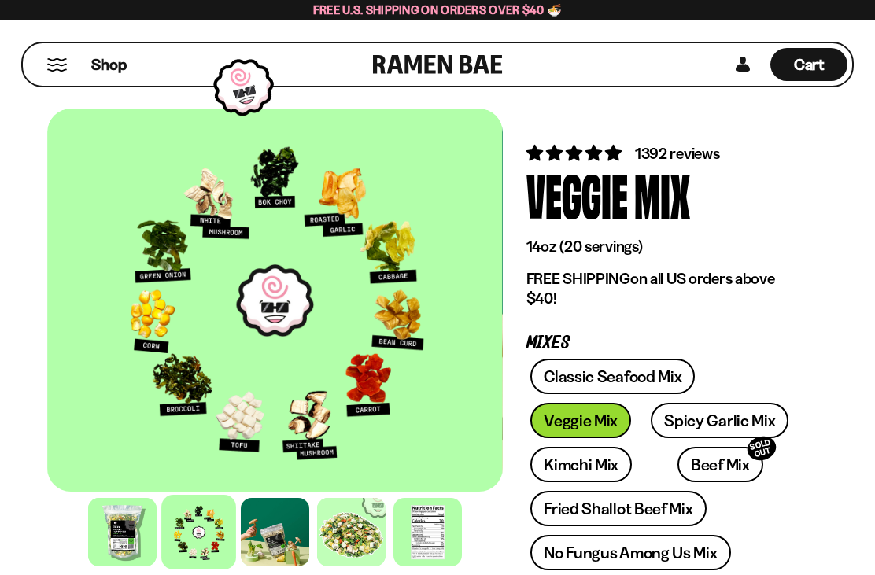
click at [80, 72] on div "Shop" at bounding box center [200, 64] width 345 height 42
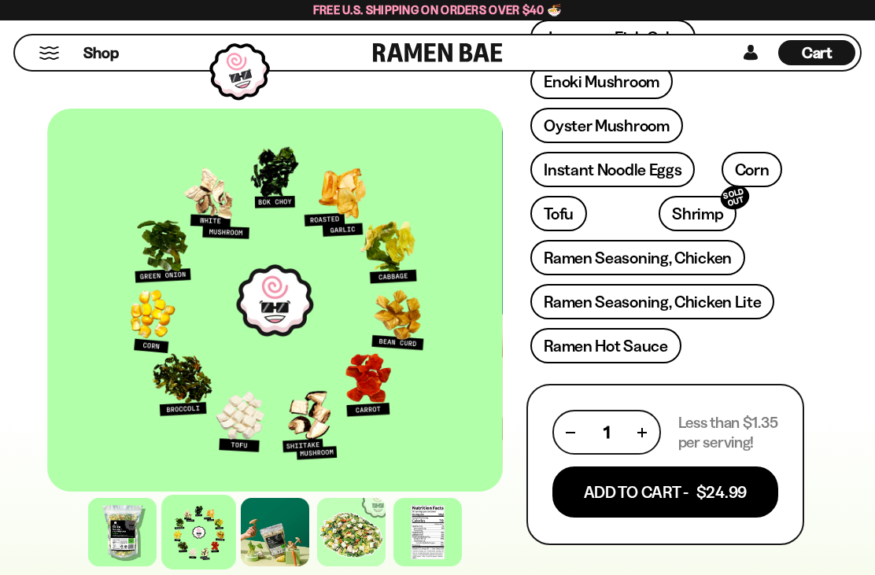
scroll to position [643, 0]
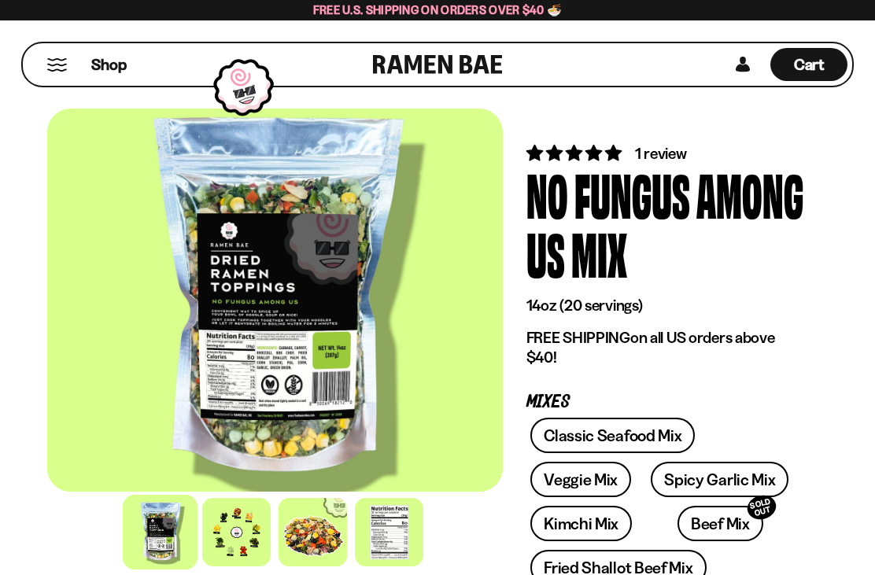
click at [242, 553] on div at bounding box center [236, 532] width 68 height 68
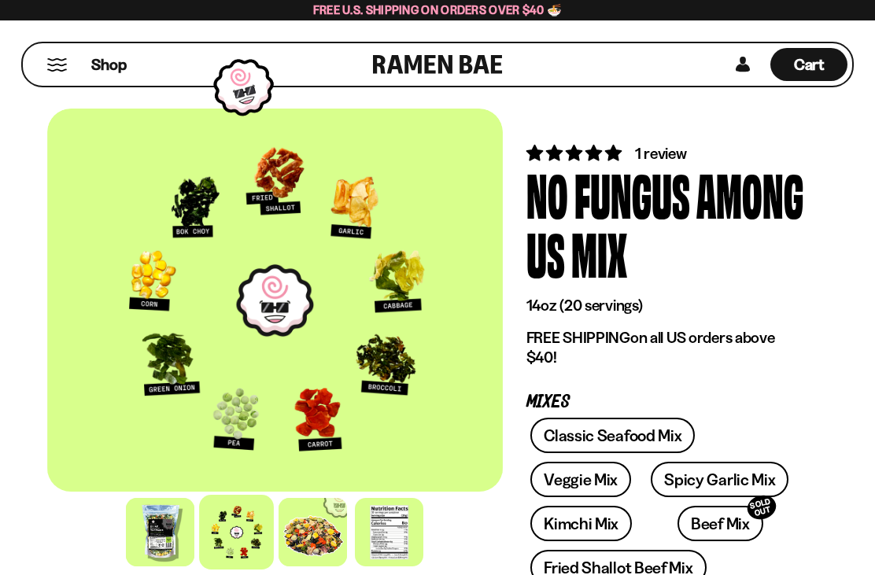
click at [109, 64] on span "Shop" at bounding box center [108, 64] width 35 height 21
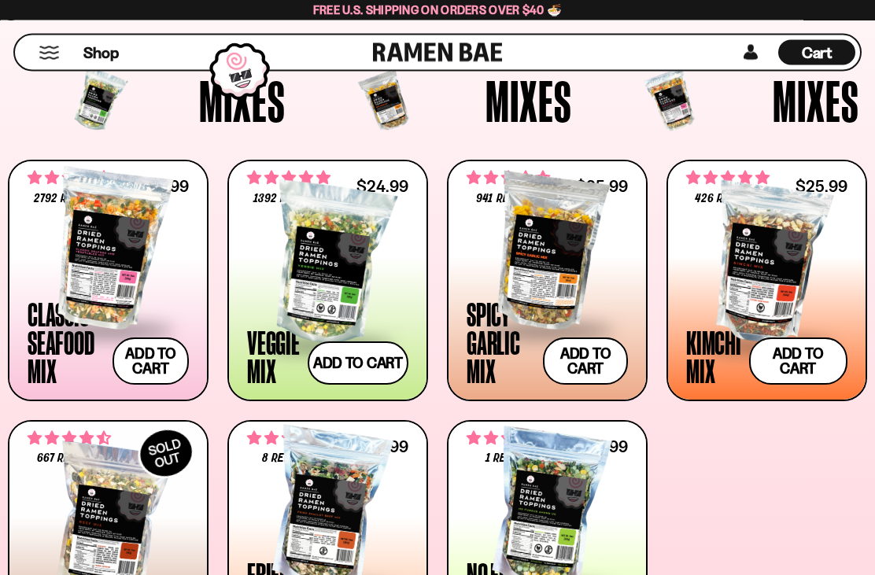
scroll to position [517, 0]
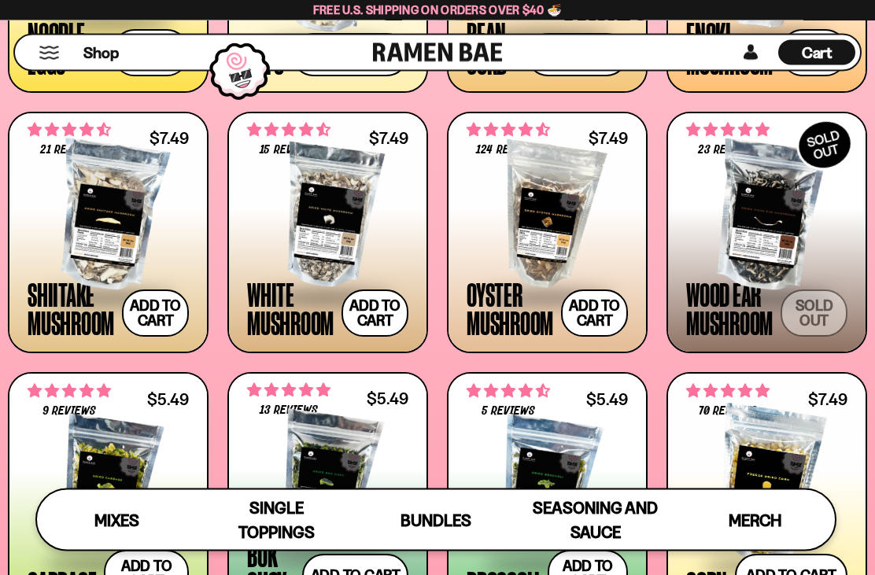
click at [165, 308] on button "Add to cart Add — Regular price $7.49 Regular price Sale price $7.49 Unit price…" at bounding box center [155, 313] width 67 height 47
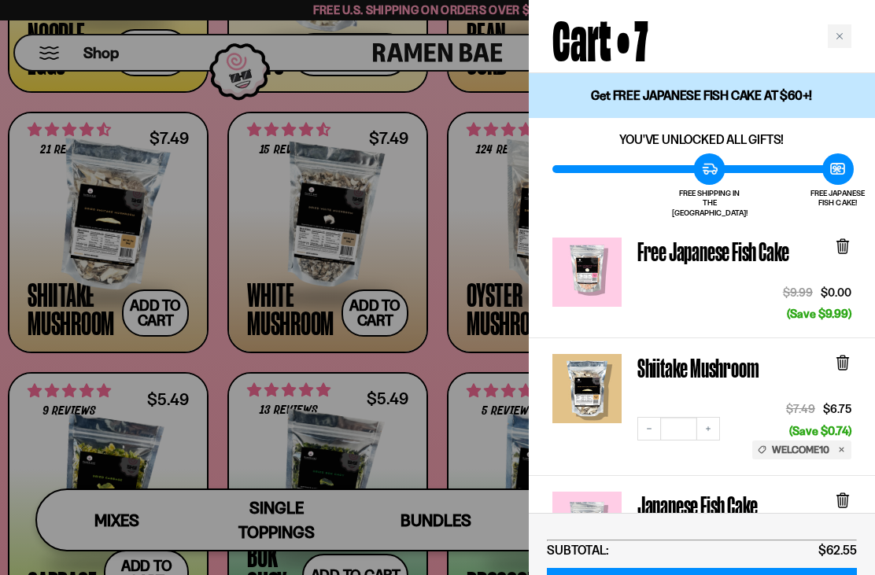
click at [379, 311] on div at bounding box center [437, 287] width 875 height 575
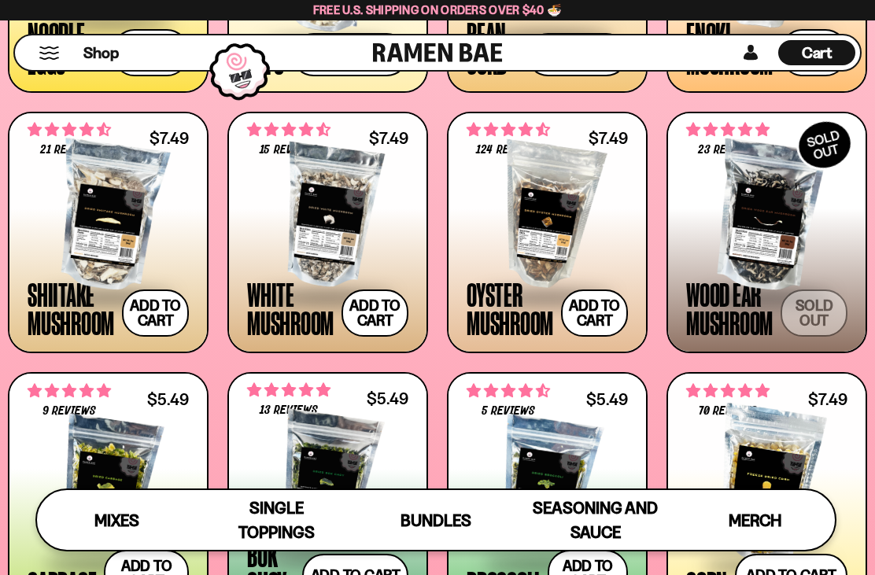
click at [382, 310] on button "Add to cart Add — Regular price $7.49 Regular price Sale price $7.49 Unit price…" at bounding box center [374, 312] width 67 height 47
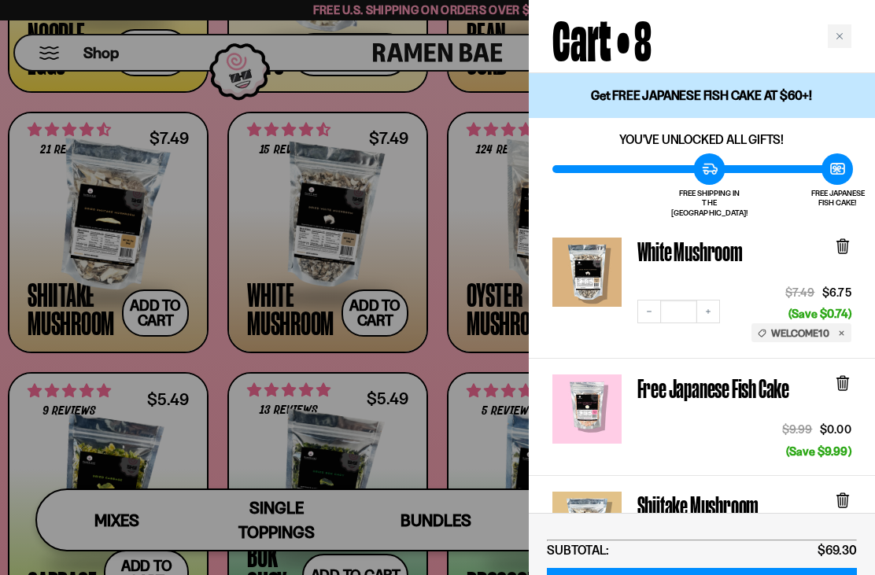
click at [846, 33] on div "Close cart" at bounding box center [839, 36] width 24 height 24
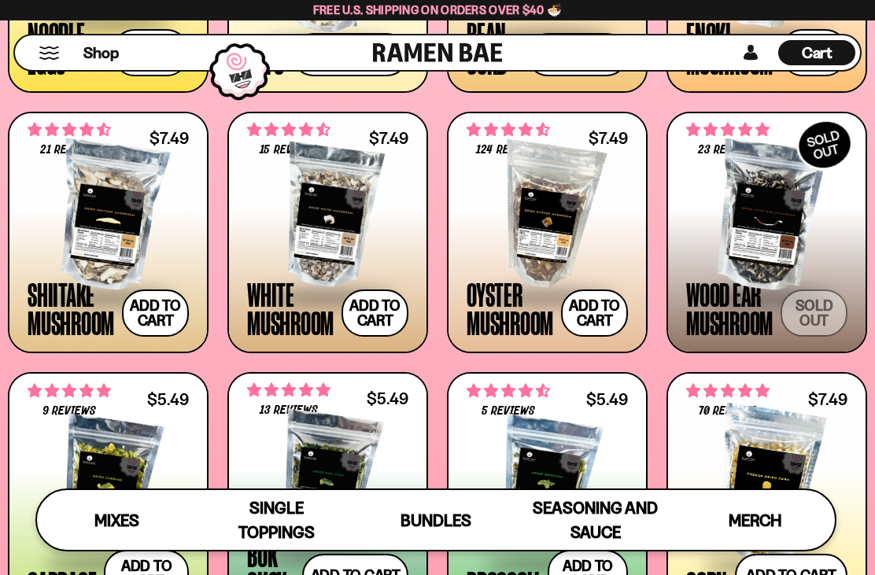
click at [599, 316] on button "Add to cart Add — Regular price $7.49 Regular price Sale price $7.49 Unit price…" at bounding box center [594, 312] width 67 height 47
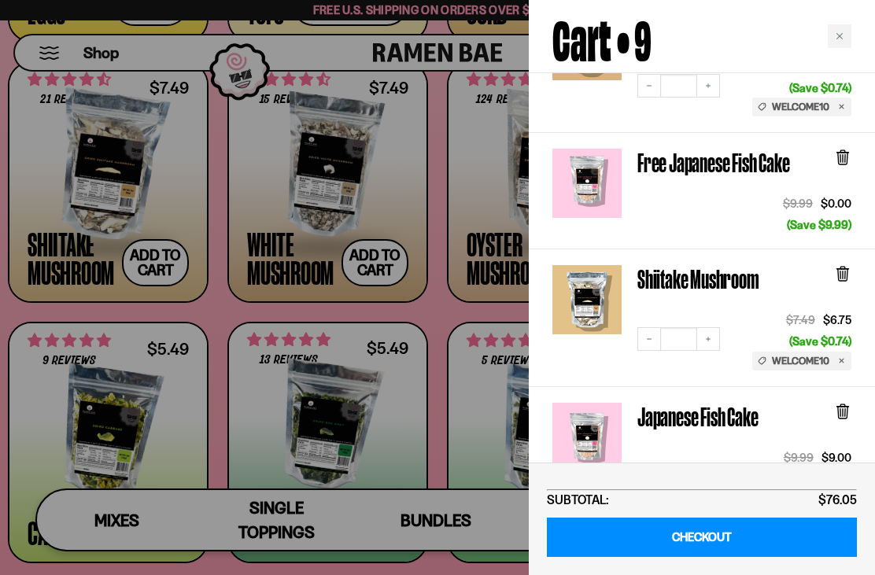
scroll to position [365, 0]
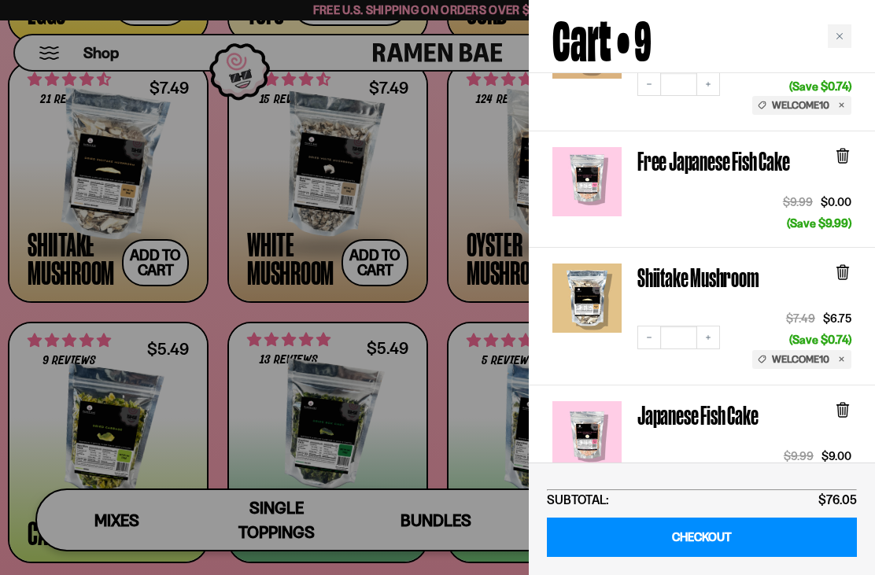
click at [834, 401] on icon at bounding box center [842, 409] width 17 height 17
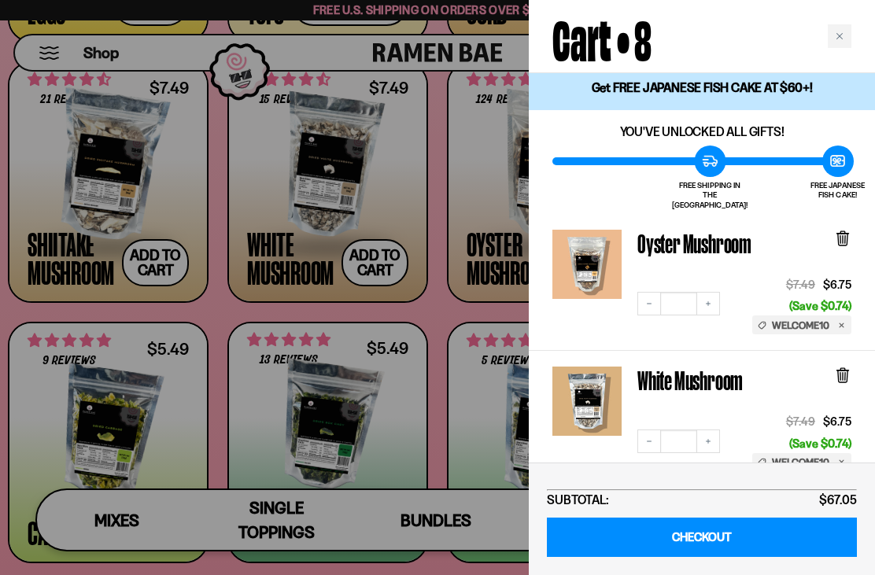
scroll to position [7, 0]
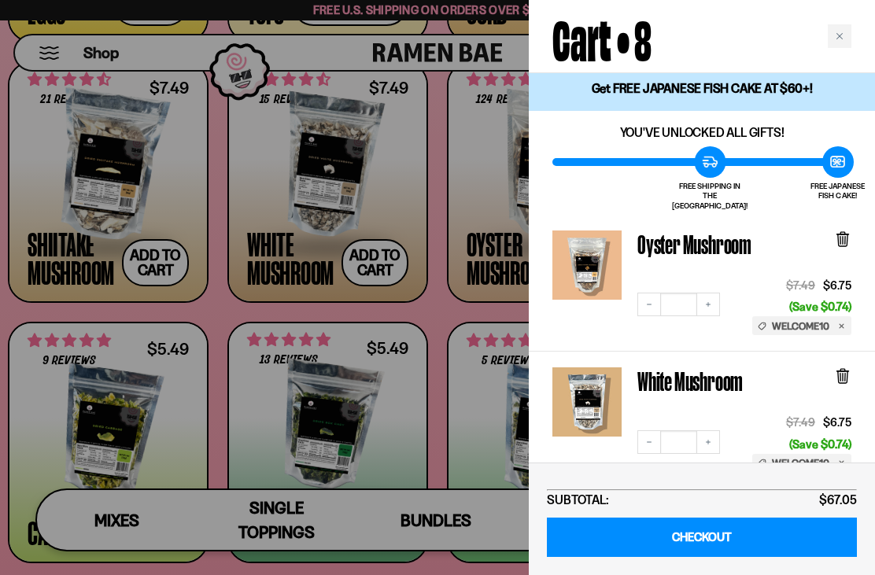
click at [683, 240] on link "Oyster Mushroom" at bounding box center [694, 244] width 114 height 28
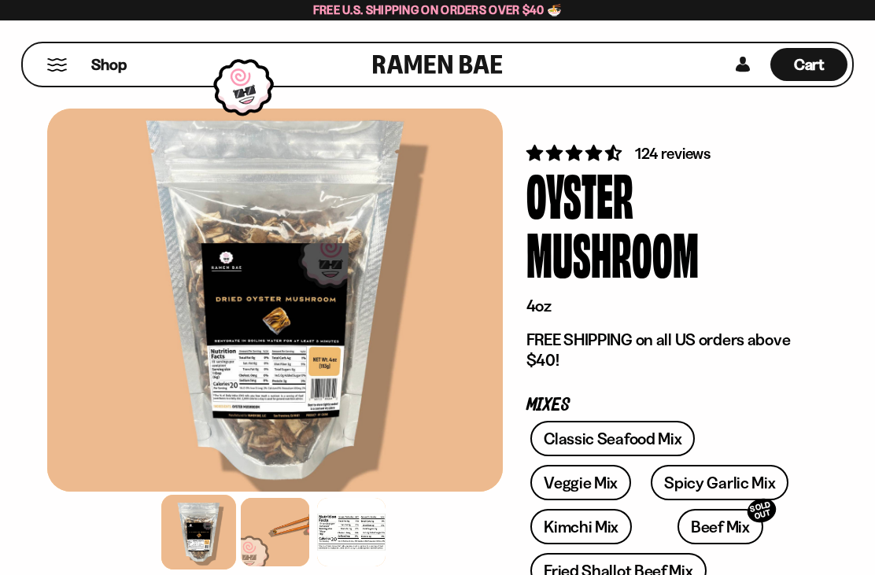
click at [827, 64] on div "Cart D0381C2F-513E-4F90-8A41-6F0A75DCBAAA" at bounding box center [808, 64] width 77 height 33
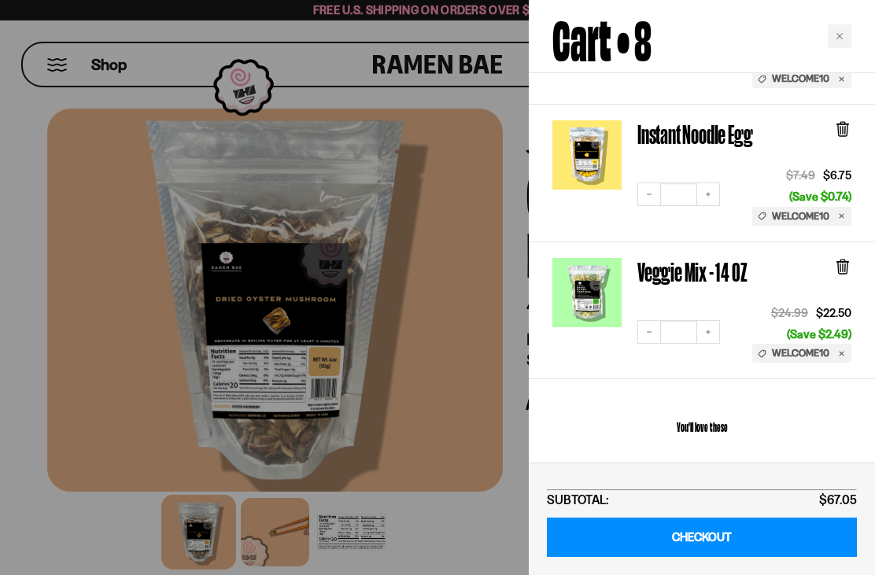
scroll to position [919, 0]
click at [841, 39] on icon "Close cart" at bounding box center [839, 36] width 8 height 8
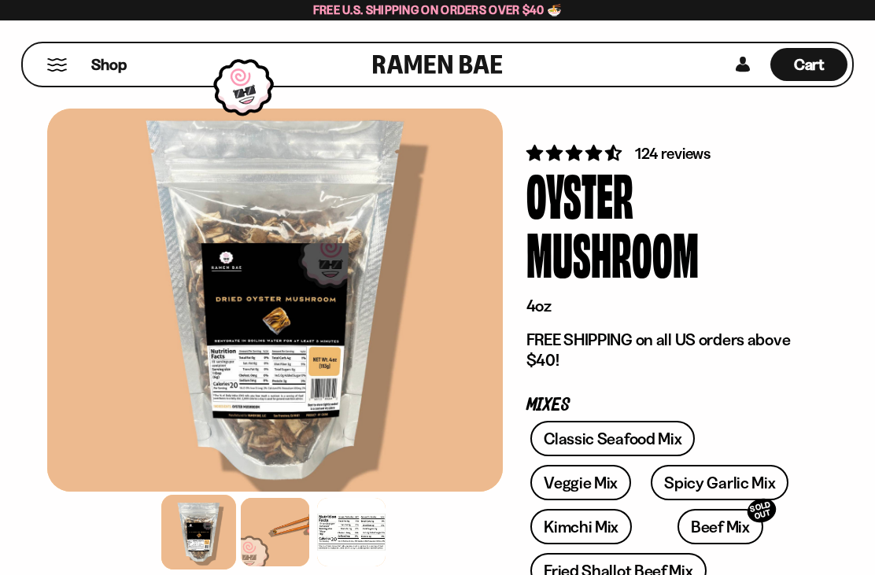
click at [42, 75] on div "Shop" at bounding box center [200, 64] width 345 height 42
click at [105, 72] on span "Shop" at bounding box center [108, 64] width 35 height 21
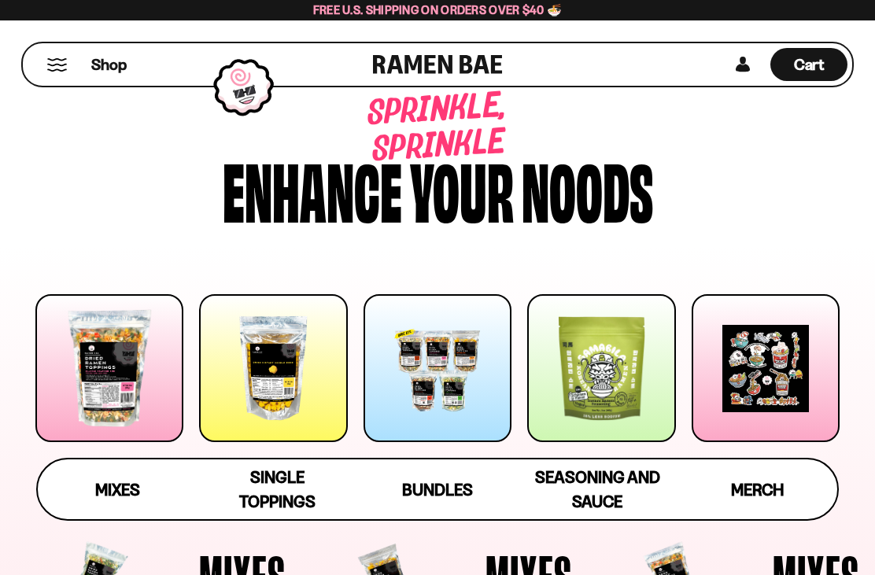
click at [458, 394] on div at bounding box center [437, 368] width 148 height 148
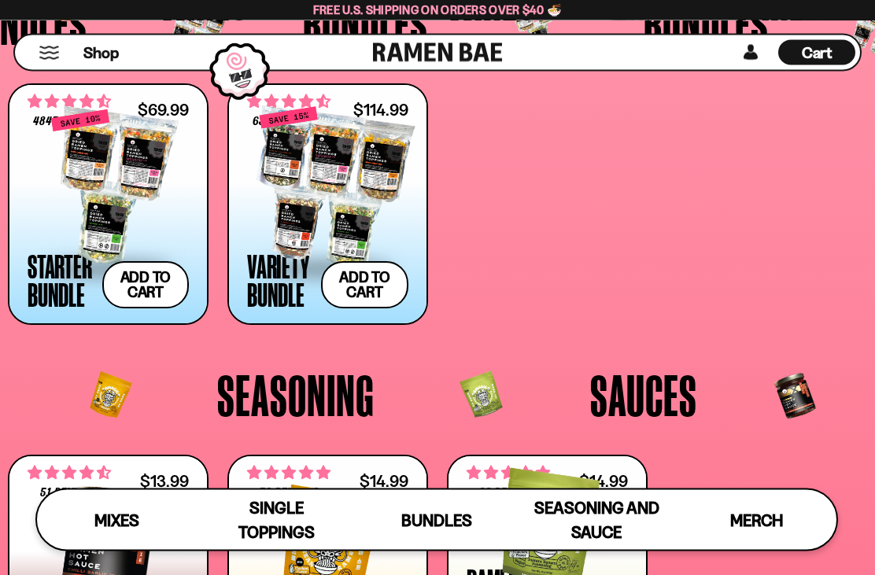
scroll to position [2515, 0]
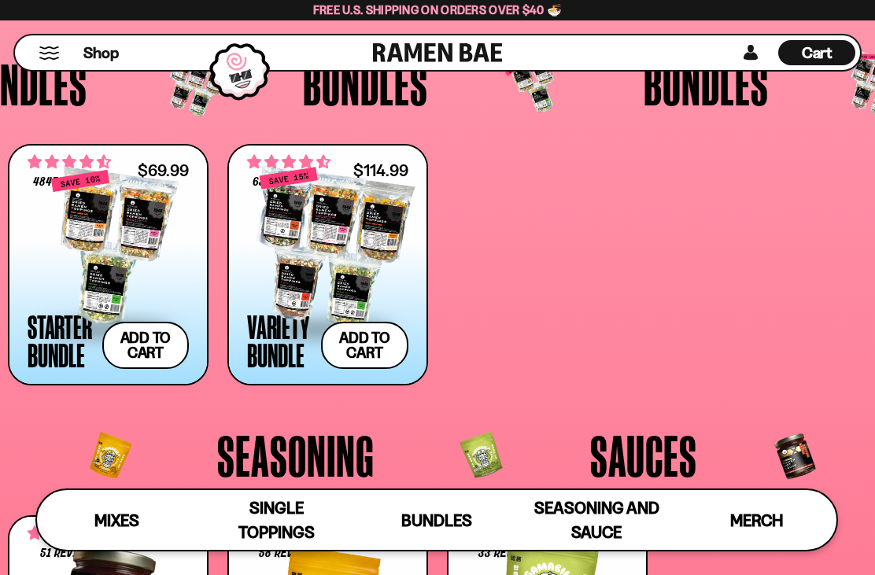
click at [105, 278] on div at bounding box center [108, 247] width 161 height 157
click at [383, 251] on div at bounding box center [327, 247] width 161 height 157
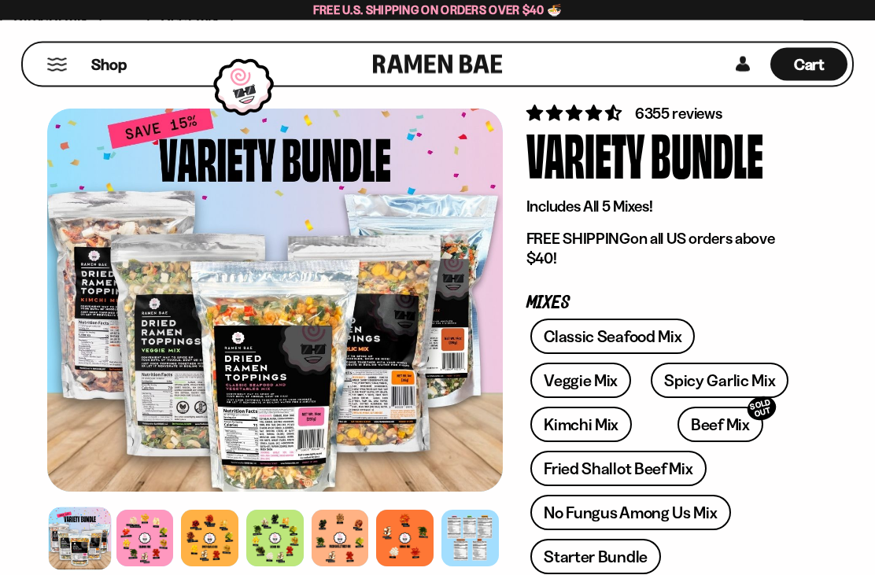
scroll to position [40, 0]
click at [164, 545] on div at bounding box center [144, 538] width 57 height 57
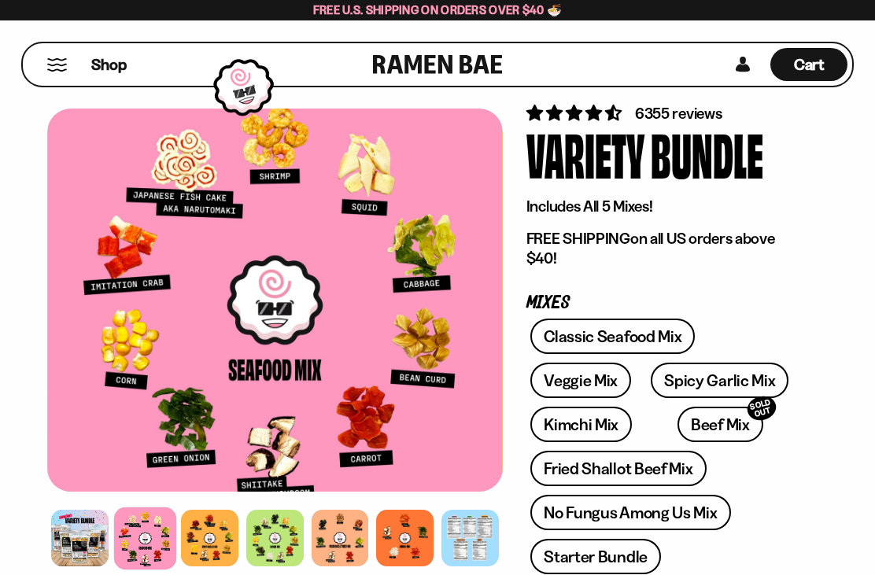
click at [201, 540] on div at bounding box center [209, 538] width 57 height 57
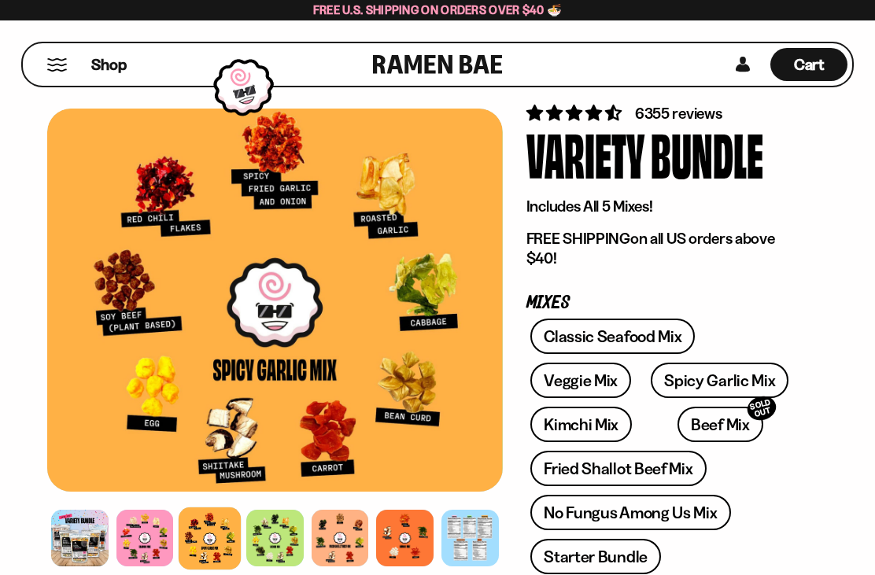
click at [274, 550] on div at bounding box center [274, 538] width 57 height 57
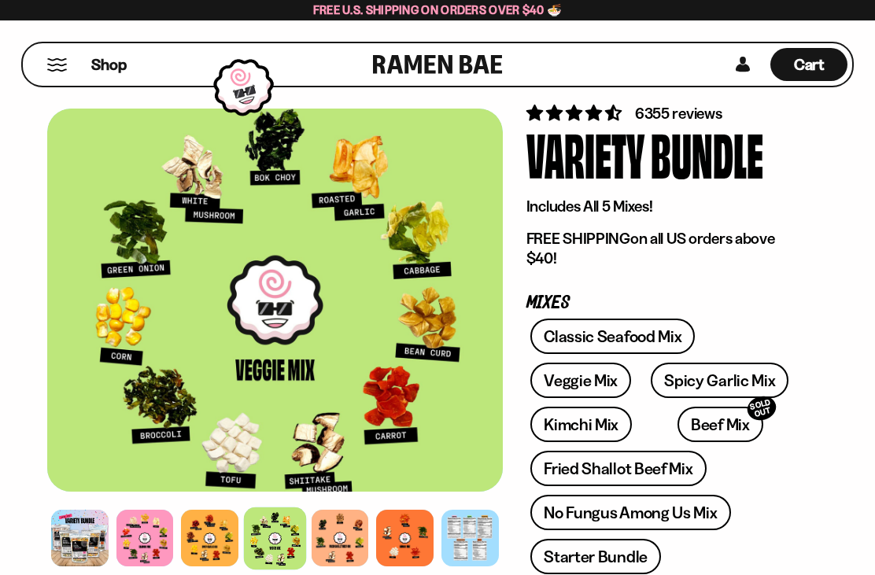
click at [348, 551] on div at bounding box center [339, 538] width 57 height 57
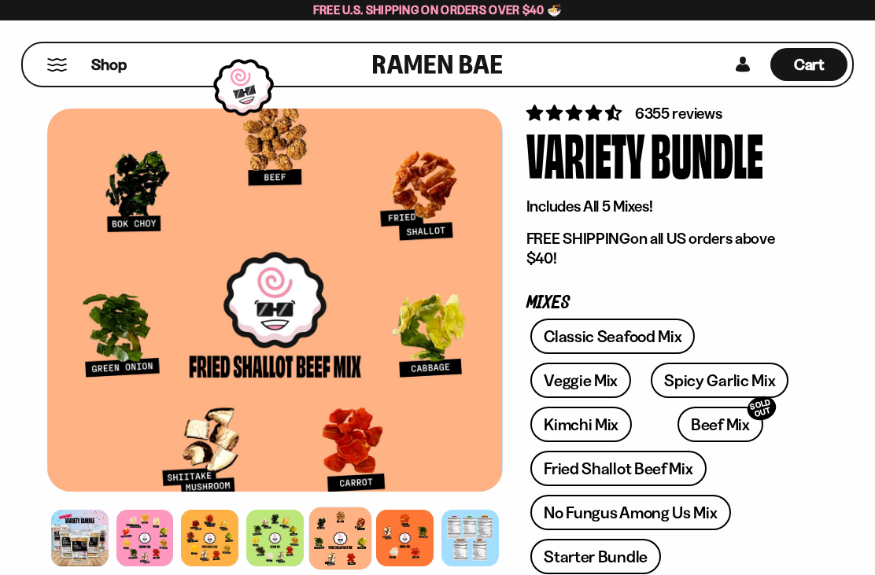
click at [403, 545] on div at bounding box center [404, 538] width 57 height 57
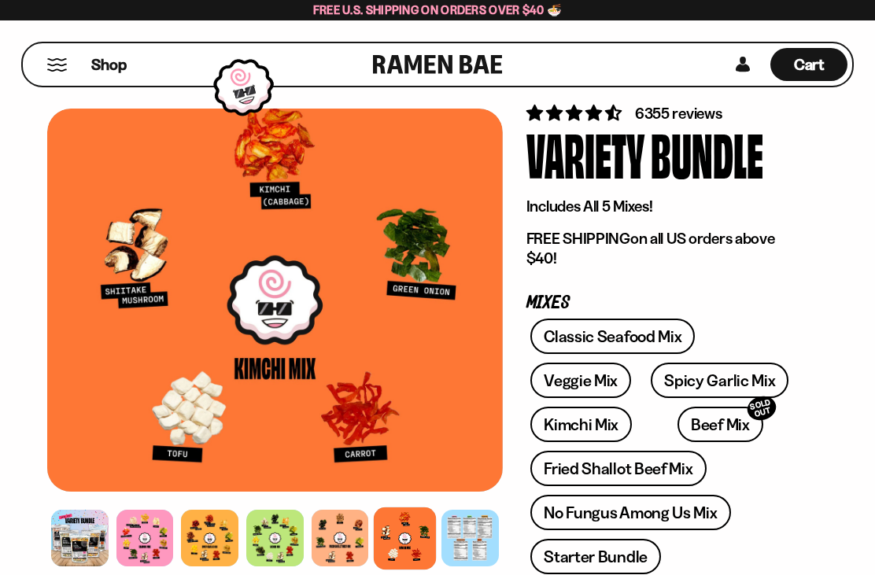
click at [466, 543] on div at bounding box center [469, 538] width 57 height 57
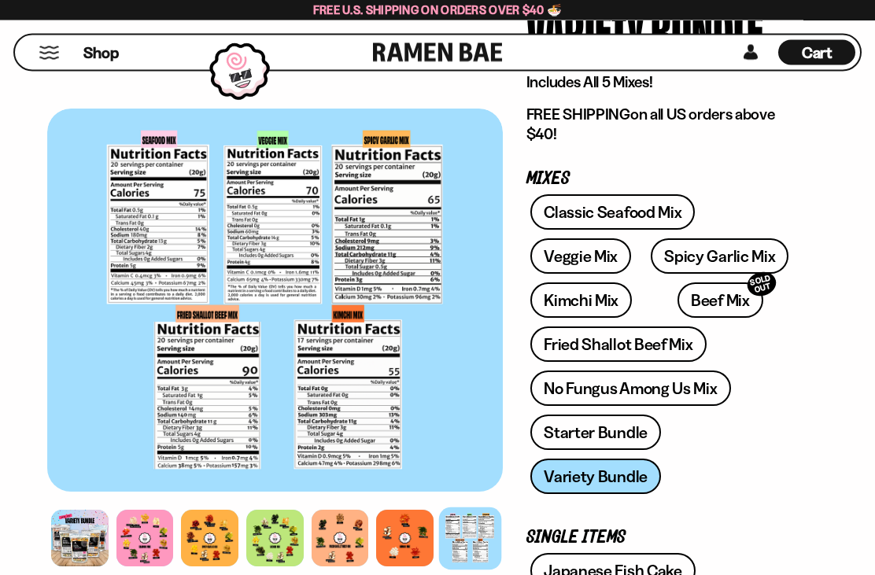
scroll to position [0, 0]
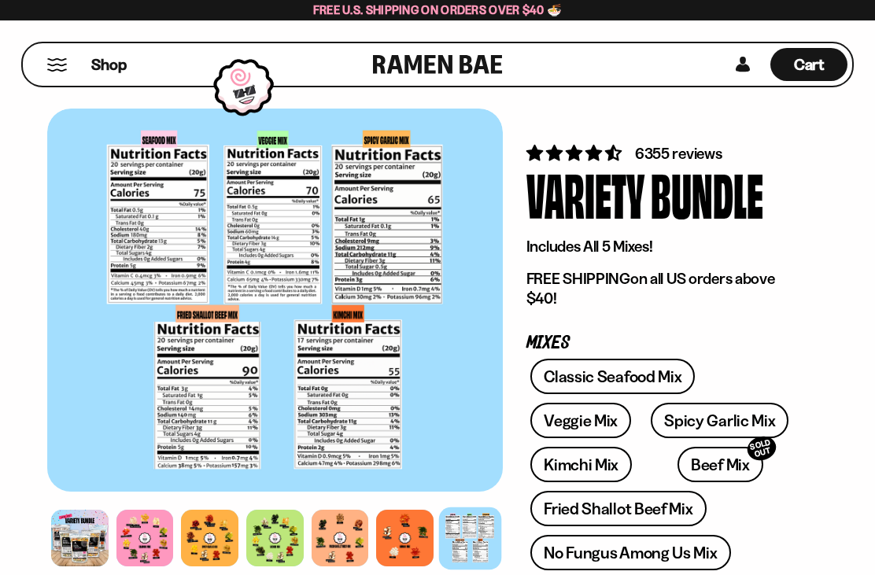
click at [683, 153] on span "6355 reviews" at bounding box center [678, 153] width 87 height 19
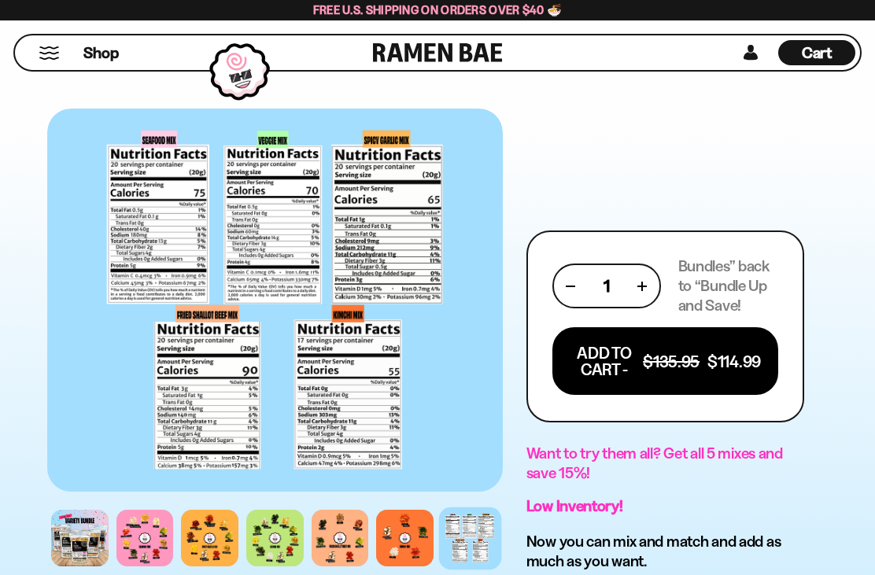
scroll to position [5208, 0]
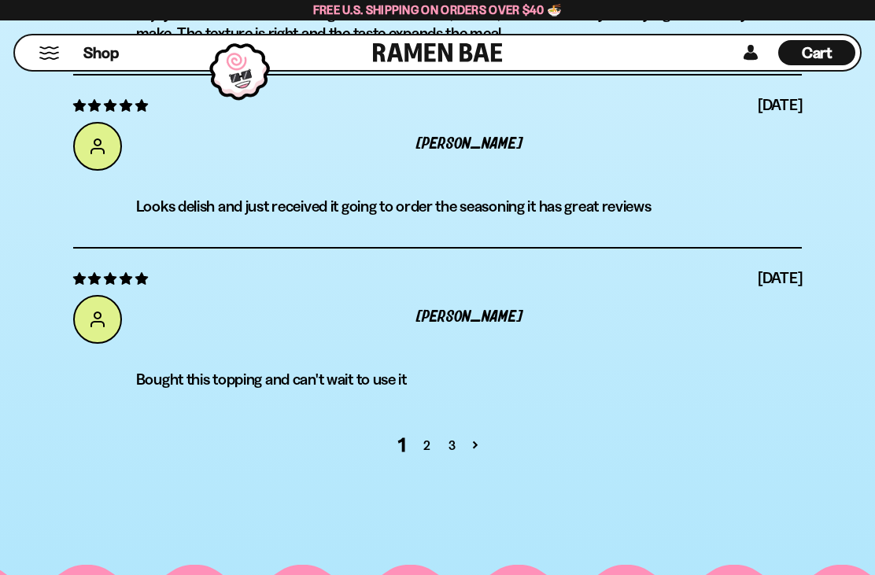
click at [425, 436] on link "2" at bounding box center [426, 445] width 25 height 19
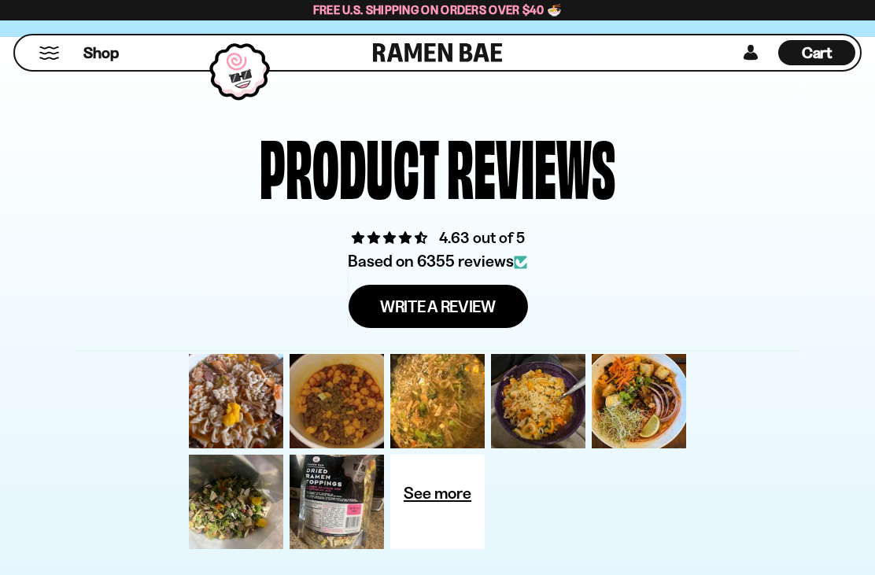
scroll to position [4964, 0]
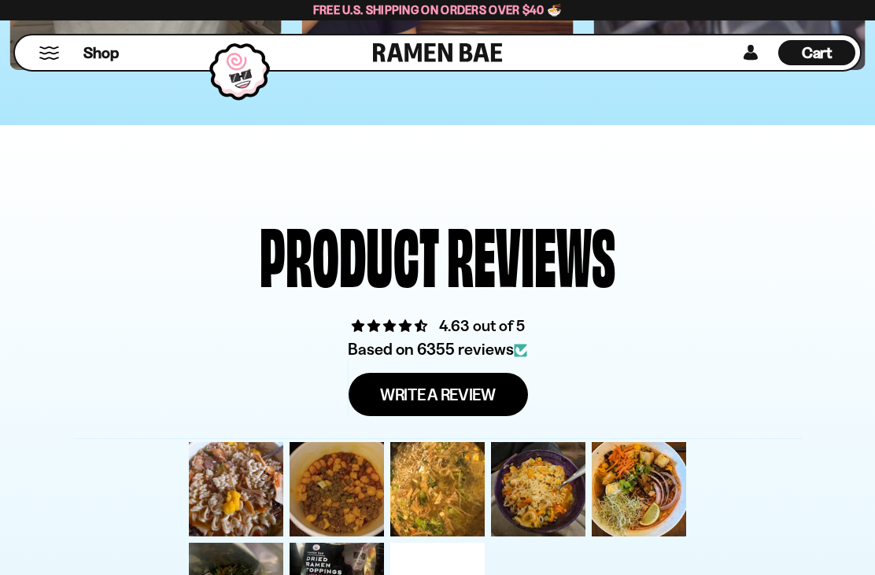
click at [832, 57] on span "Cart" at bounding box center [816, 52] width 31 height 19
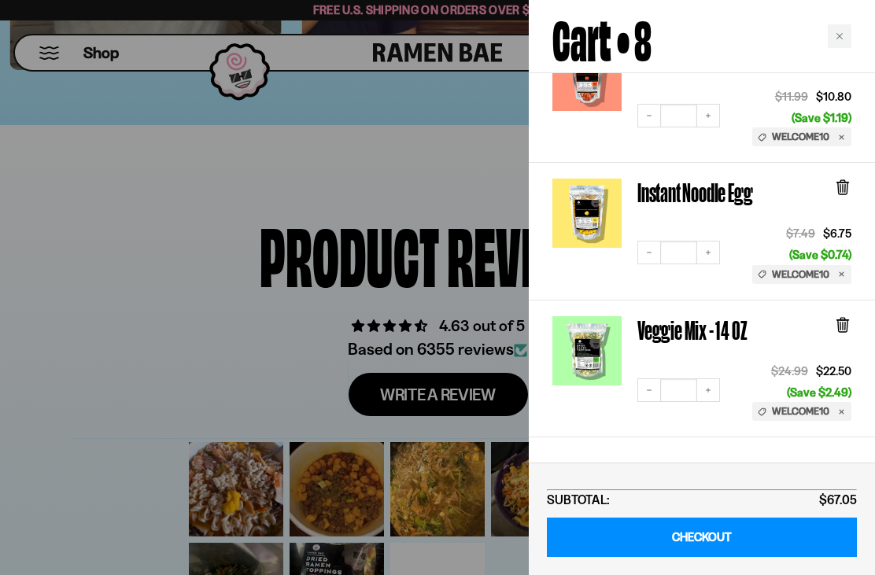
scroll to position [881, 0]
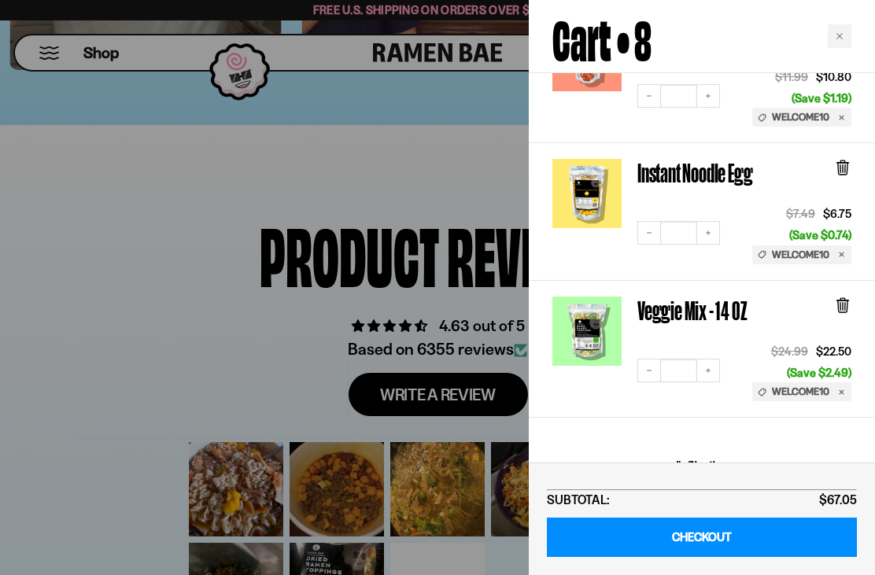
click at [695, 296] on link "Veggie Mix - 14 OZ" at bounding box center [691, 310] width 109 height 28
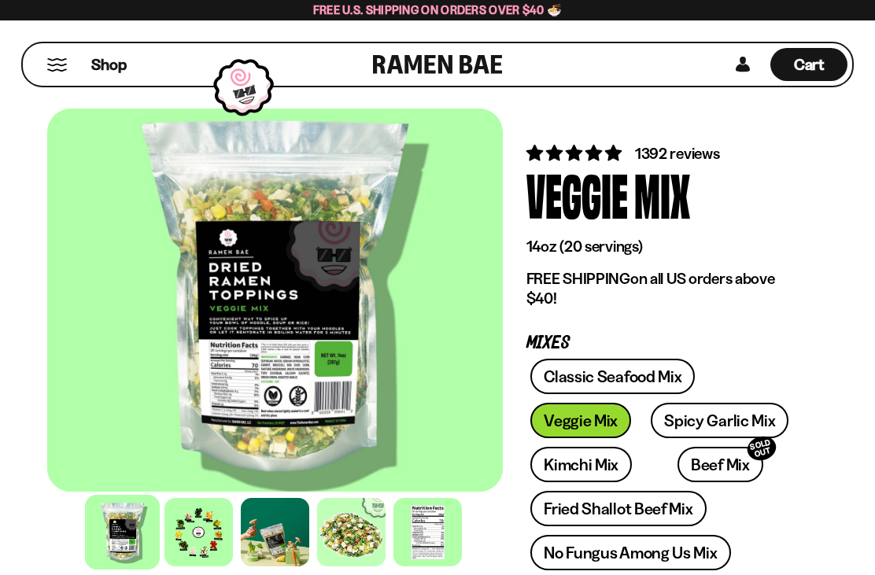
click at [268, 539] on div at bounding box center [275, 532] width 68 height 68
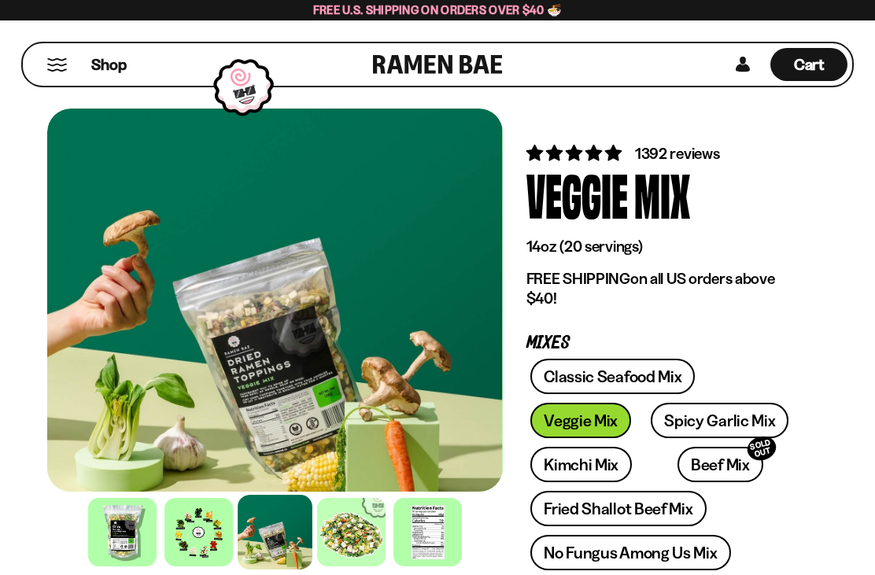
click at [223, 540] on div at bounding box center [198, 532] width 68 height 68
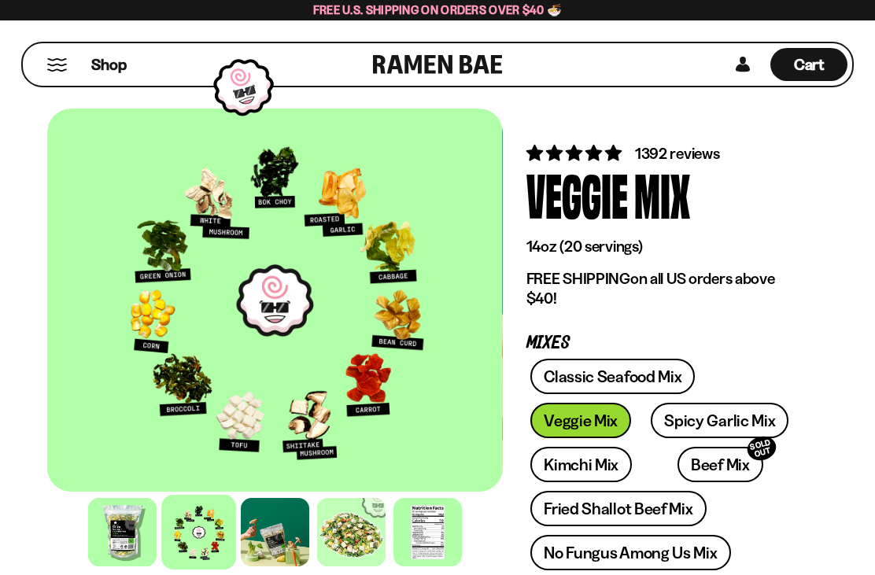
click at [813, 65] on span "Cart" at bounding box center [809, 64] width 31 height 19
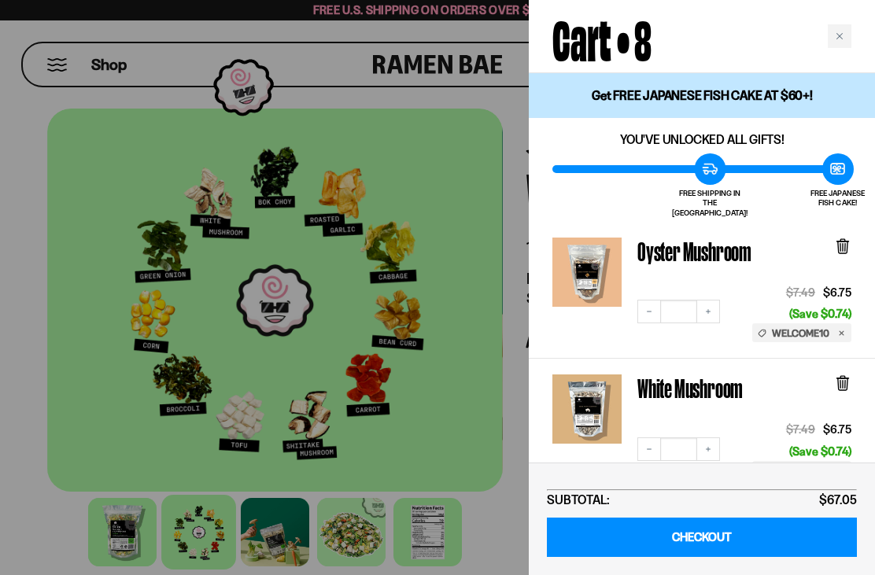
click at [859, 238] on div "Oyster Mushroom Decrease quantity * Increase quantity $7.49 $6.75 (Save $0.74) …" at bounding box center [701, 290] width 346 height 137
click at [846, 241] on icon at bounding box center [842, 247] width 9 height 12
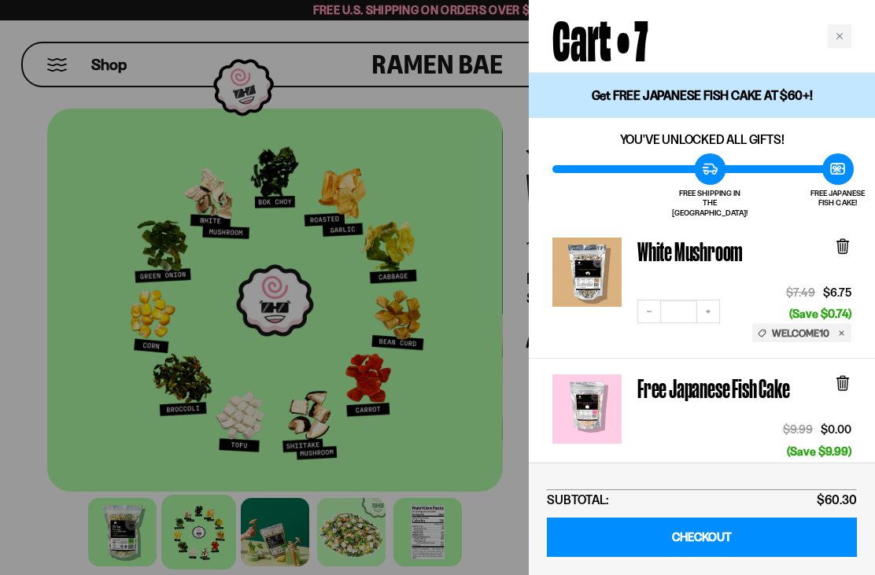
click at [849, 238] on icon at bounding box center [842, 246] width 17 height 17
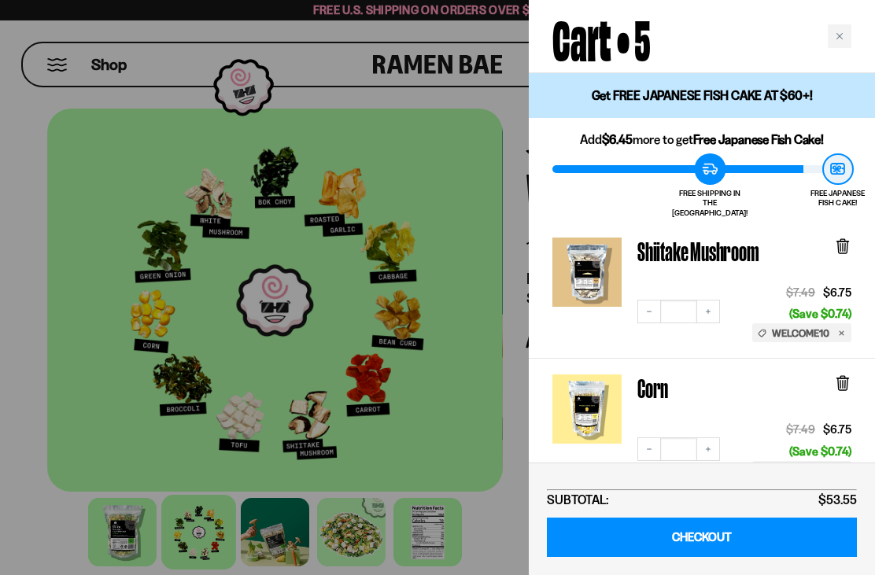
click at [842, 241] on icon at bounding box center [842, 247] width 9 height 12
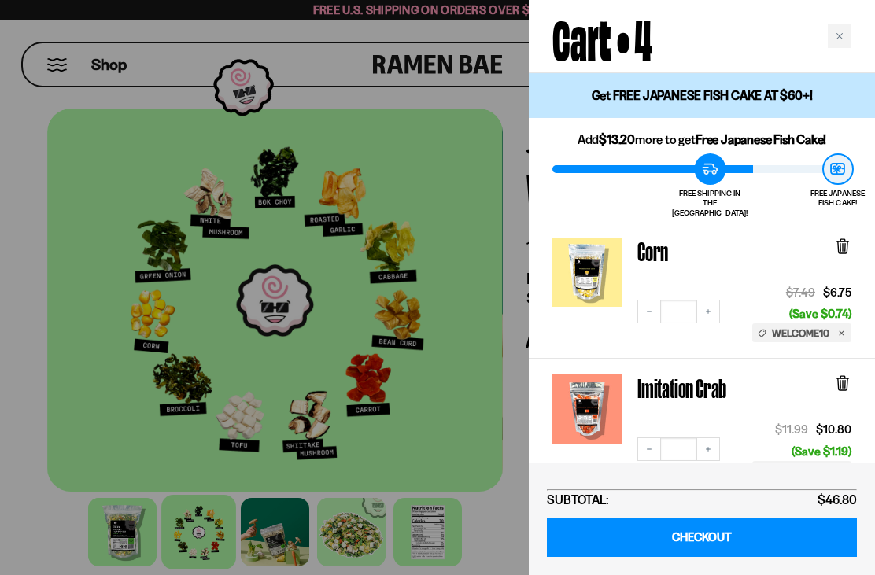
click at [844, 37] on div "Close cart" at bounding box center [839, 36] width 24 height 24
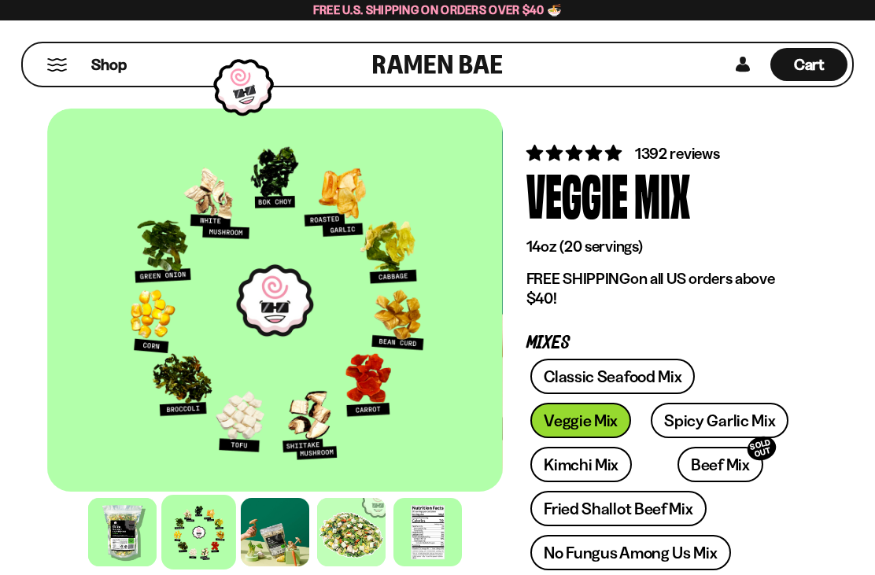
click at [46, 47] on div "Shop" at bounding box center [200, 64] width 345 height 42
click at [116, 54] on span "Shop" at bounding box center [108, 64] width 35 height 21
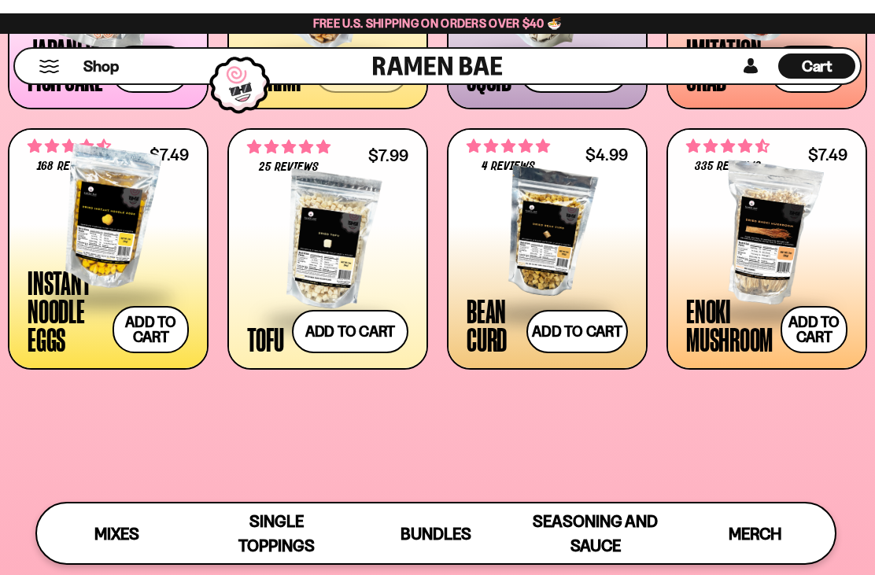
scroll to position [1130, 0]
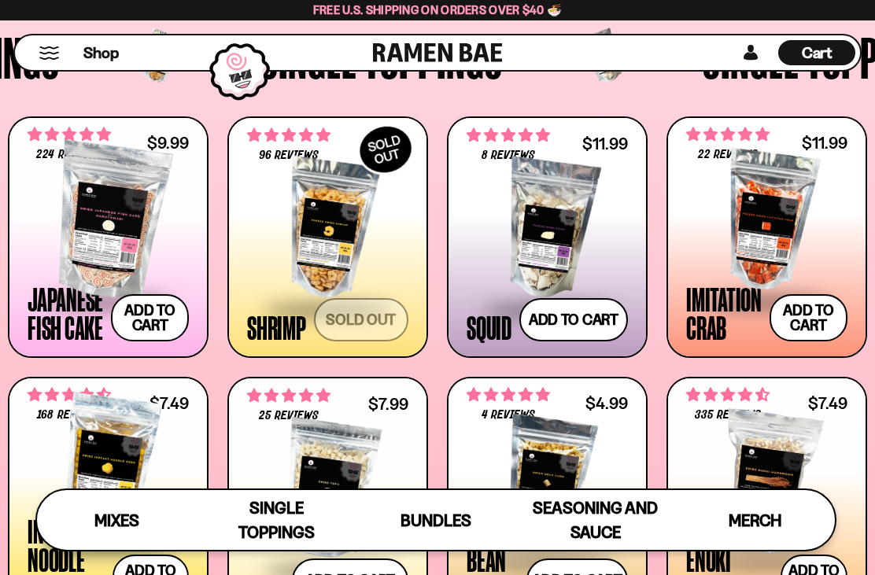
click at [153, 319] on button "Add to cart Add — Regular price $9.99 Regular price Sale price $9.99 Unit price…" at bounding box center [150, 317] width 78 height 47
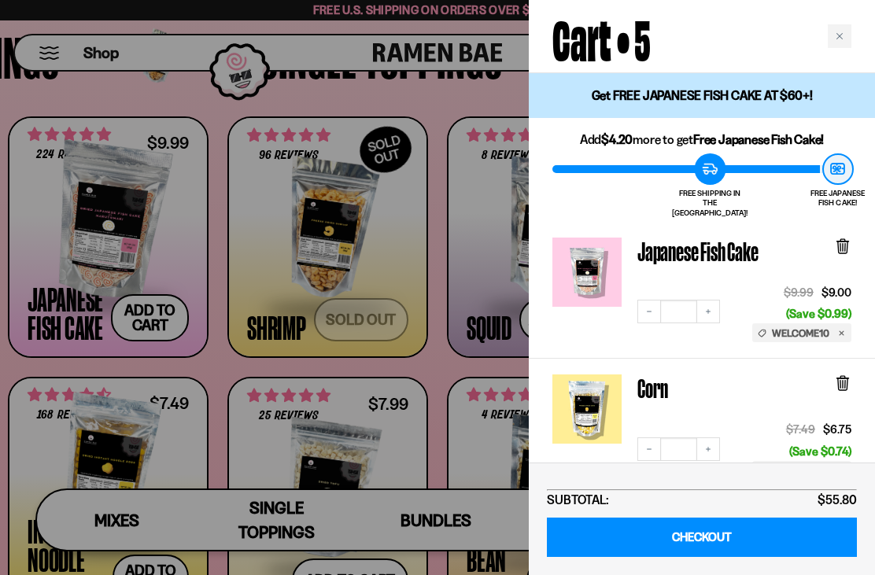
scroll to position [0, 0]
click at [842, 28] on div "Close cart" at bounding box center [839, 36] width 24 height 24
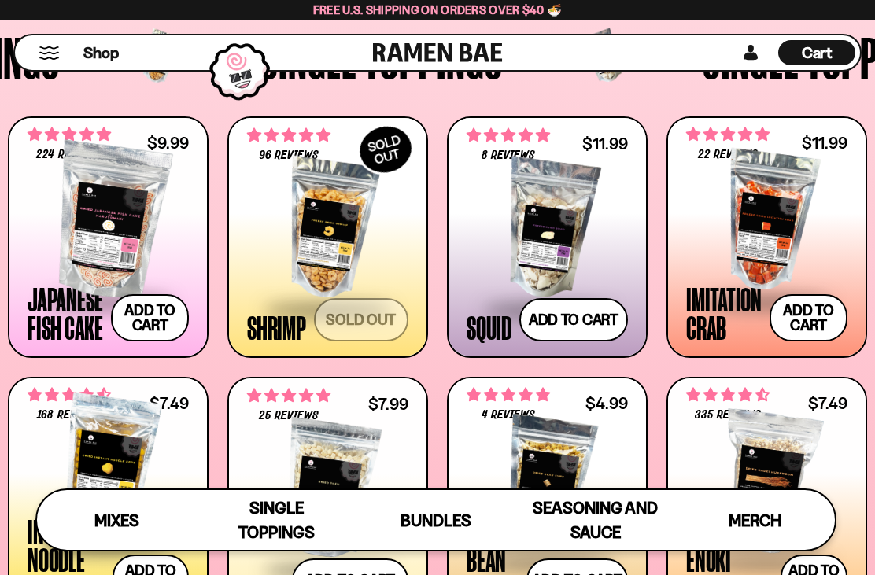
click at [828, 51] on span "Cart" at bounding box center [816, 52] width 31 height 19
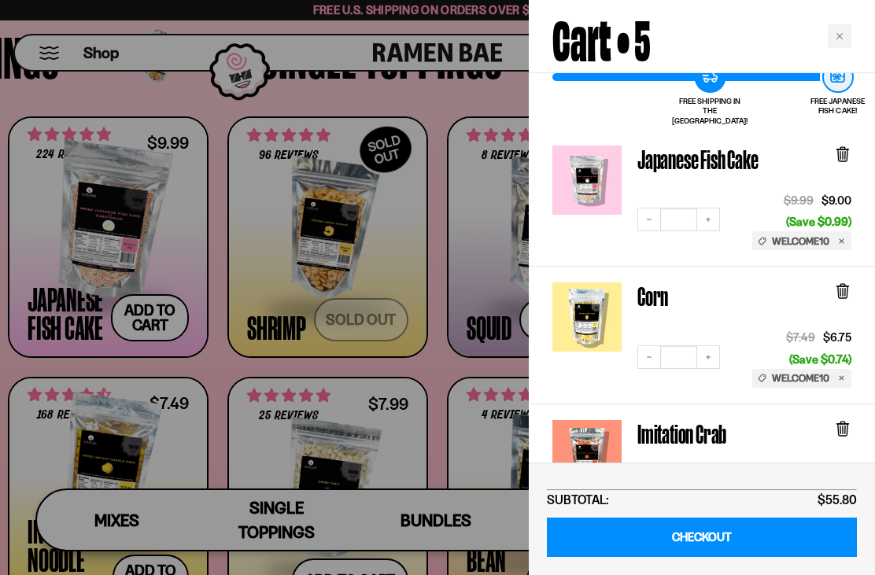
scroll to position [89, 0]
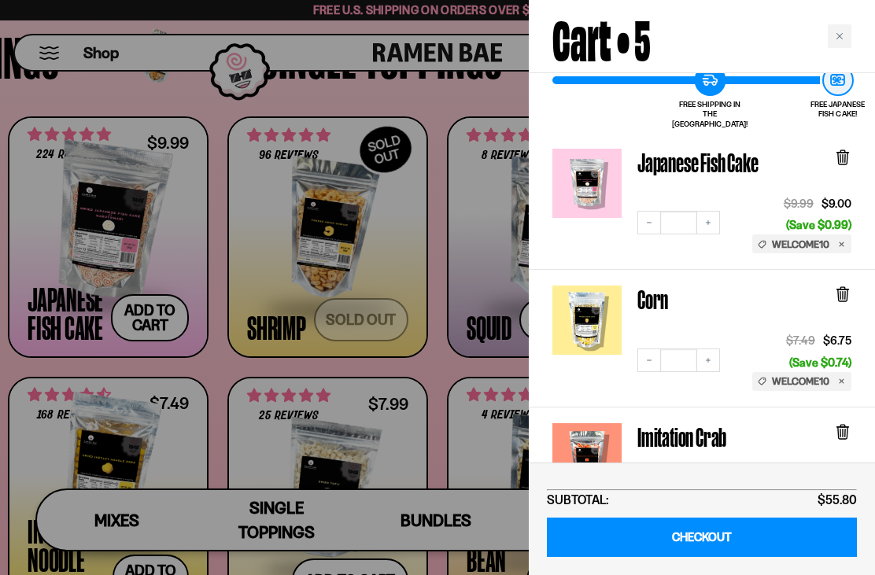
click at [847, 37] on div "Close cart" at bounding box center [839, 36] width 24 height 24
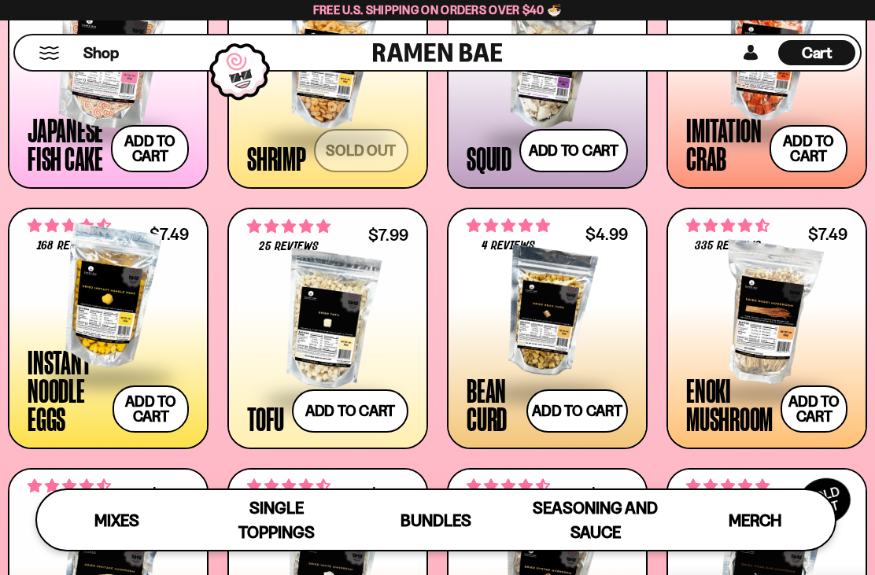
scroll to position [1208, 0]
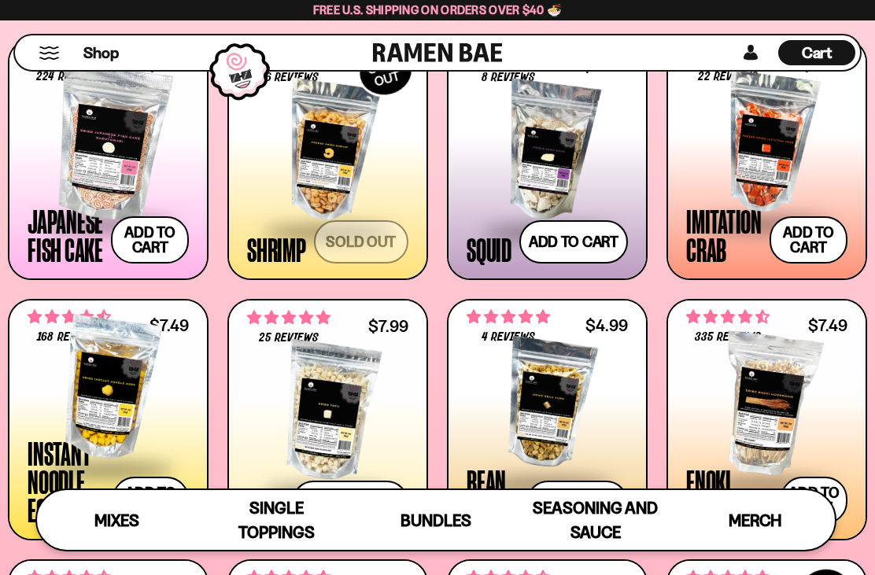
click at [109, 175] on div at bounding box center [108, 142] width 161 height 157
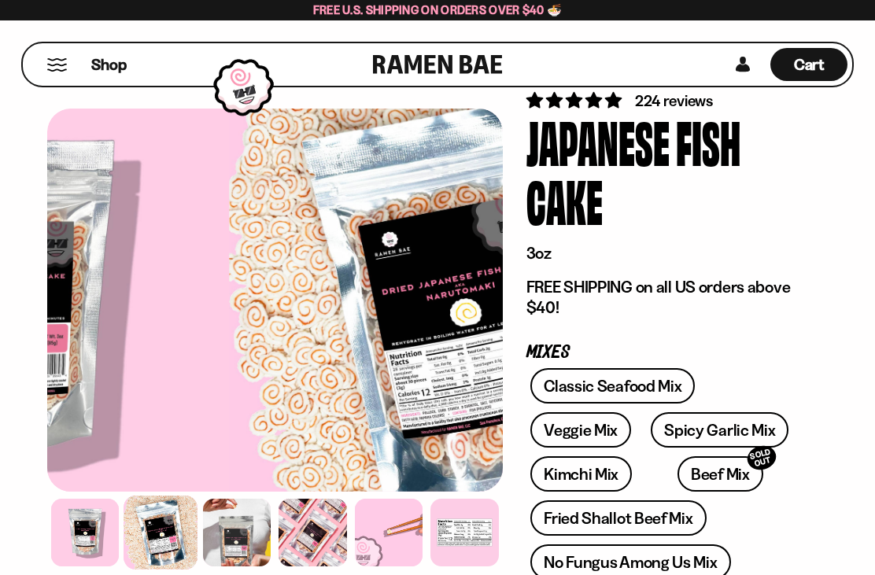
scroll to position [53, 0]
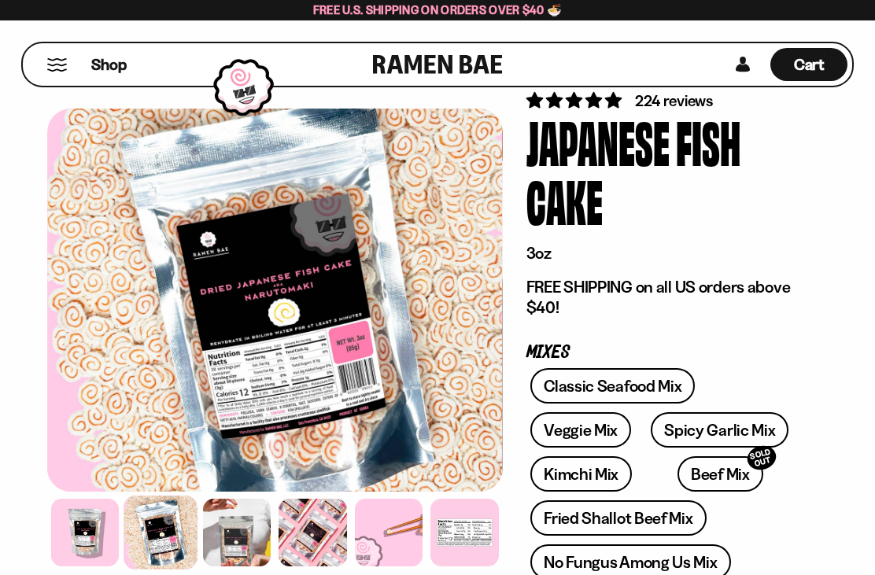
click at [686, 104] on div "Shop Cart D0381C2F-513E-4F90-8A41-6F0A75DCBAAA" at bounding box center [437, 64] width 875 height 88
click at [707, 94] on div "Shop Cart D0381C2F-513E-4F90-8A41-6F0A75DCBAAA" at bounding box center [437, 64] width 875 height 88
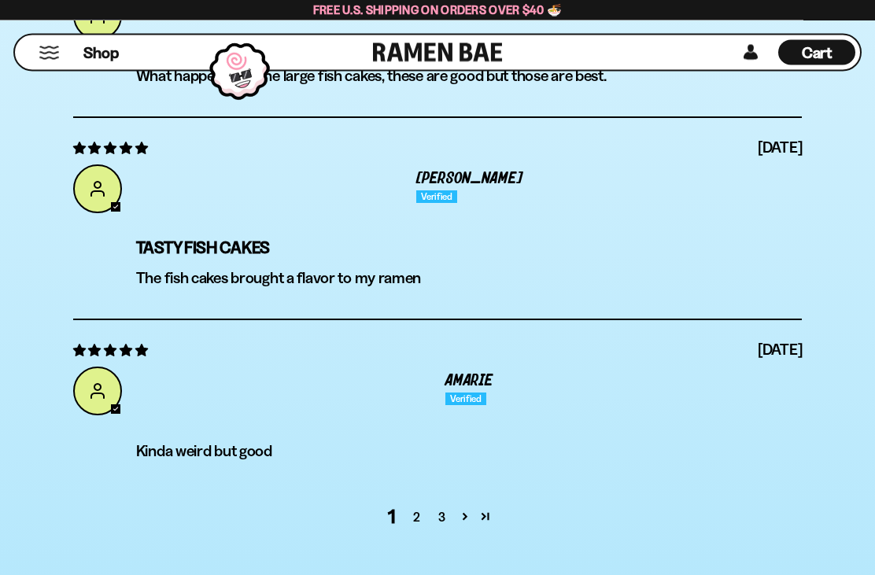
scroll to position [6137, 0]
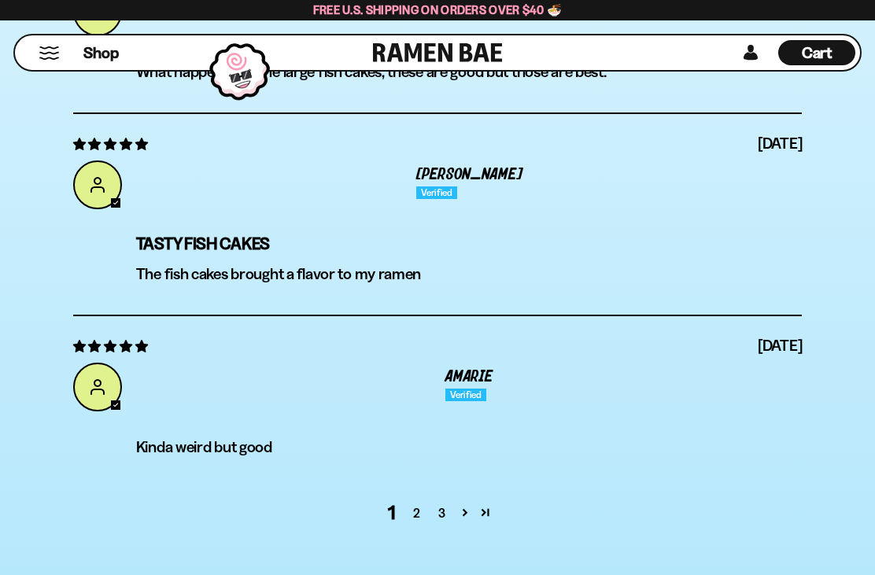
click at [411, 503] on link "2" at bounding box center [416, 512] width 25 height 19
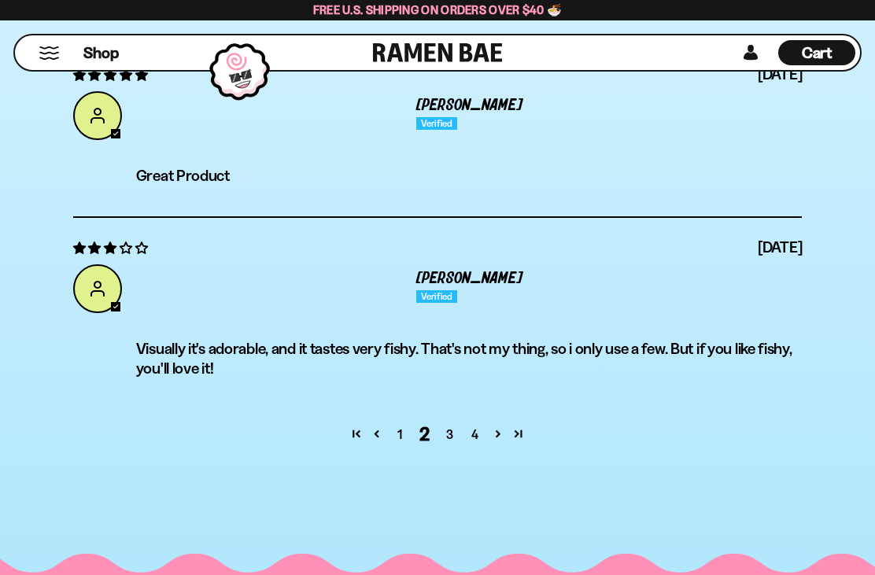
scroll to position [6184, 0]
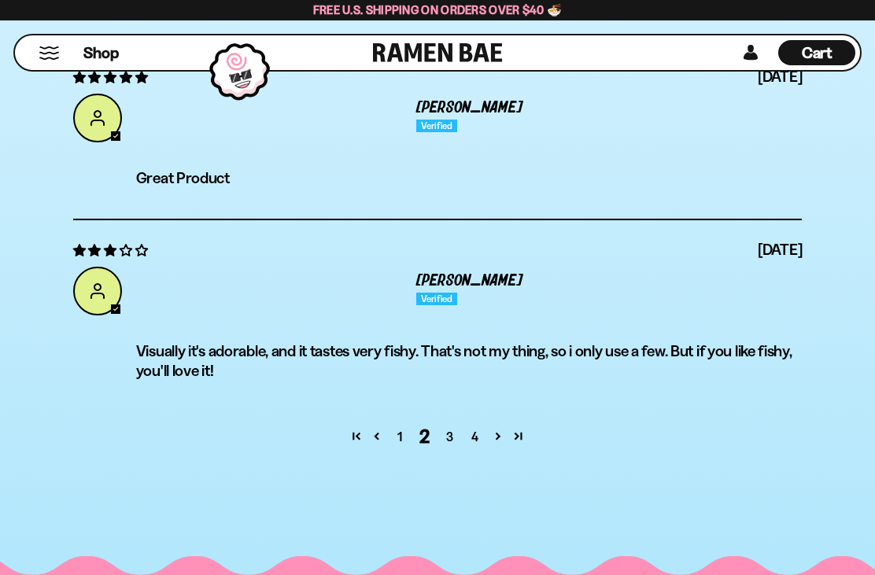
click at [451, 427] on link "3" at bounding box center [449, 436] width 25 height 19
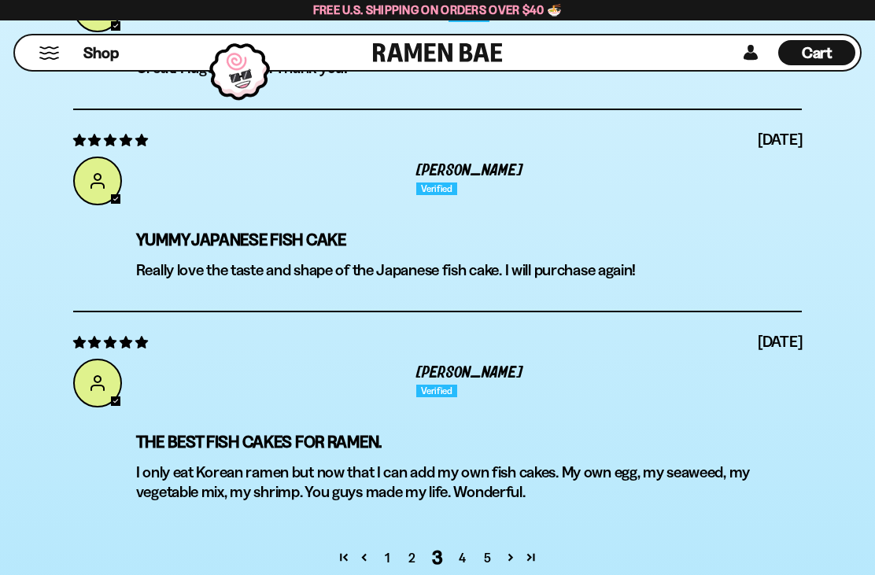
scroll to position [6193, 0]
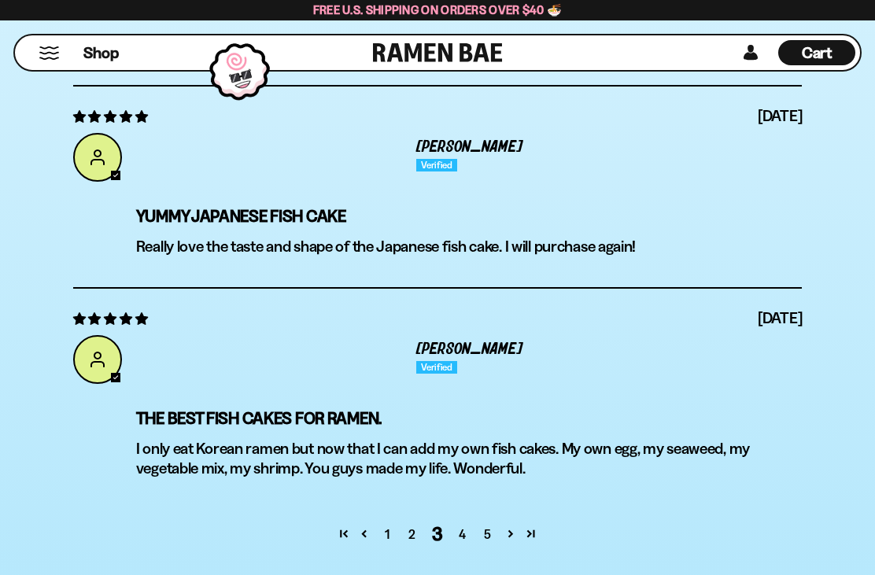
click at [468, 525] on link "4" at bounding box center [462, 534] width 25 height 19
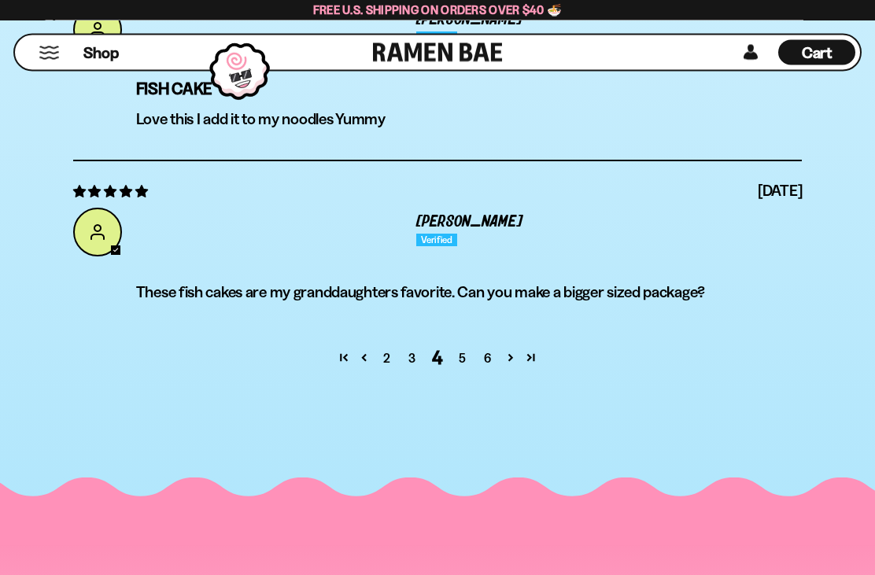
scroll to position [6377, 0]
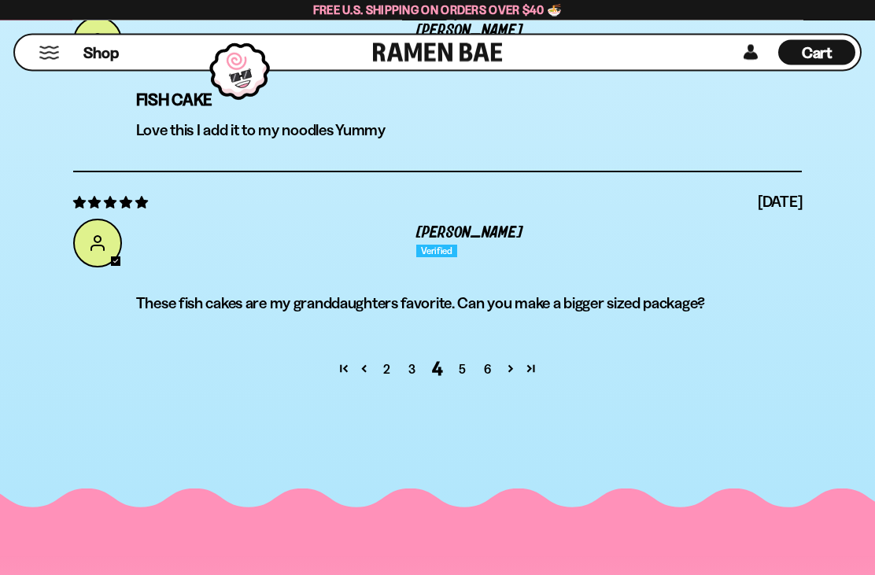
click at [468, 360] on link "5" at bounding box center [462, 369] width 25 height 19
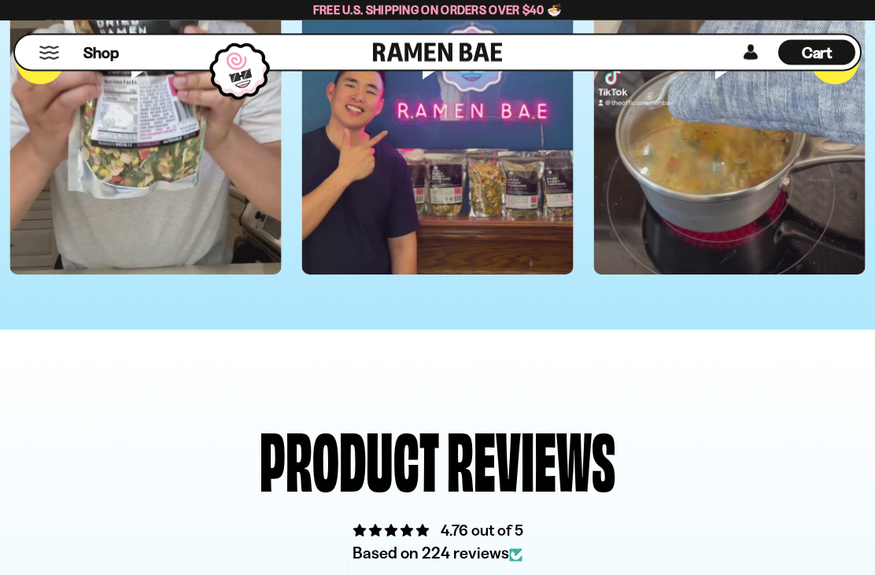
scroll to position [4890, 0]
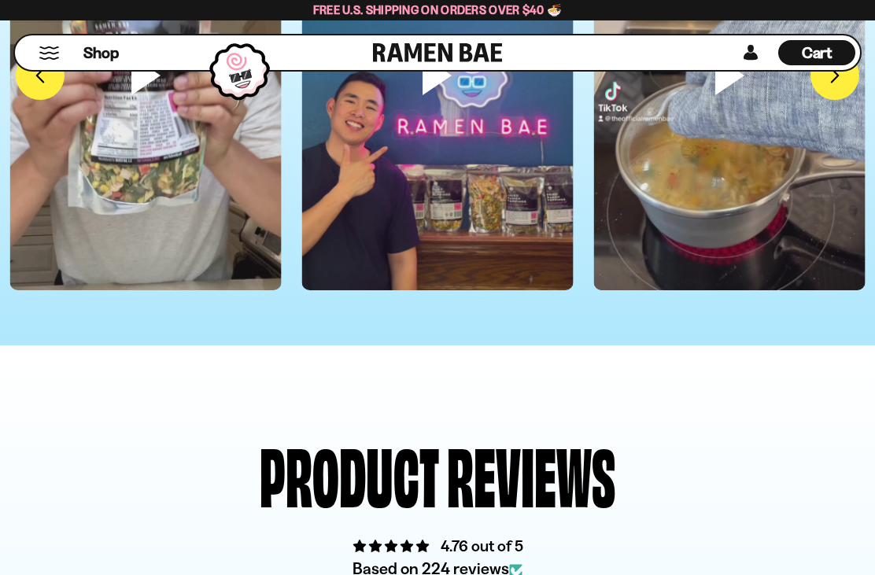
click at [103, 44] on span "Shop" at bounding box center [100, 52] width 35 height 21
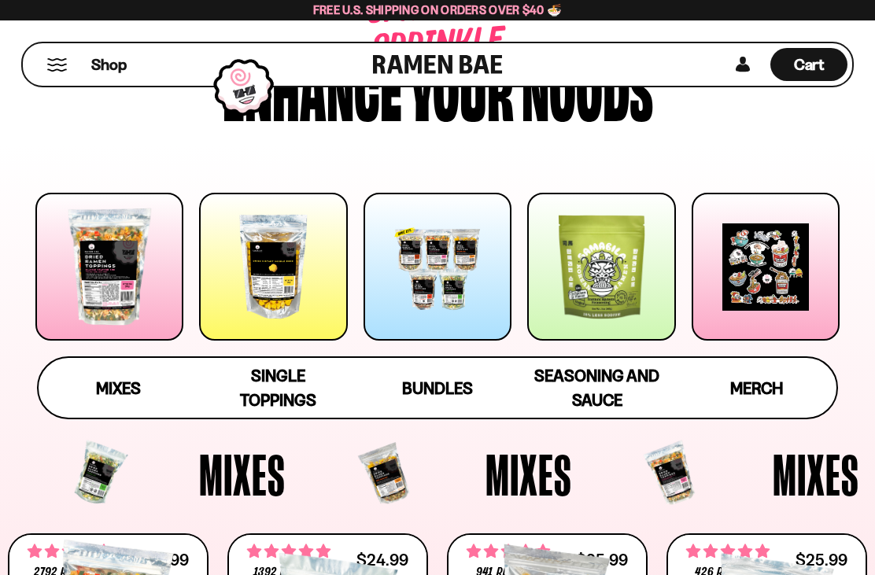
click at [135, 391] on span "Mixes" at bounding box center [118, 388] width 45 height 20
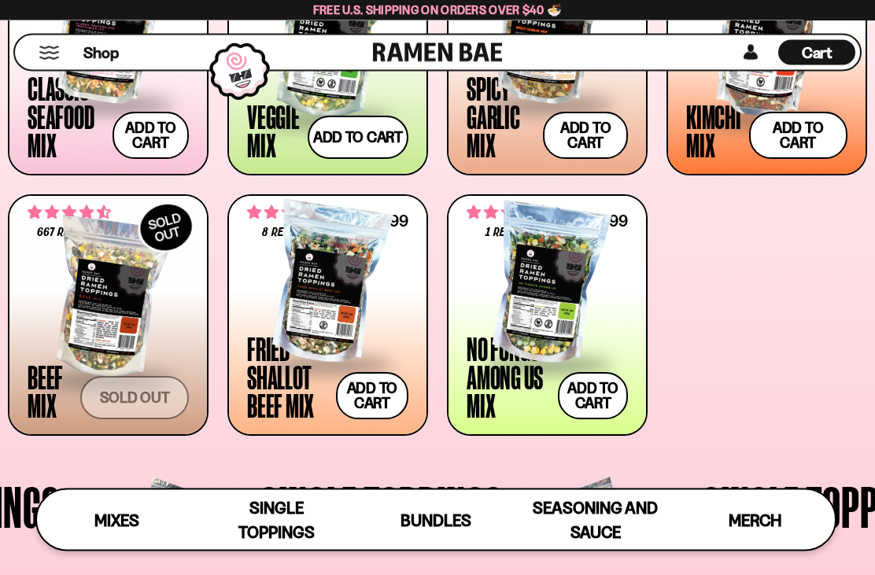
scroll to position [694, 0]
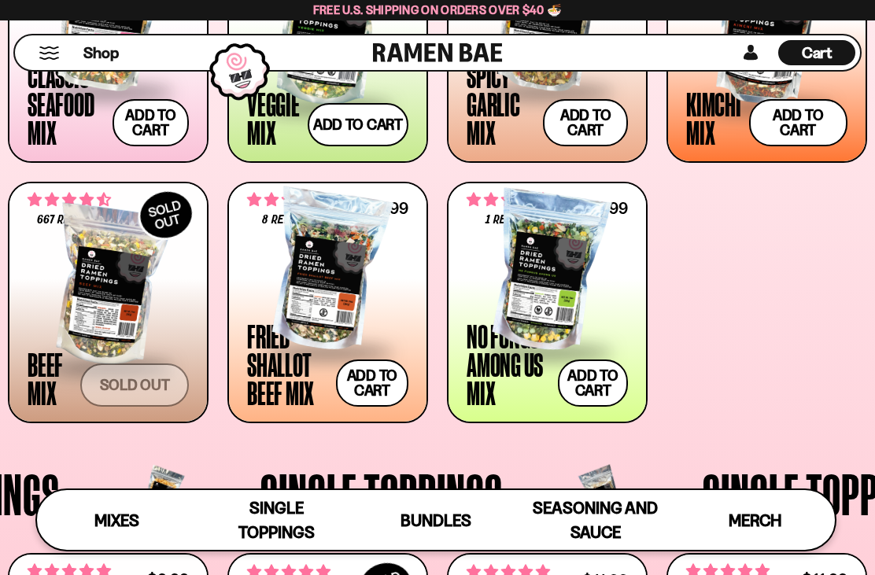
click at [576, 291] on div at bounding box center [546, 271] width 161 height 157
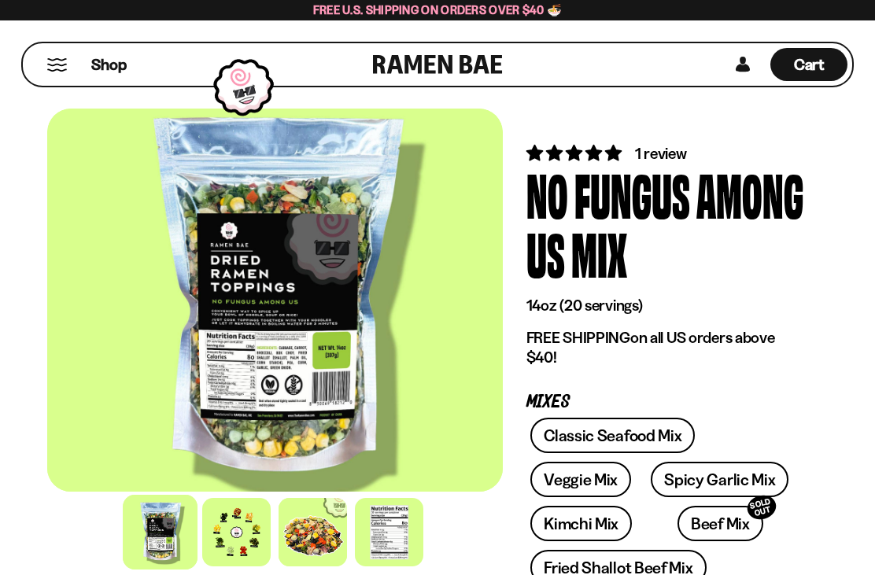
click at [242, 539] on div at bounding box center [236, 532] width 68 height 68
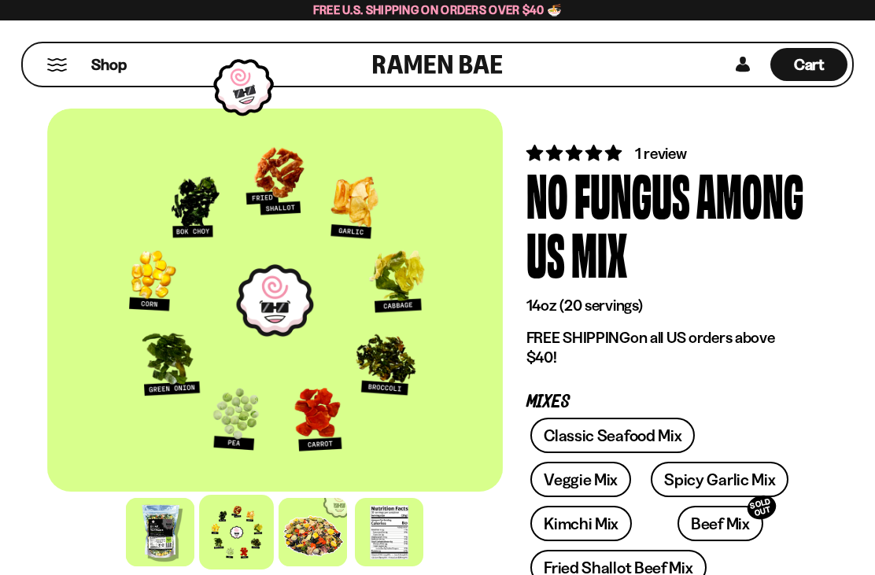
click at [816, 45] on link "Cart D0381C2F-513E-4F90-8A41-6F0A75DCBAAA" at bounding box center [808, 64] width 77 height 42
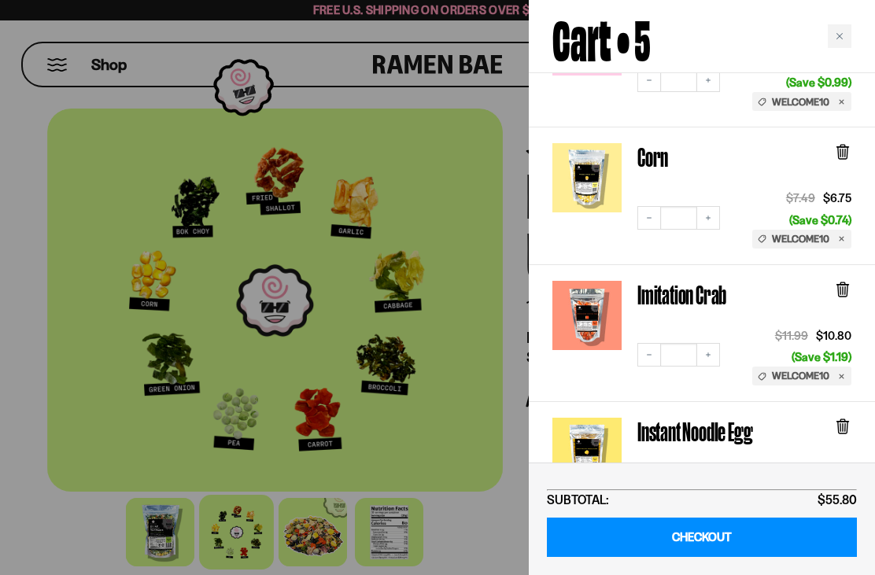
scroll to position [239, 0]
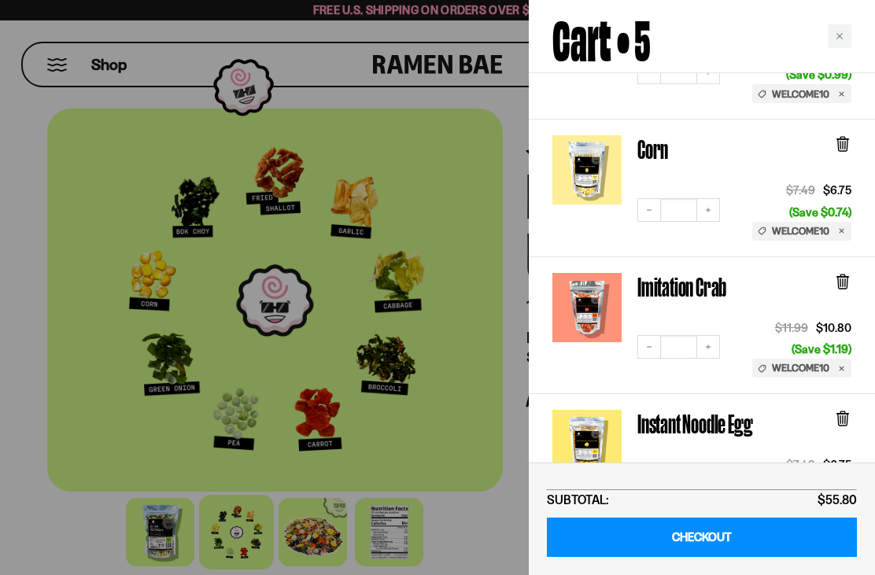
click at [702, 273] on link "Imitation Crab" at bounding box center [681, 287] width 89 height 28
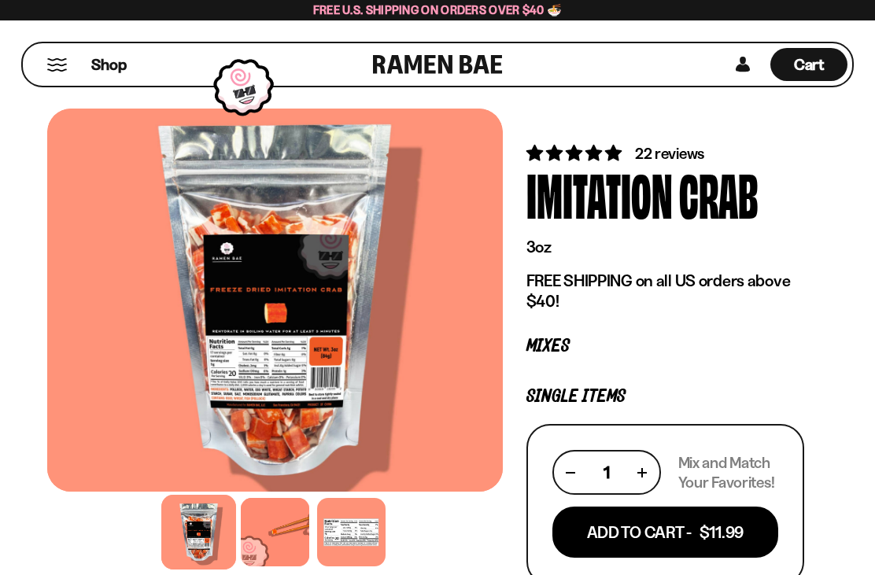
click at [815, 63] on span "Cart" at bounding box center [809, 64] width 31 height 19
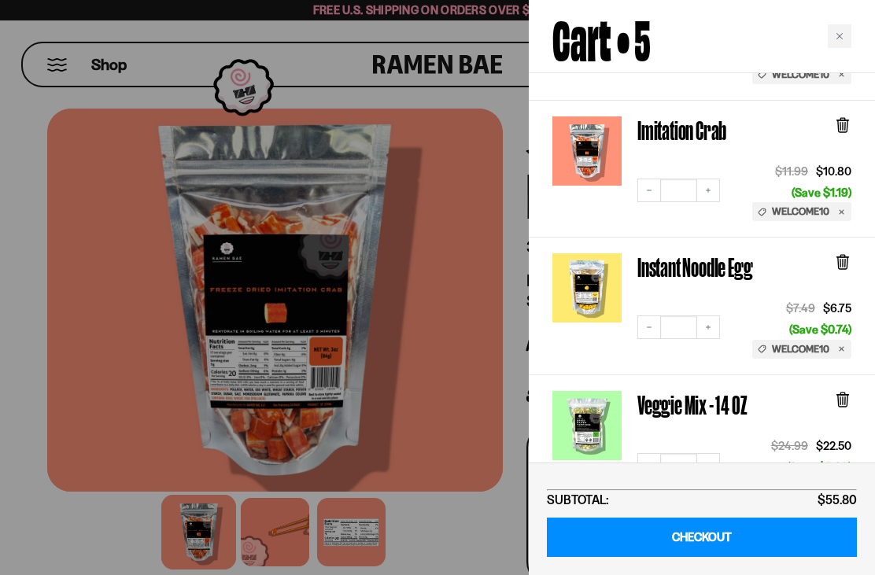
scroll to position [385, 0]
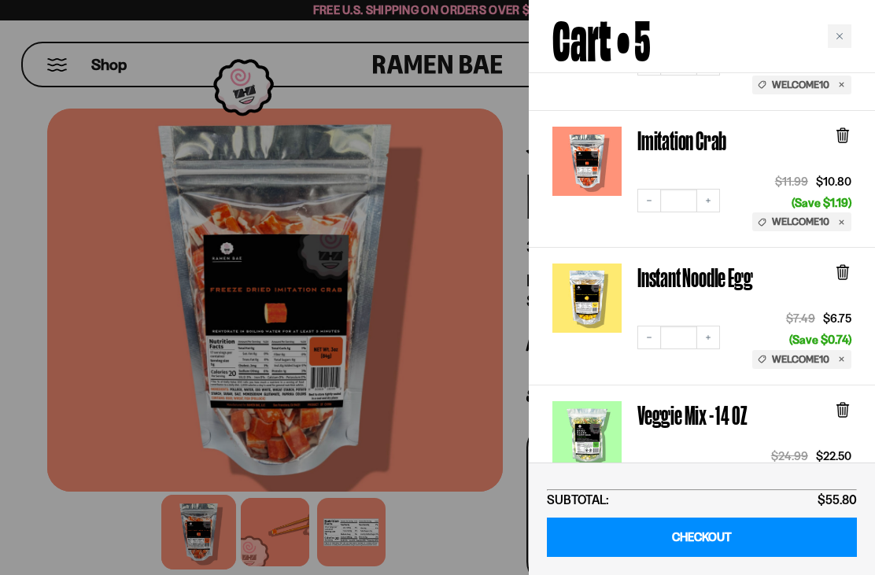
click at [596, 142] on link "Imitation Crab" at bounding box center [586, 161] width 69 height 69
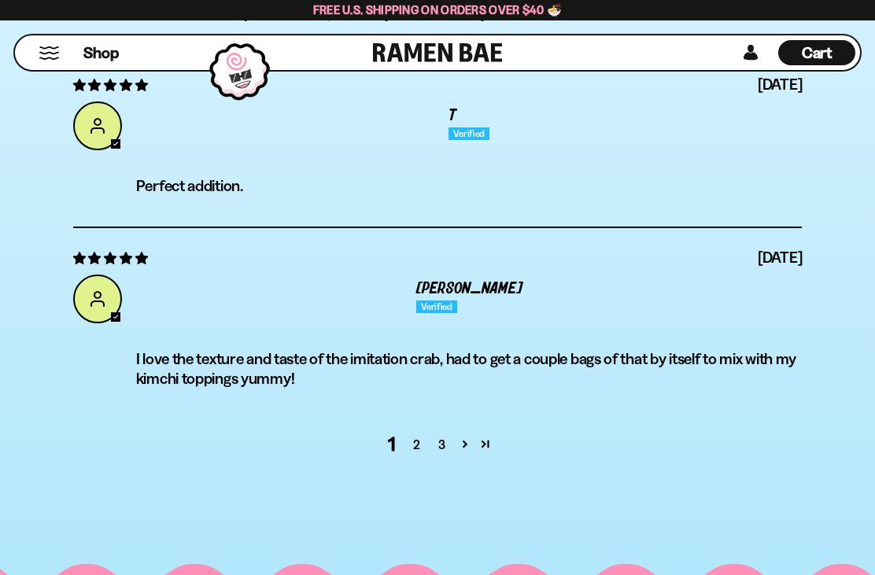
click at [412, 451] on link "2" at bounding box center [416, 444] width 25 height 19
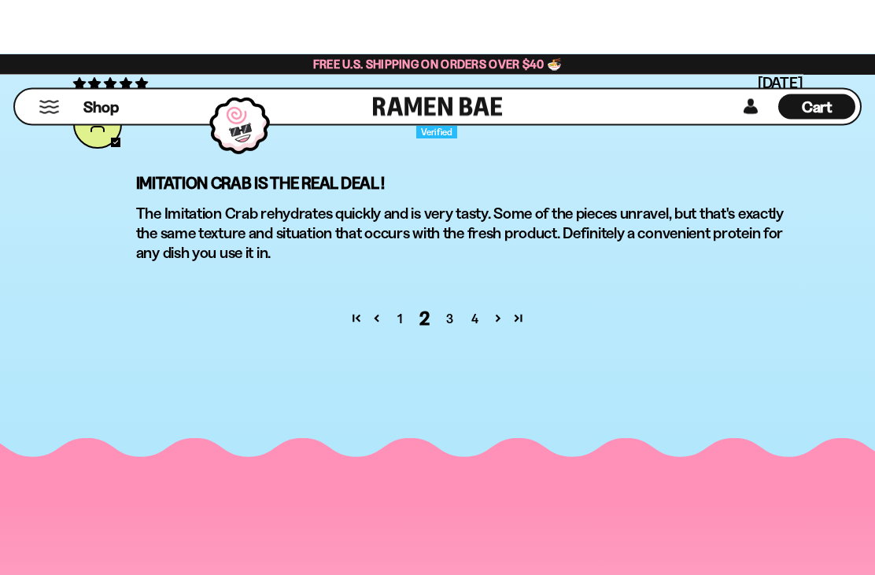
scroll to position [5428, 0]
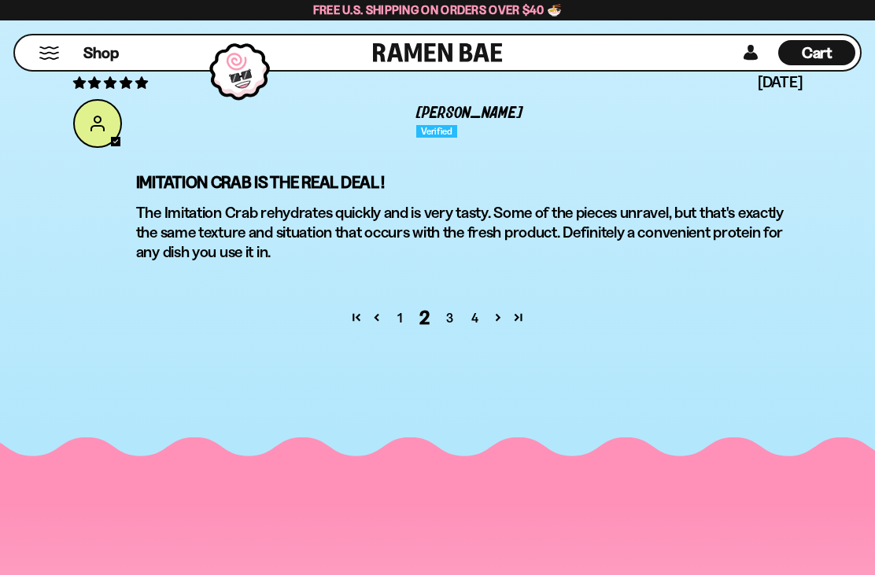
click at [480, 321] on link "4" at bounding box center [474, 317] width 25 height 19
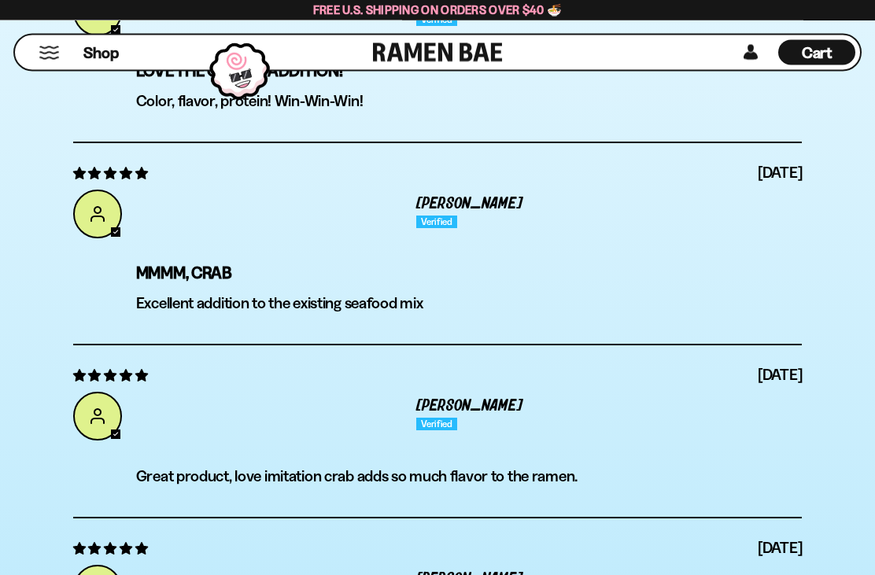
scroll to position [4881, 0]
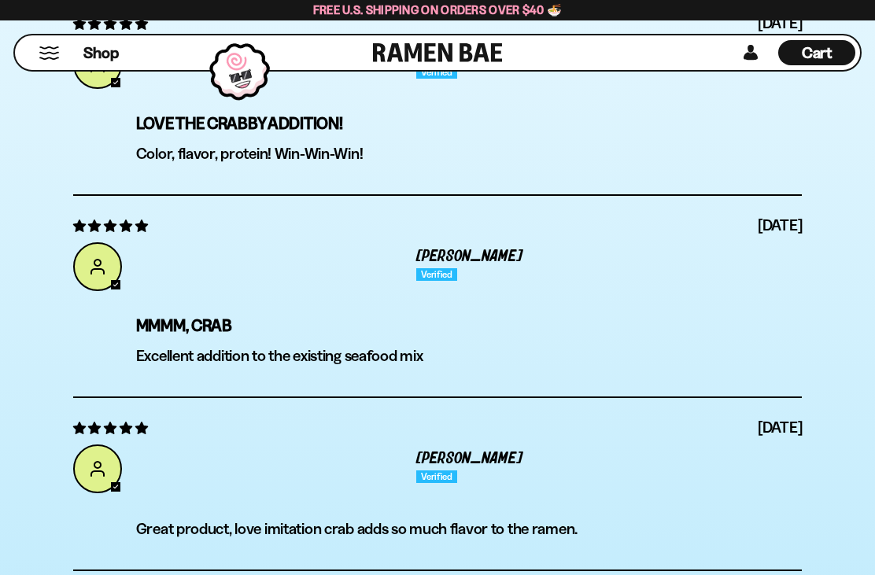
click at [835, 54] on div "Cart D0381C2F-513E-4F90-8A41-6F0A75DCBAAA" at bounding box center [816, 52] width 77 height 25
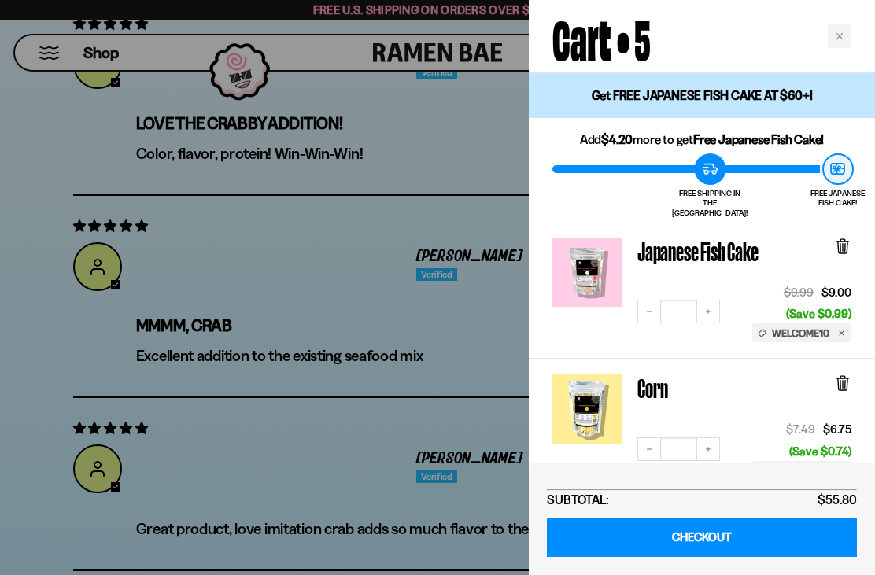
scroll to position [-2, 0]
click at [845, 36] on div "Close cart" at bounding box center [839, 36] width 24 height 24
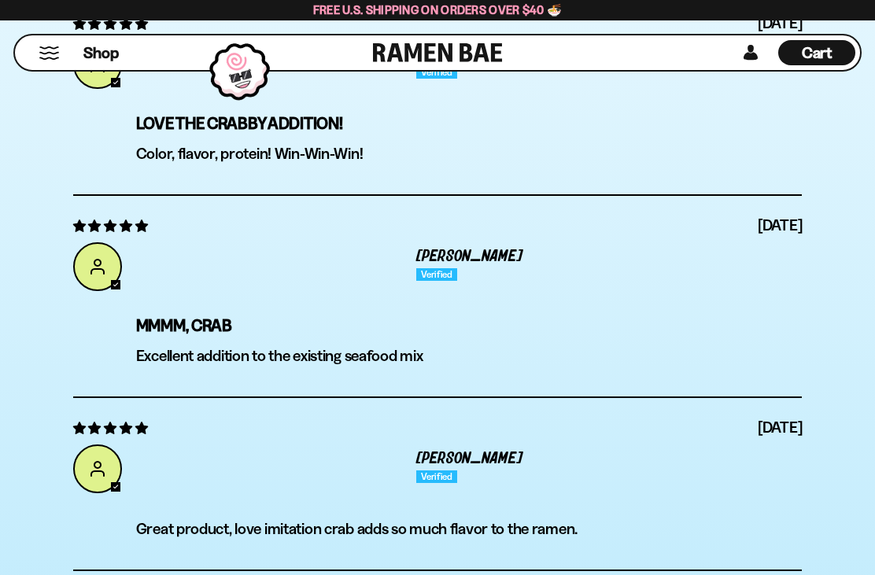
click at [79, 59] on div "Shop" at bounding box center [196, 52] width 353 height 35
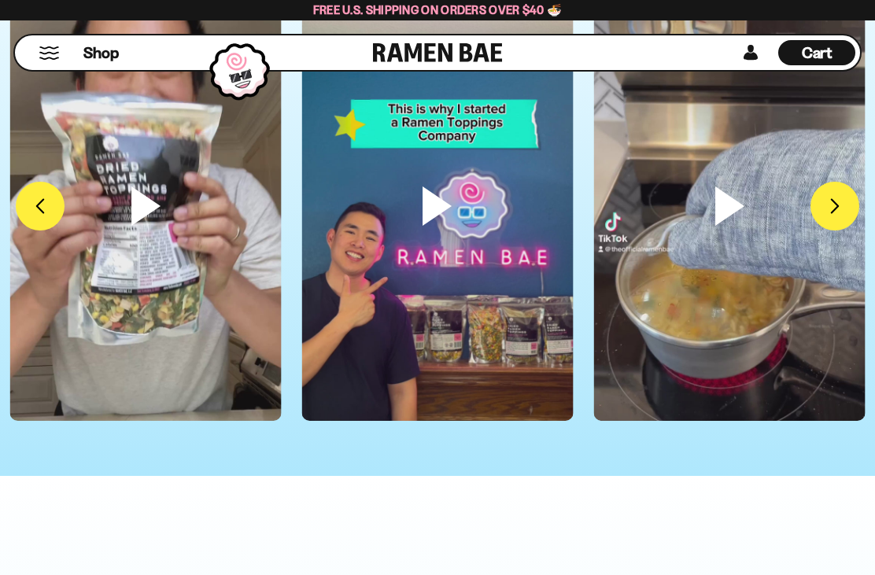
scroll to position [3785, 0]
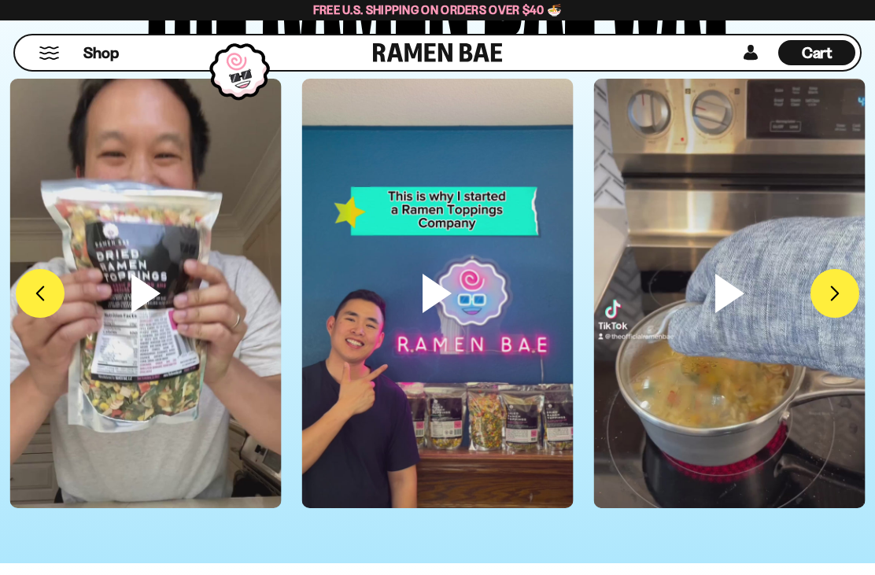
click at [832, 47] on span "Cart" at bounding box center [816, 52] width 31 height 19
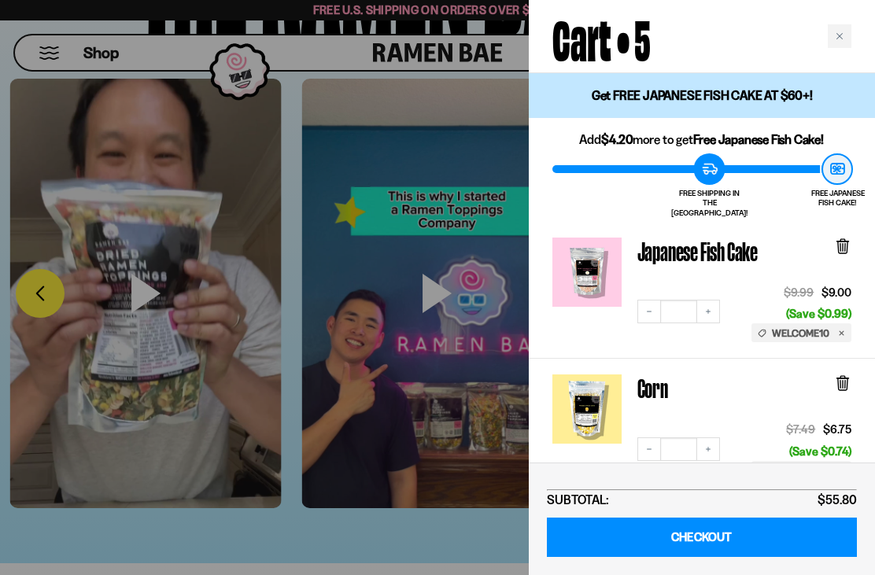
click at [754, 536] on link "CHECKOUT" at bounding box center [702, 537] width 310 height 40
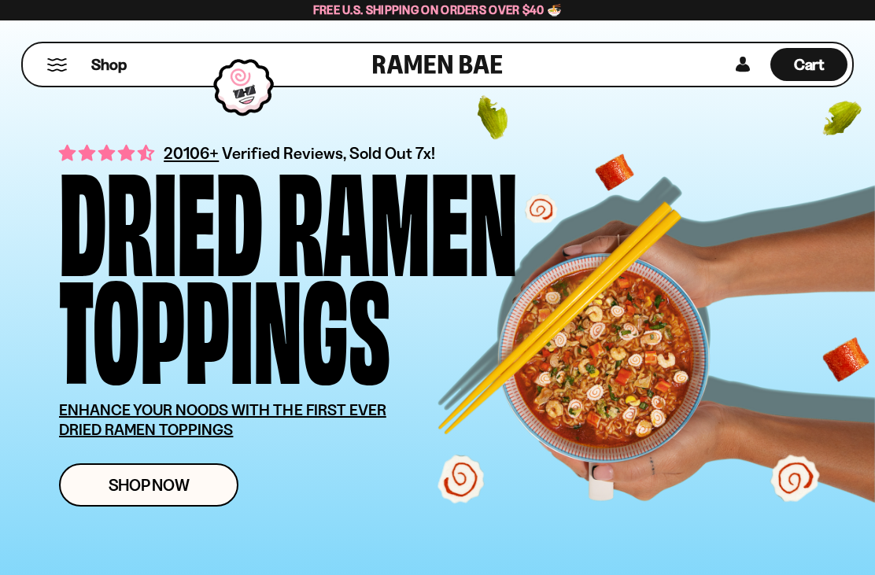
click at [61, 69] on button "Mobile Menu Trigger" at bounding box center [56, 64] width 21 height 13
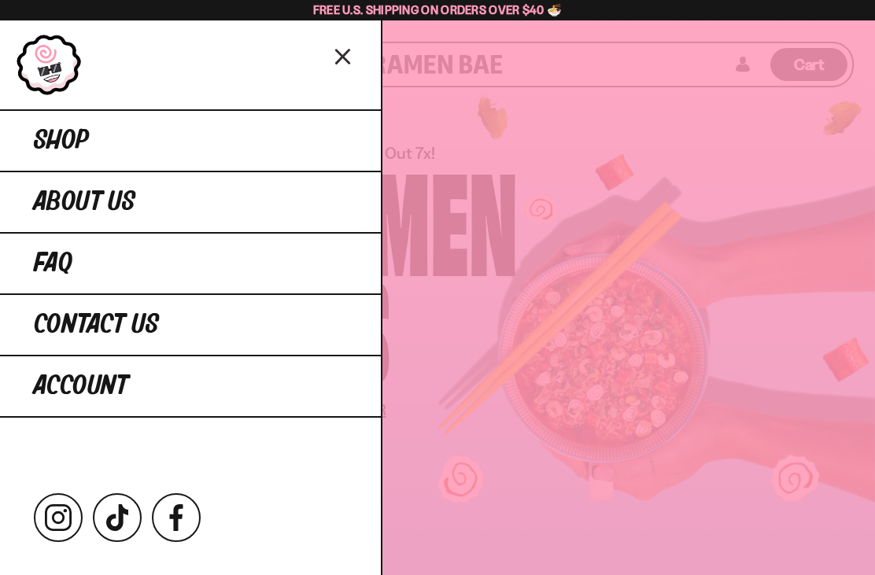
click at [35, 142] on span "Shop" at bounding box center [61, 141] width 55 height 28
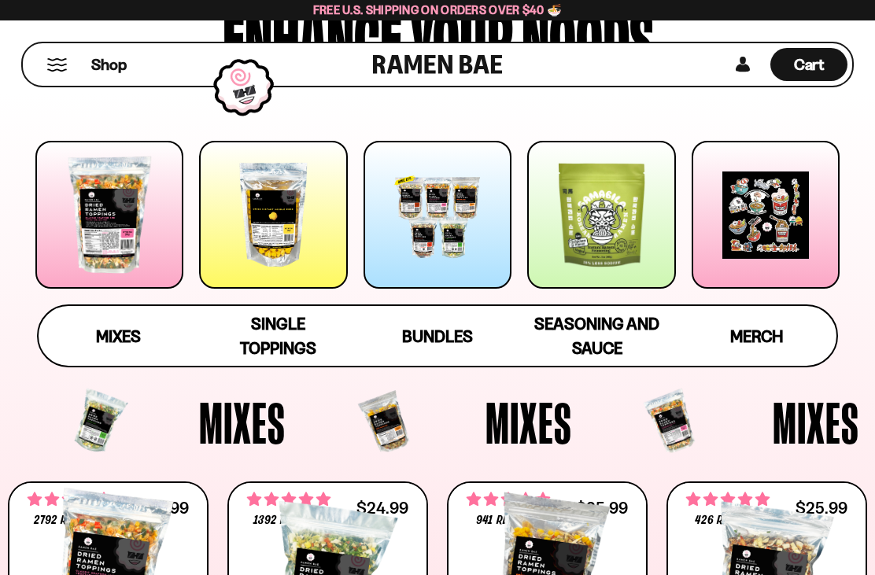
scroll to position [71, 0]
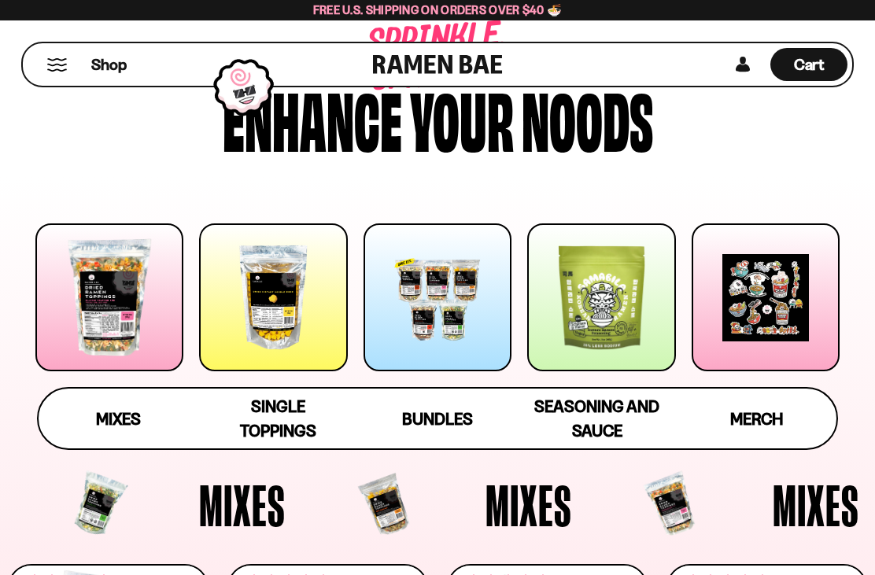
click at [91, 325] on div at bounding box center [109, 297] width 148 height 148
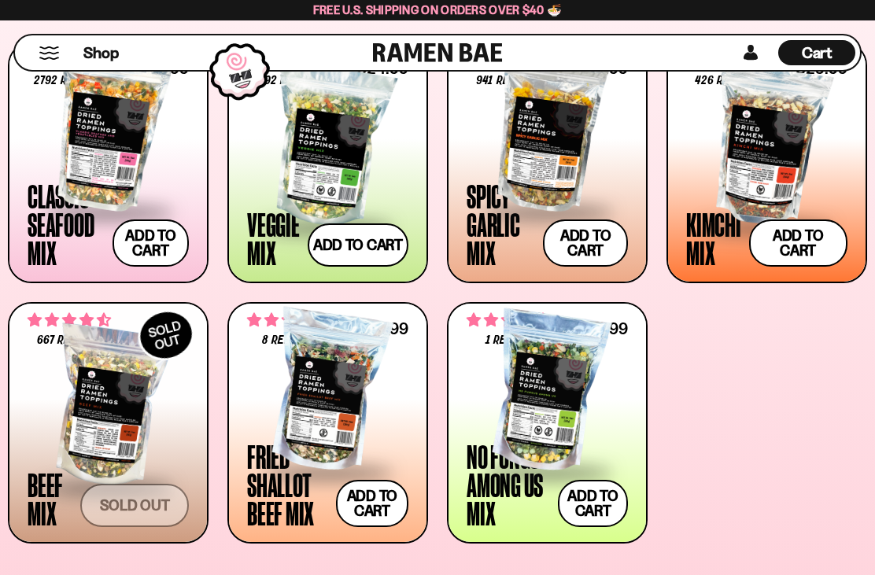
scroll to position [619, 0]
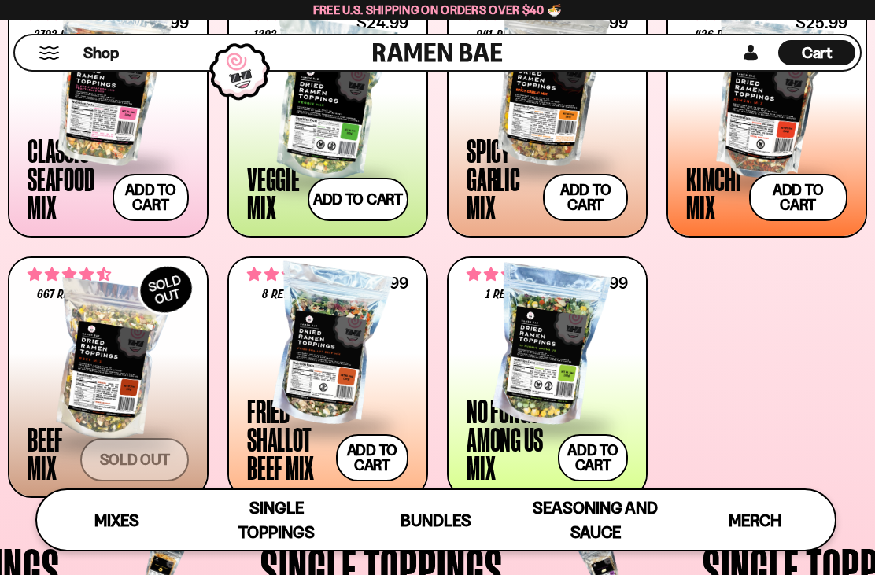
click at [385, 461] on button "Add to cart Add — Regular price $31.99 Regular price Sale price $31.99 Unit pri…" at bounding box center [372, 457] width 72 height 47
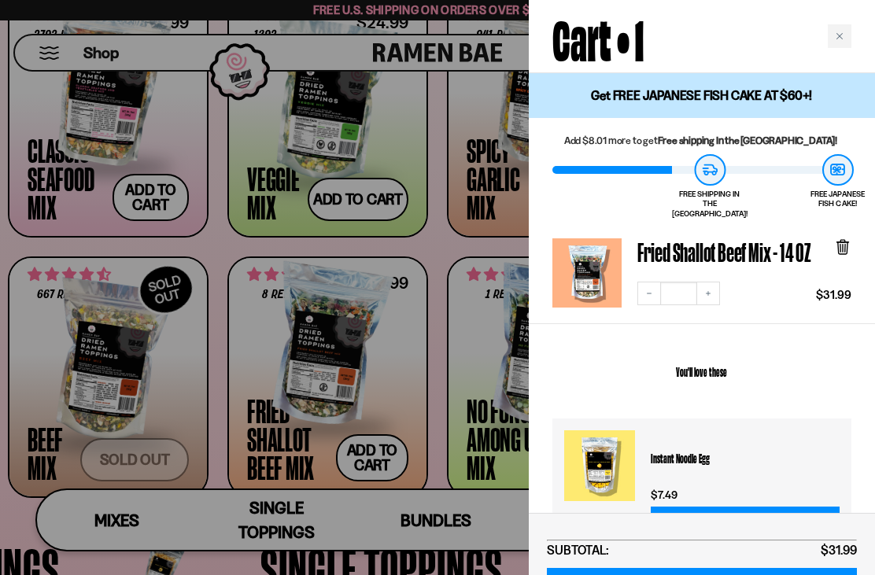
click at [843, 35] on div "Close cart" at bounding box center [839, 36] width 24 height 24
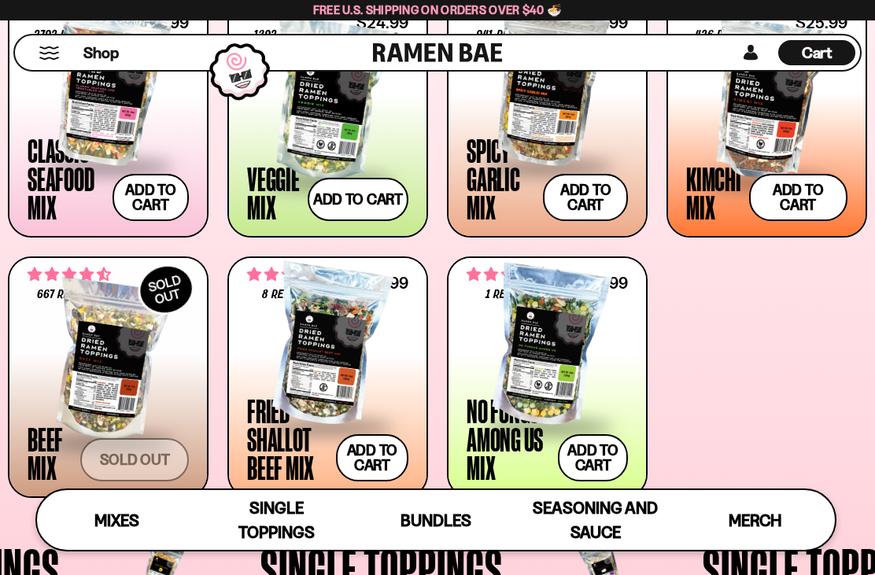
click at [596, 461] on button "Add to cart Add — Regular price $24.99 Regular price Sale price $24.99 Unit pri…" at bounding box center [593, 457] width 70 height 47
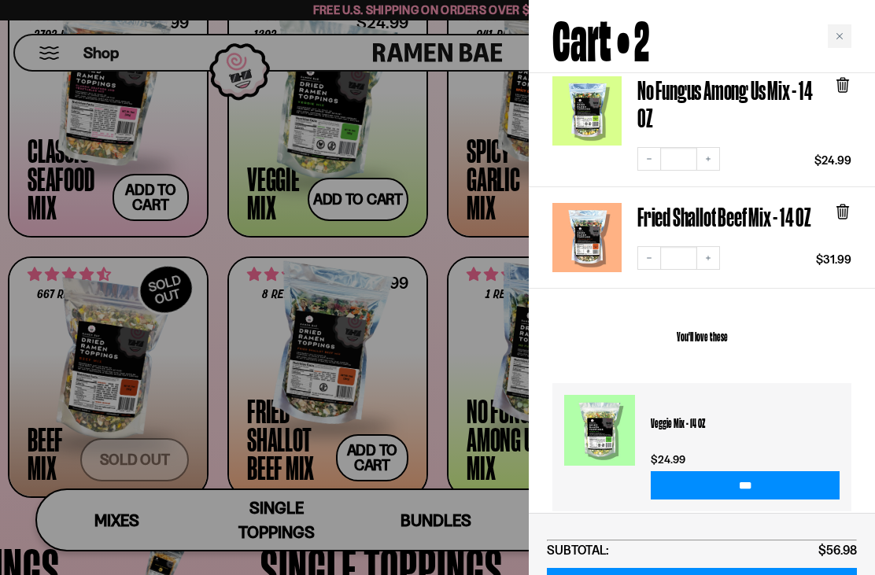
scroll to position [171, 0]
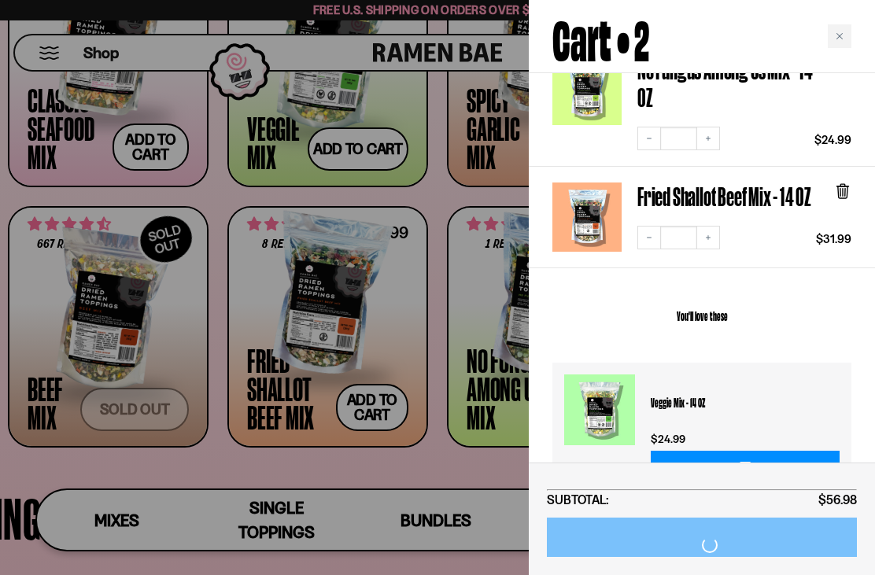
scroll to position [187, 0]
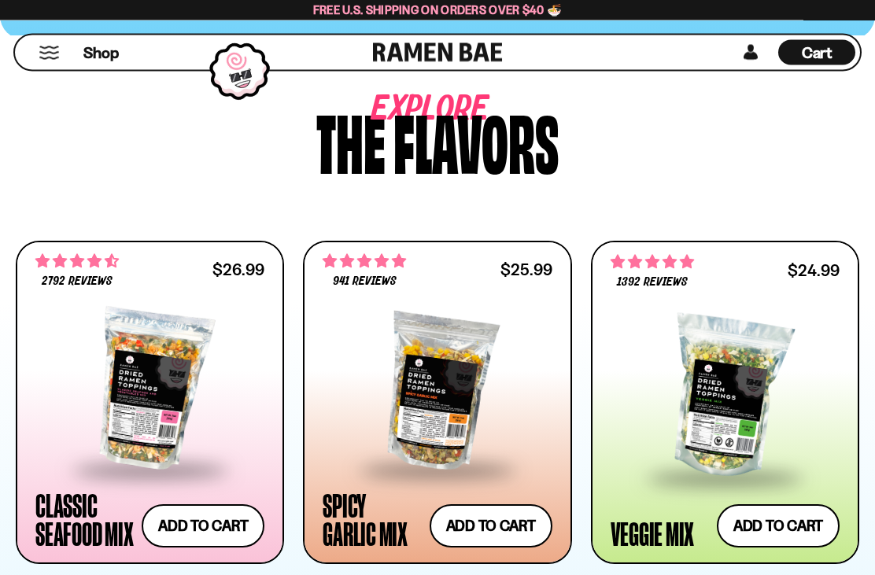
scroll to position [554, 0]
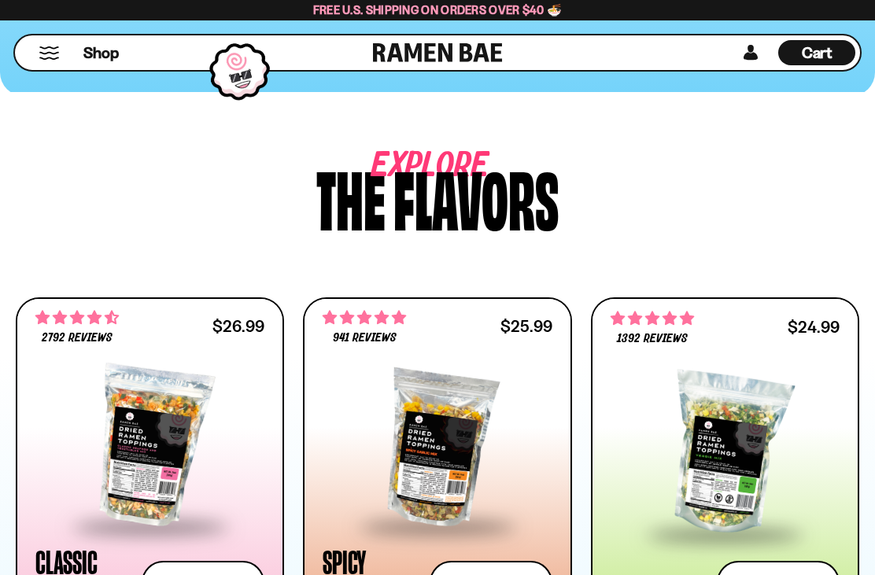
click at [832, 56] on span "Cart" at bounding box center [816, 52] width 31 height 19
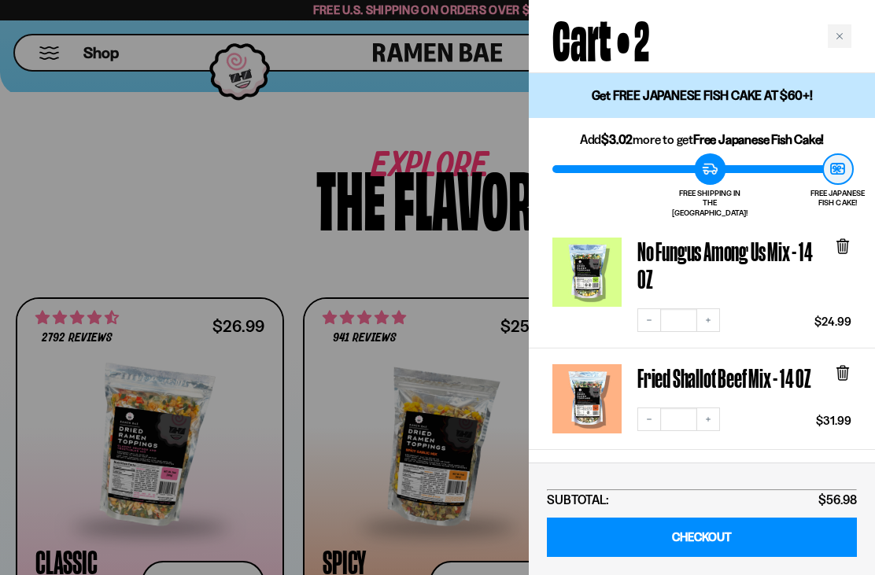
click at [845, 368] on icon at bounding box center [842, 374] width 9 height 12
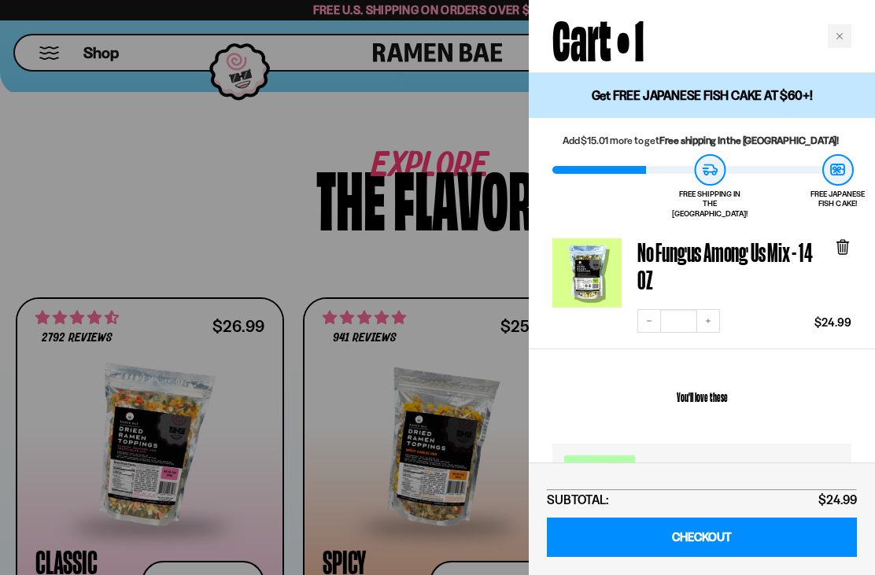
click at [842, 242] on icon at bounding box center [842, 248] width 9 height 12
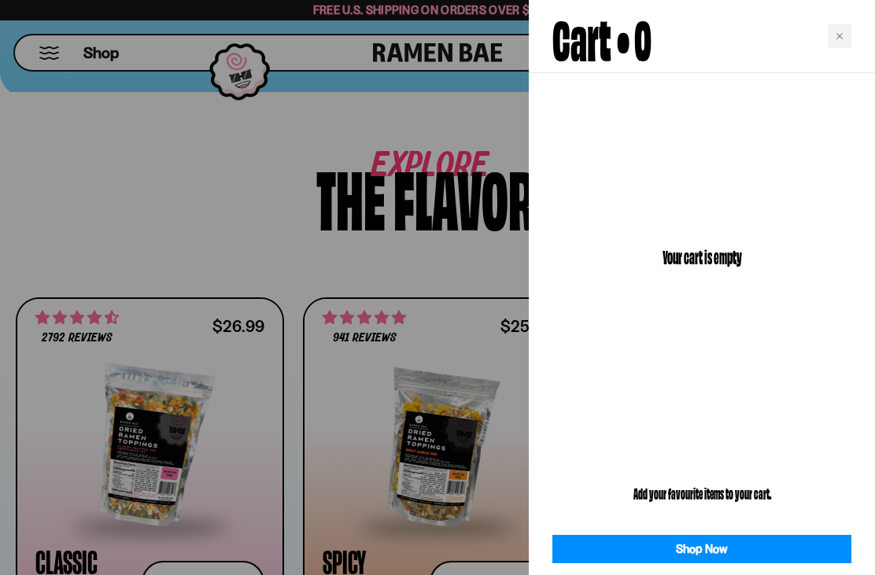
click at [839, 34] on icon "Close cart" at bounding box center [839, 36] width 8 height 8
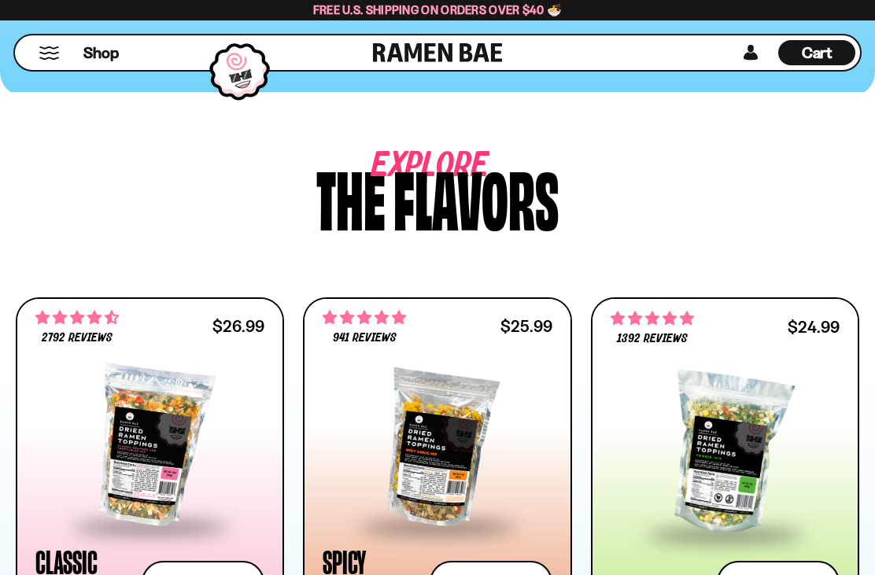
scroll to position [605, 0]
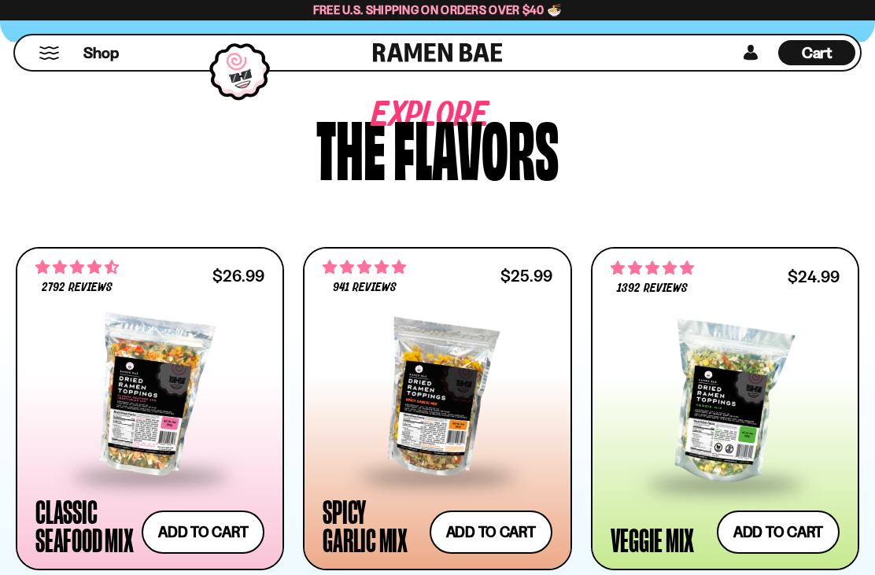
click at [48, 58] on button "Mobile Menu Trigger" at bounding box center [49, 52] width 21 height 13
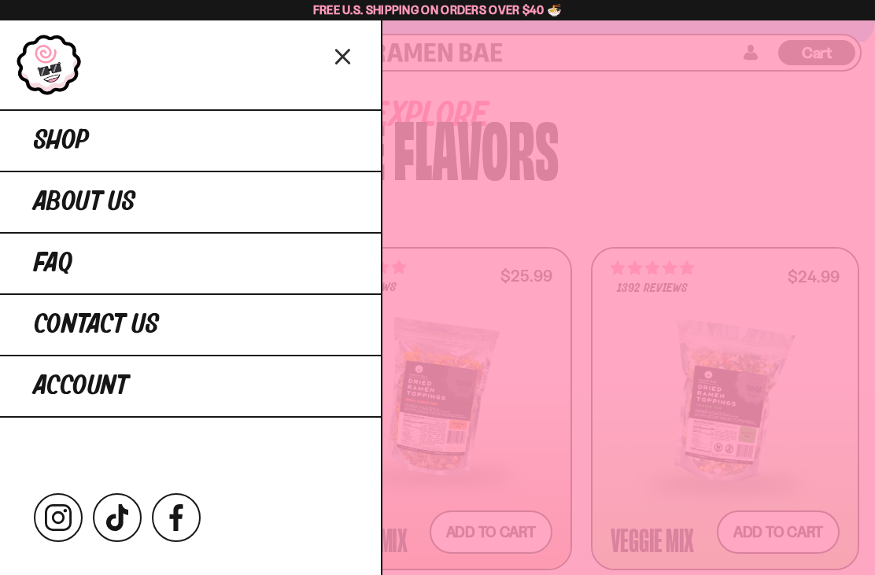
click at [46, 143] on span "Shop" at bounding box center [61, 141] width 55 height 28
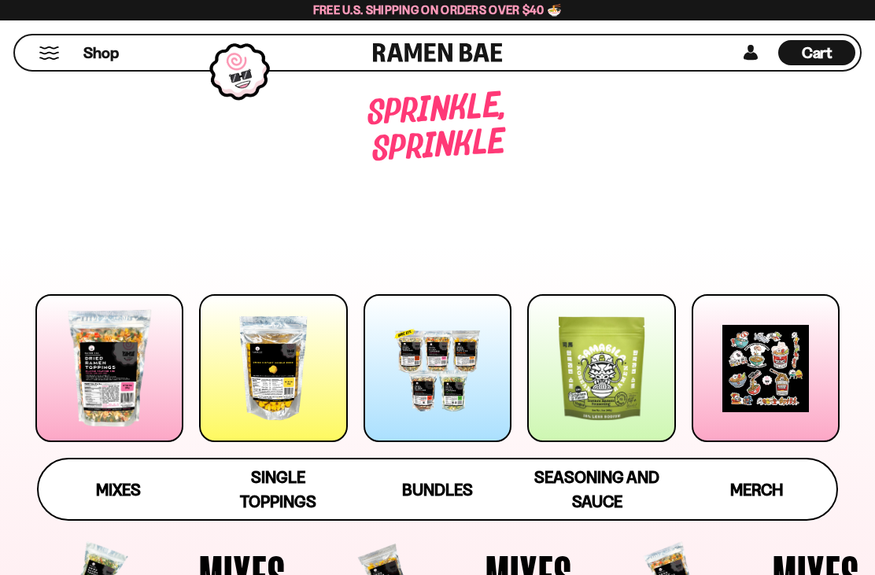
scroll to position [150, 0]
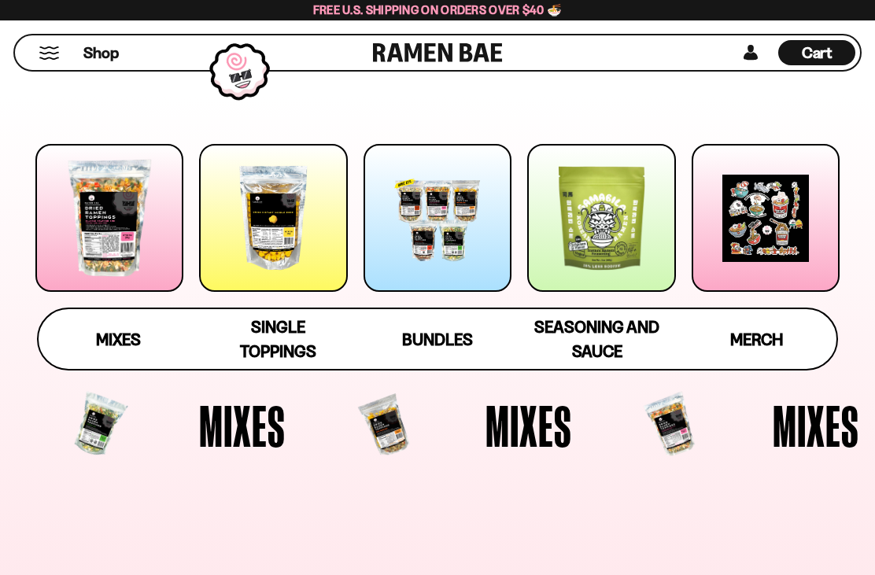
click at [271, 345] on span "Single Toppings" at bounding box center [278, 339] width 76 height 44
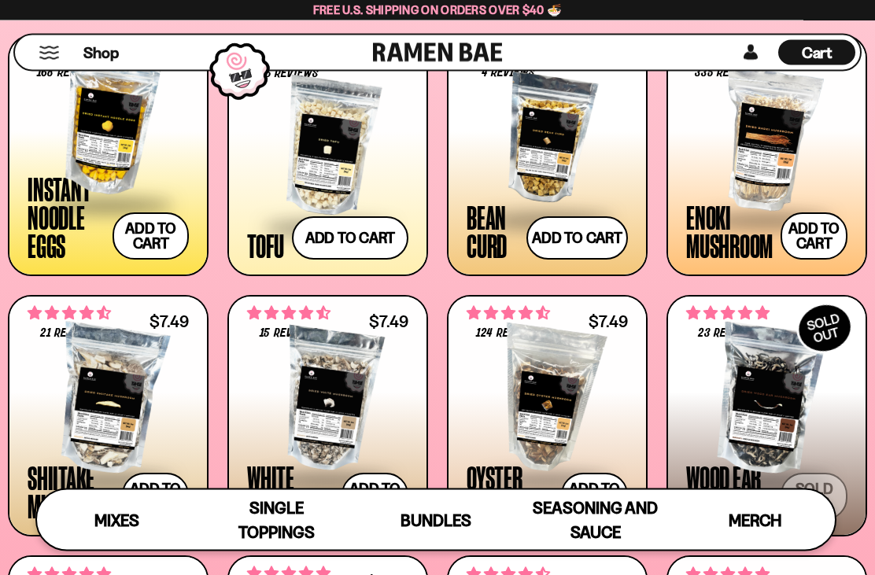
scroll to position [1664, 0]
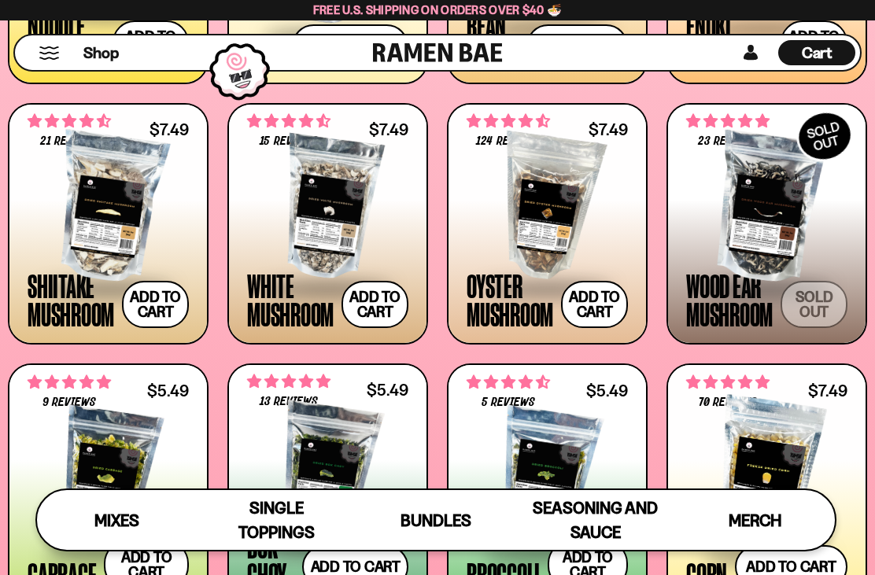
click at [168, 306] on button "Add to cart Add — Regular price $7.49 Regular price Sale price $7.49 Unit price…" at bounding box center [155, 304] width 67 height 47
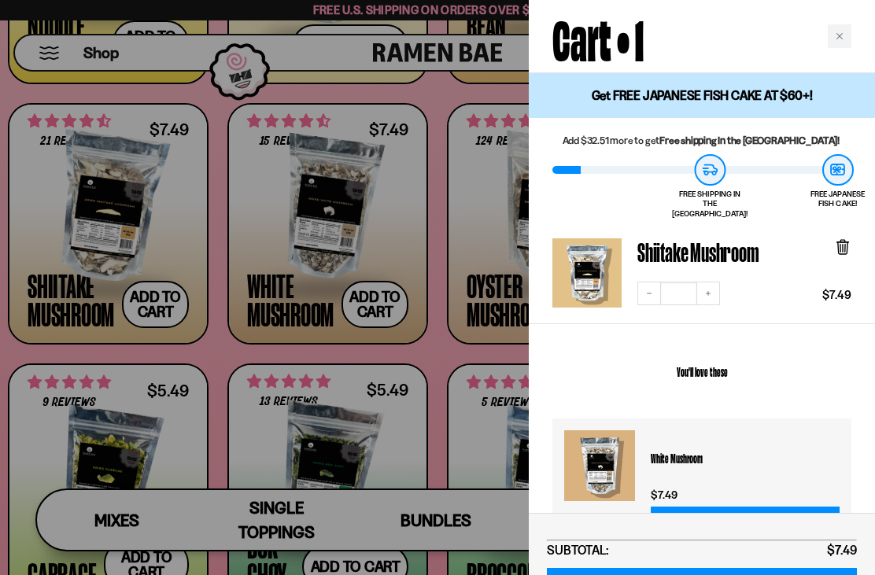
click at [838, 33] on icon "Close cart" at bounding box center [839, 36] width 8 height 8
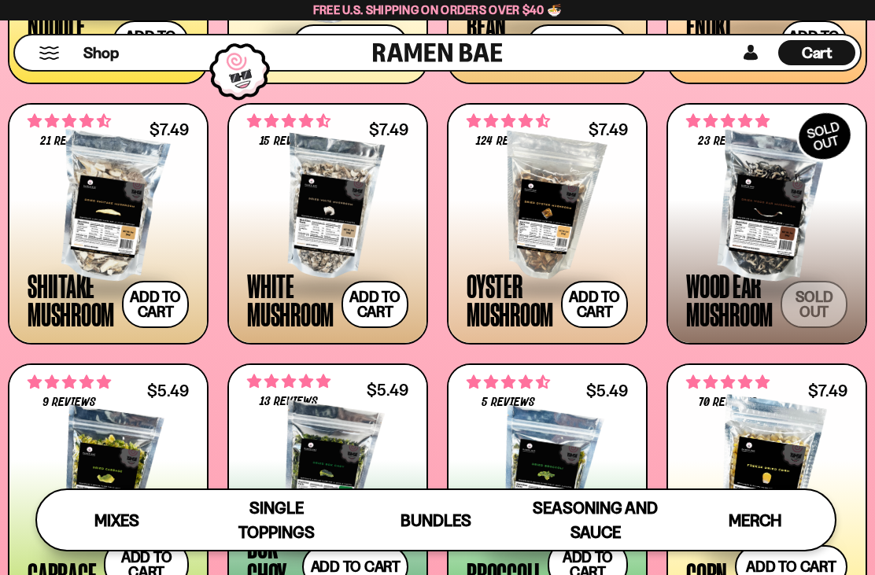
click at [366, 326] on button "Add to cart Add — Regular price $7.49 Regular price Sale price $7.49 Unit price…" at bounding box center [374, 304] width 67 height 47
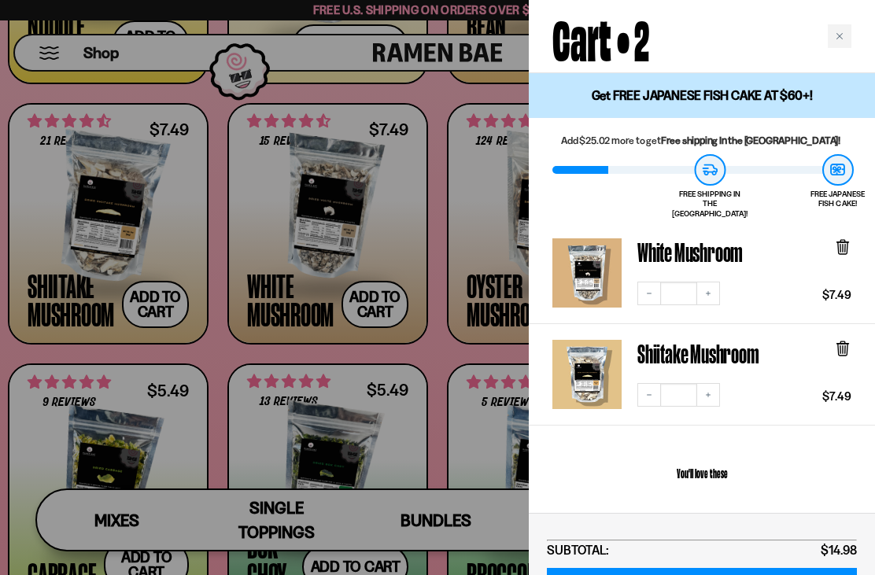
click at [850, 37] on div "Close cart" at bounding box center [839, 36] width 24 height 24
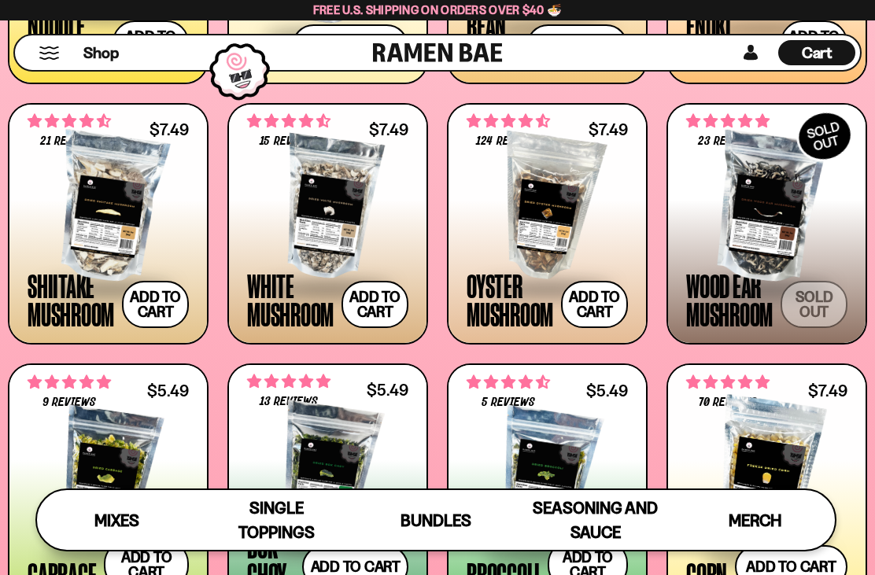
click button "Add to cart Add — Regular price $7.49 Regular price Sale price $7.49 Unit price…"
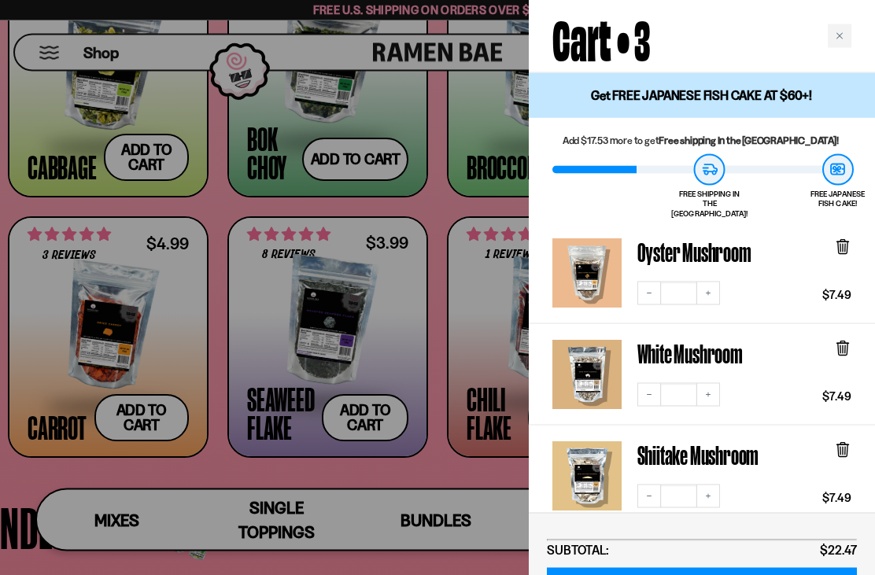
scroll to position [2072, 0]
click div "Close cart"
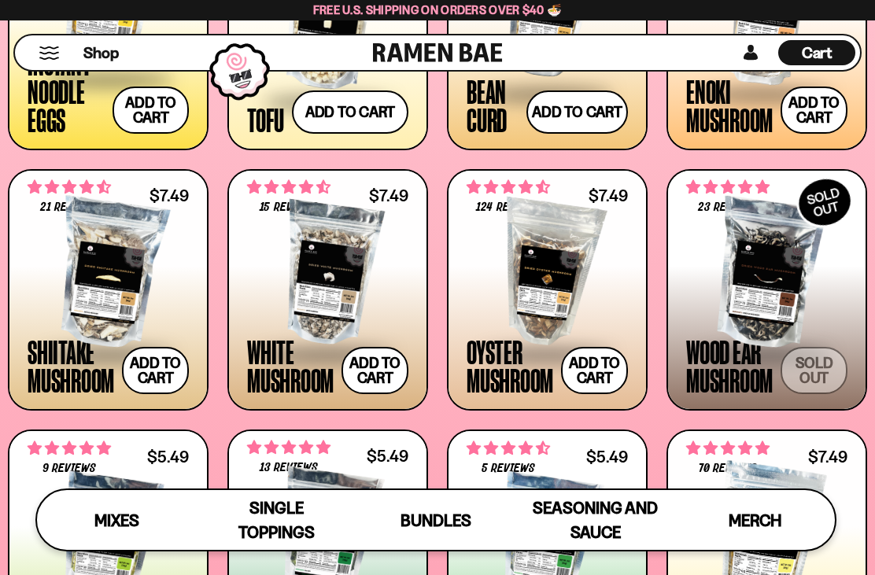
scroll to position [1536, 0]
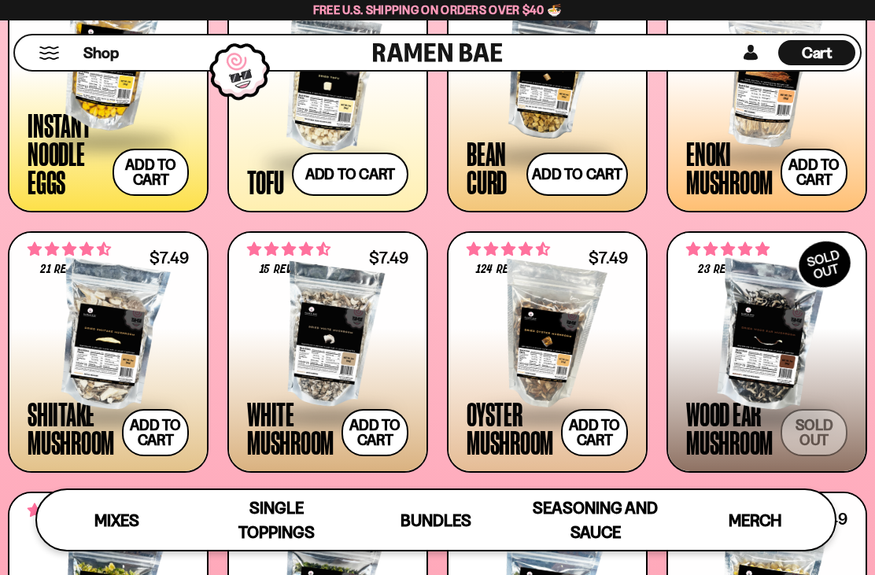
click span "Cart"
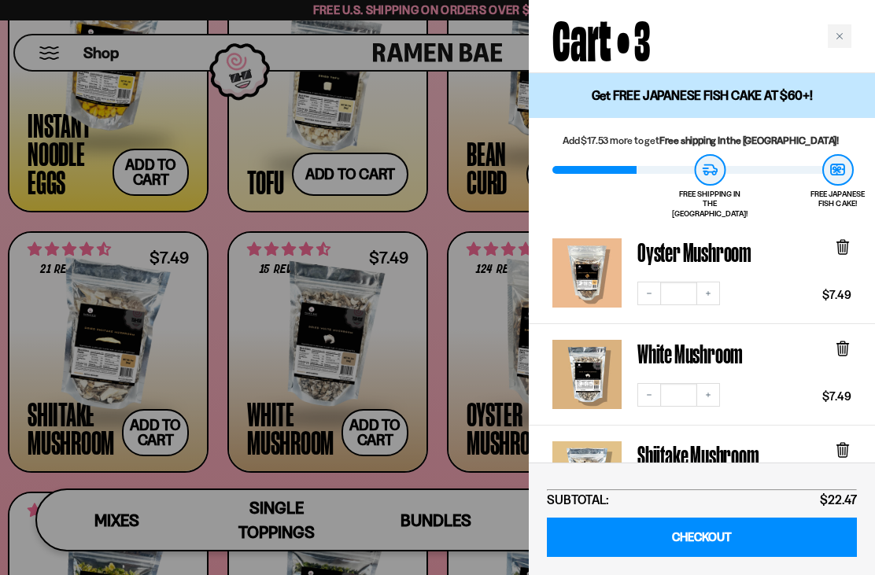
click link "CHECKOUT"
